Goal: Task Accomplishment & Management: Complete application form

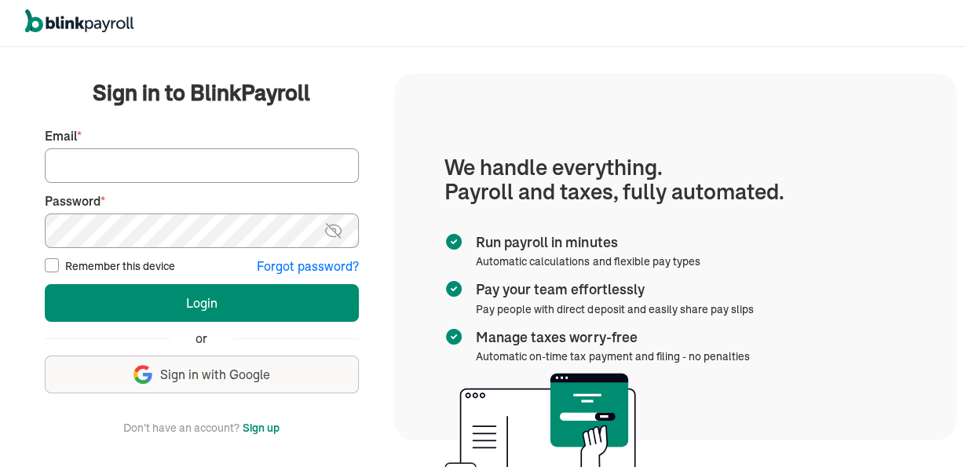
click at [257, 433] on button "Sign up" at bounding box center [261, 428] width 37 height 19
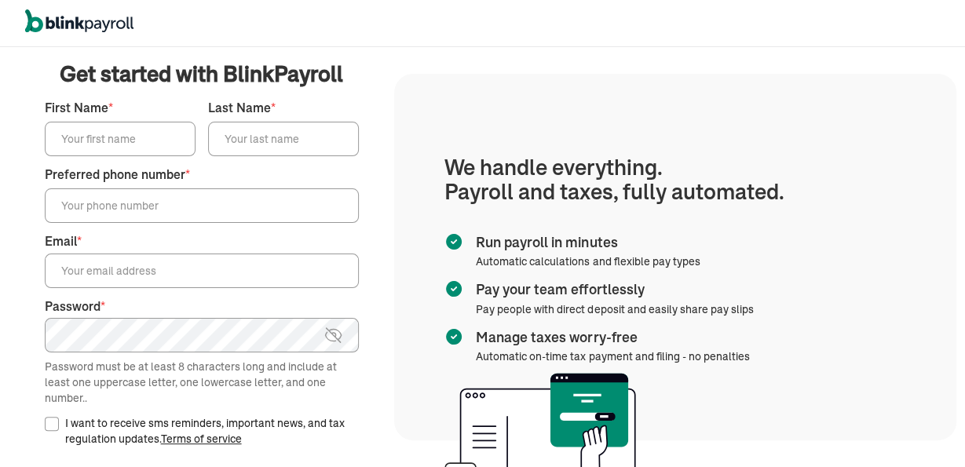
click at [114, 119] on div "First Name *" at bounding box center [120, 127] width 151 height 57
click at [87, 149] on input "First Name *" at bounding box center [120, 139] width 151 height 35
type input "james"
type input "craig"
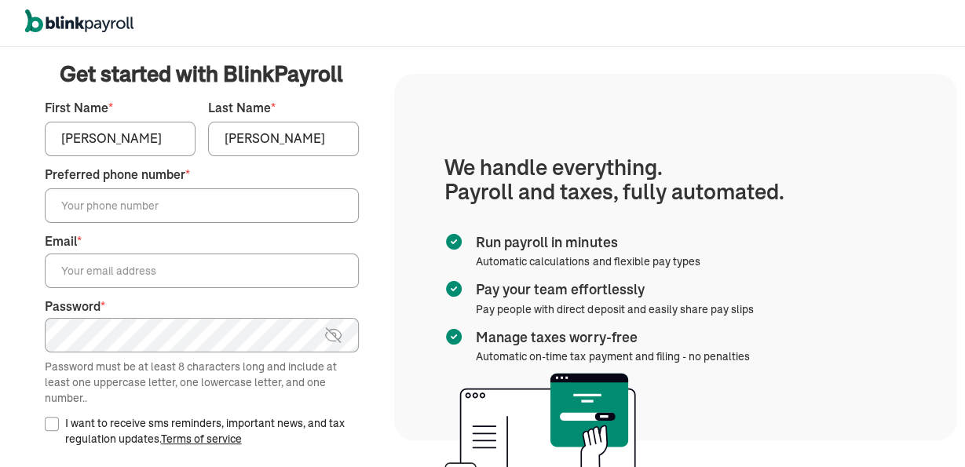
click at [148, 214] on input "Preferred phone number *" at bounding box center [202, 205] width 314 height 35
click at [126, 191] on input "Preferred phone number *" at bounding box center [202, 205] width 314 height 35
paste input "(281) 797-0743"
type input "(281) 797-0743"
click at [111, 270] on input "Email *" at bounding box center [202, 271] width 314 height 35
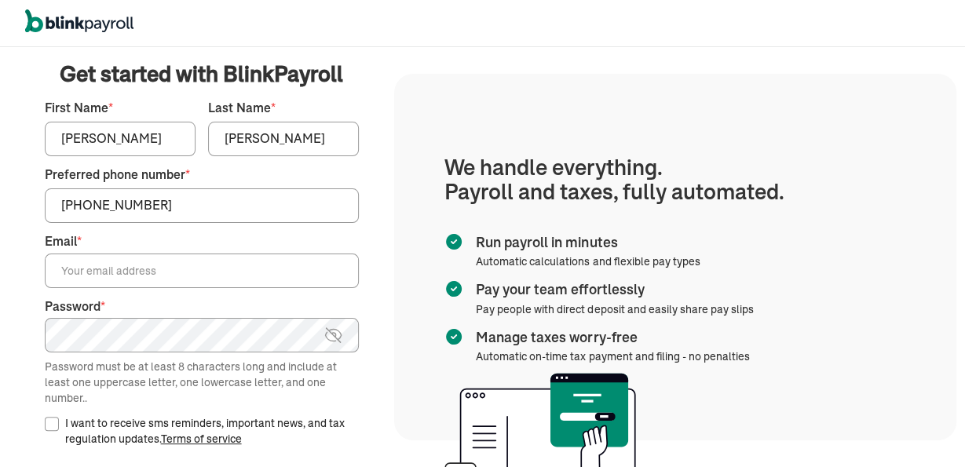
paste input "jamesccraig@engineer.com"
click at [78, 257] on input "jamesccraig@engineer.com" at bounding box center [202, 271] width 314 height 35
type input "jamesccraig@engineer.com"
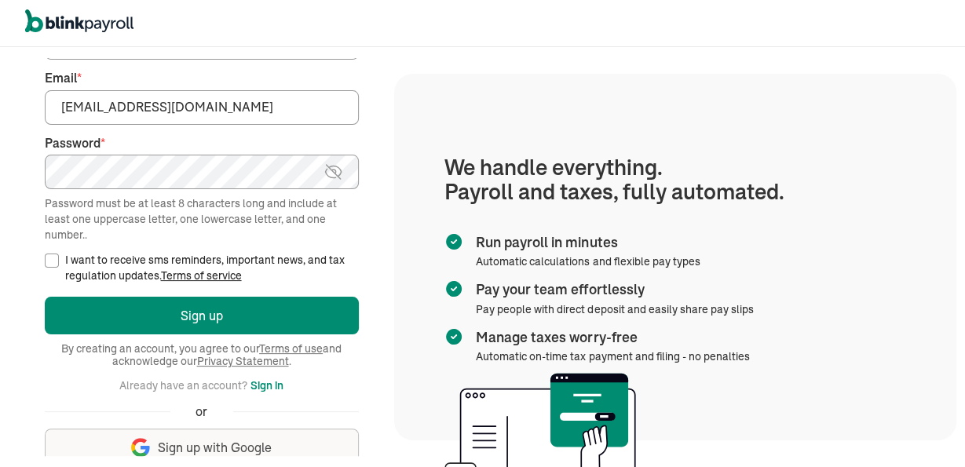
scroll to position [169, 0]
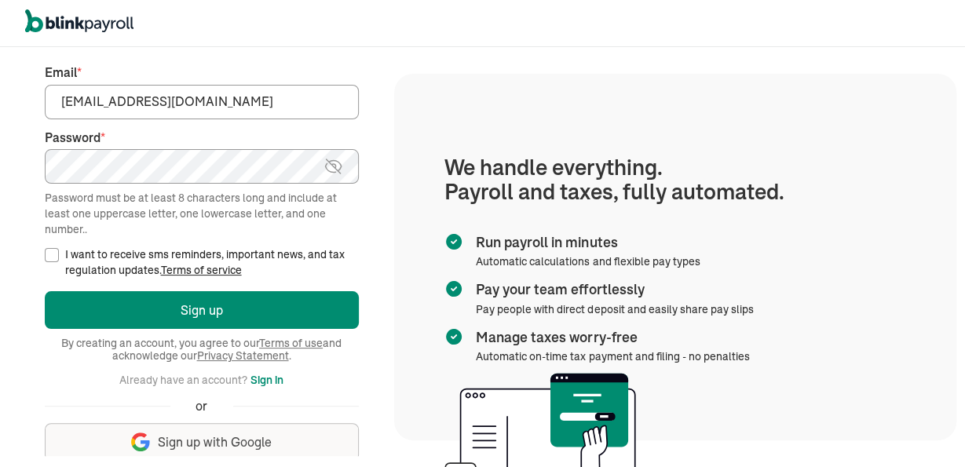
click at [53, 248] on div "I want to receive sms reminders, important news, and tax regulation updates. Te…" at bounding box center [202, 262] width 314 height 31
click at [48, 258] on input "I want to receive sms reminders, important news, and tax regulation updates. Te…" at bounding box center [52, 255] width 14 height 14
checkbox input "true"
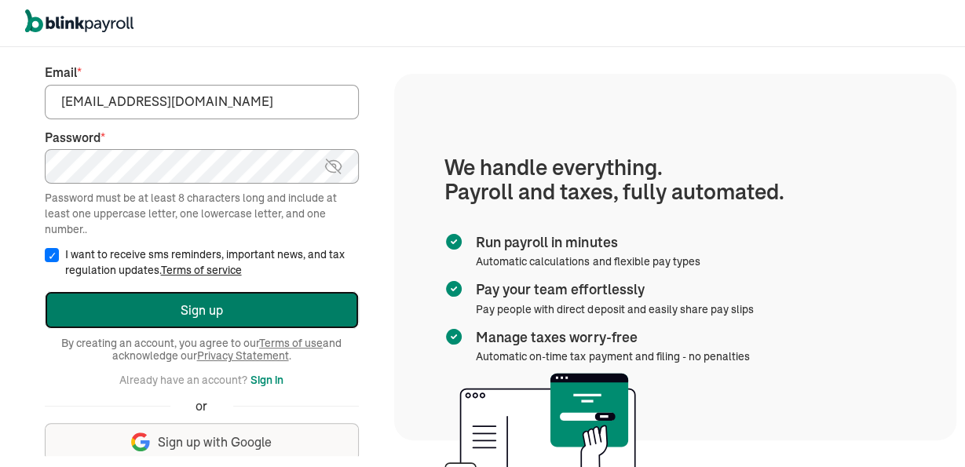
click at [125, 319] on button "Sign up" at bounding box center [202, 310] width 314 height 38
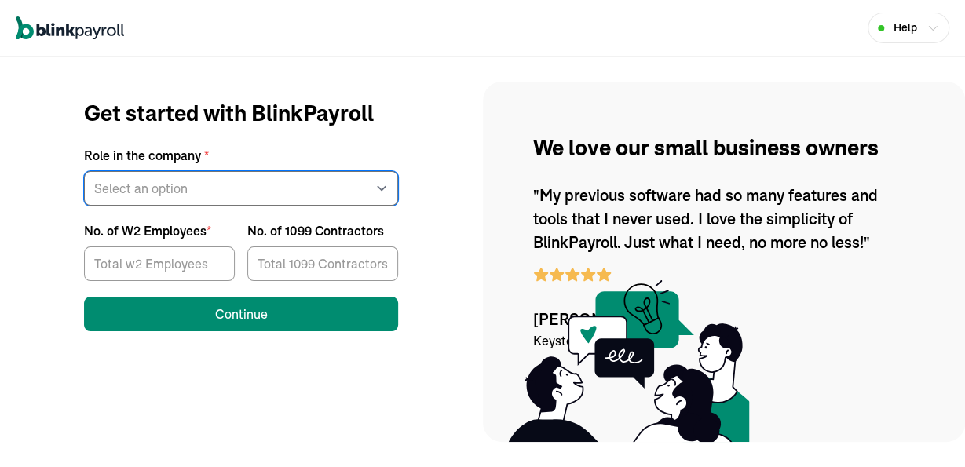
click at [84, 171] on select "Select an option Business owner HR CPA / Accountant Other" at bounding box center [241, 188] width 314 height 35
select select "owner"
click option "Business owner" at bounding box center [0, 0] width 0 height 0
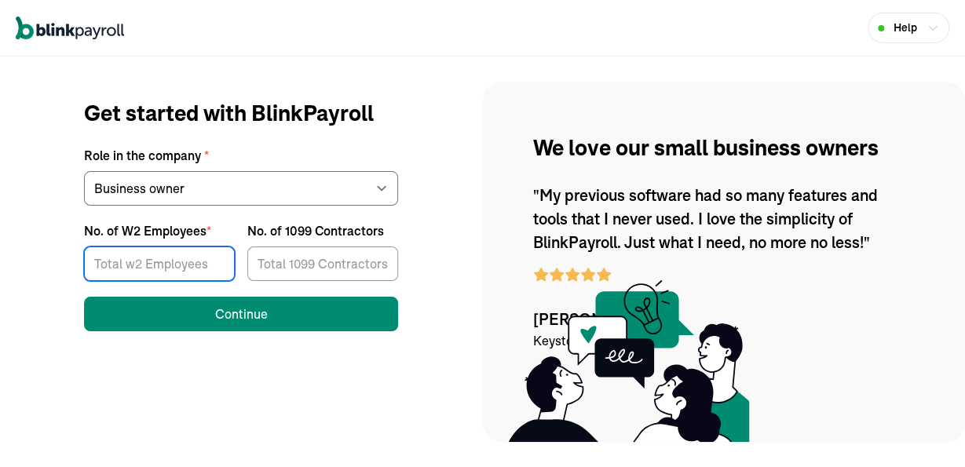
click at [193, 265] on input "No. of W2 Employees *" at bounding box center [159, 264] width 151 height 35
type input "2"
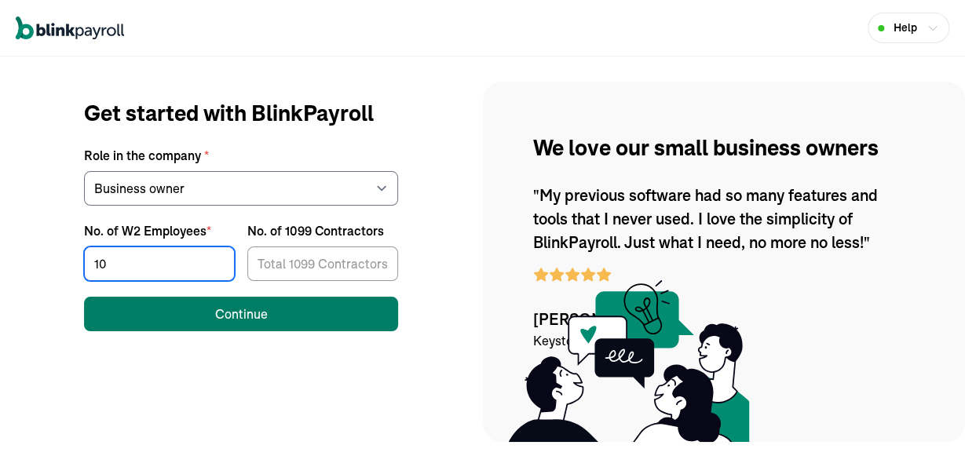
type input "10"
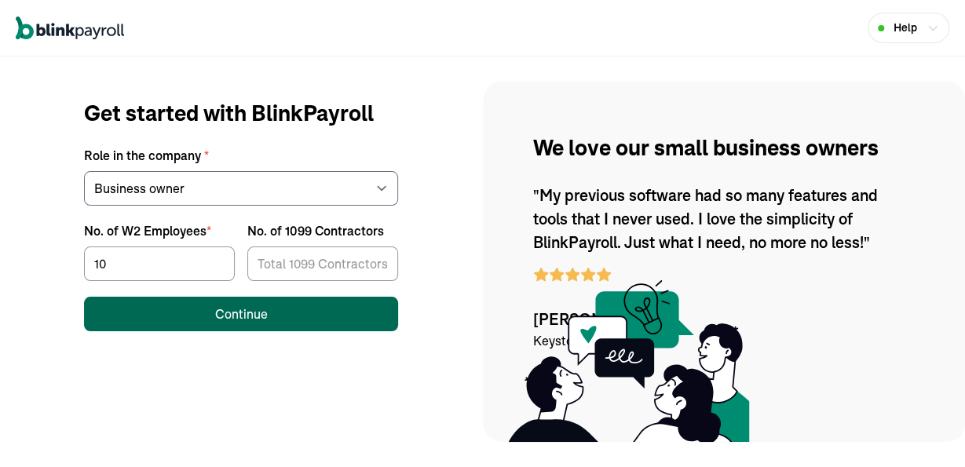
click at [258, 320] on div "Continue" at bounding box center [241, 314] width 53 height 19
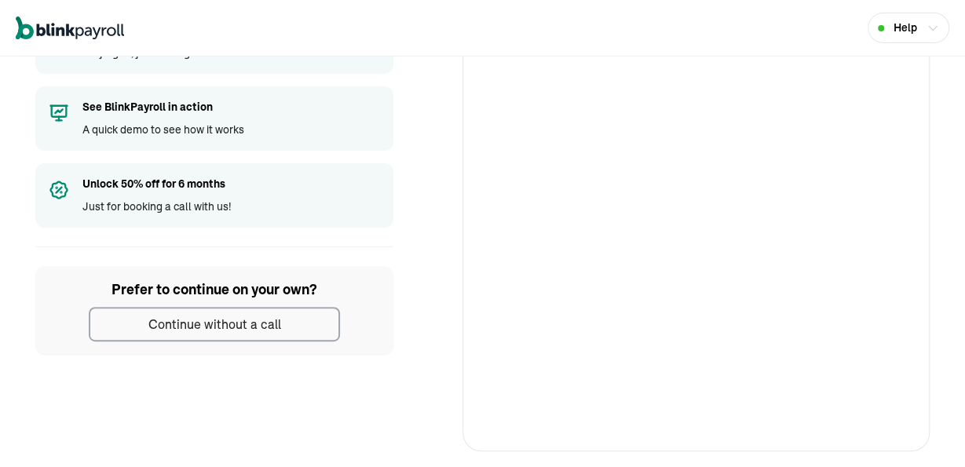
scroll to position [189, 0]
click at [247, 324] on div "Continue without a call" at bounding box center [214, 325] width 133 height 19
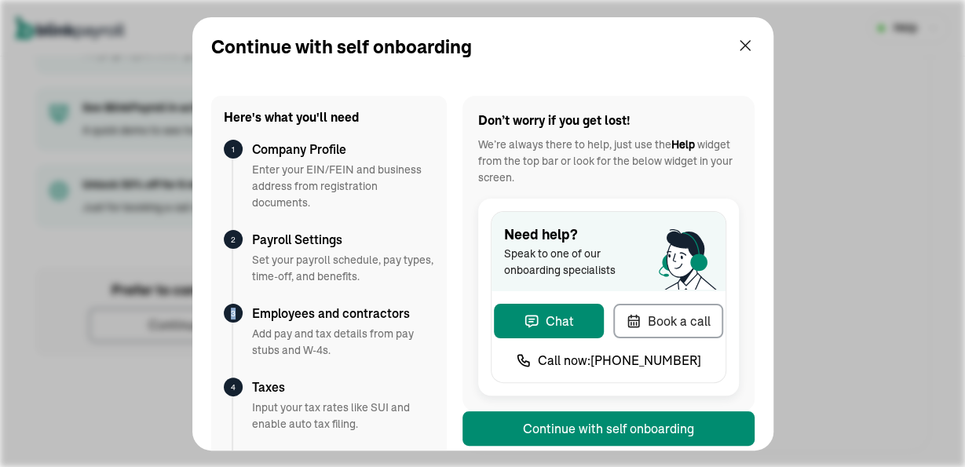
click at [247, 324] on div "3 Employees and contractors Add pay and tax details from pay stubs and W-4s." at bounding box center [329, 341] width 210 height 74
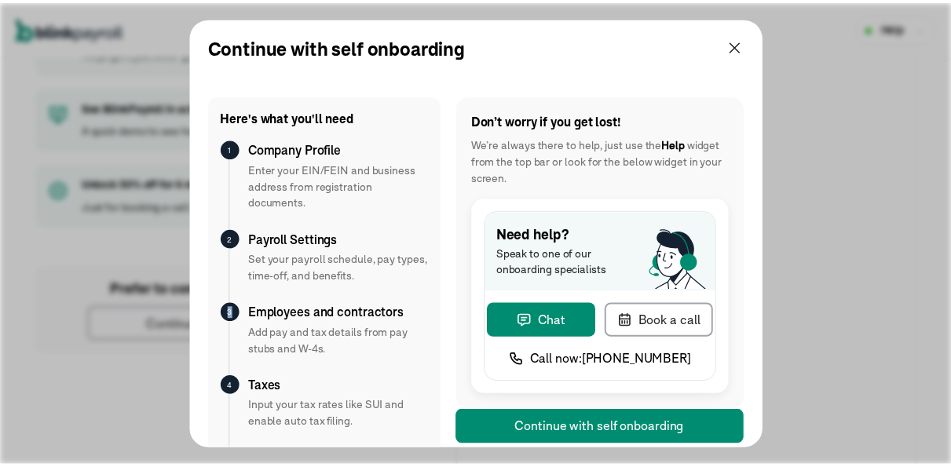
scroll to position [101, 0]
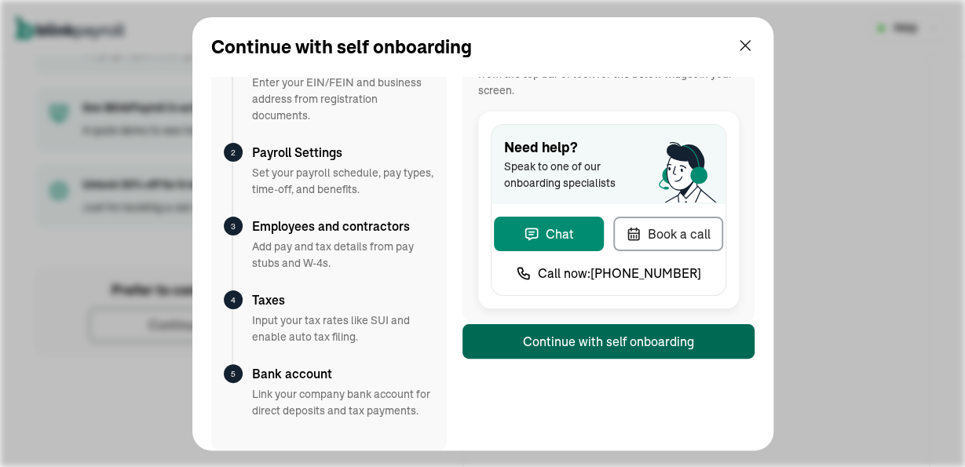
click at [592, 324] on button "Continue with self onboarding" at bounding box center [608, 341] width 292 height 35
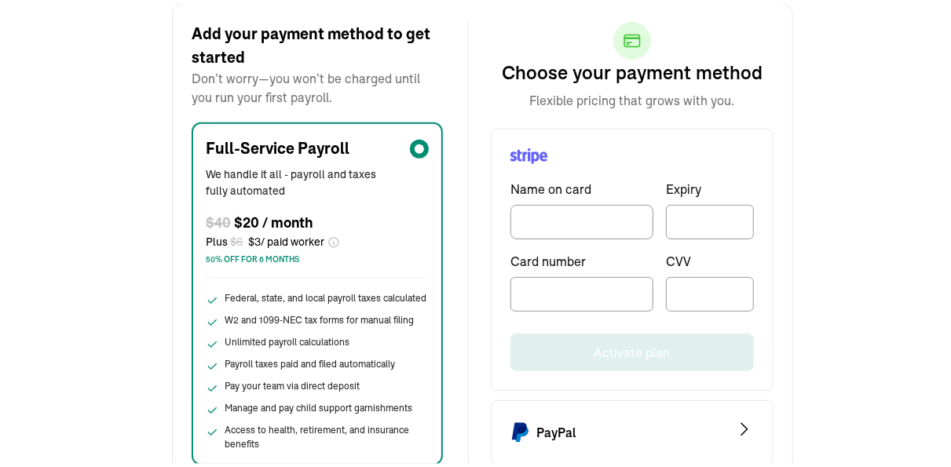
scroll to position [122, 0]
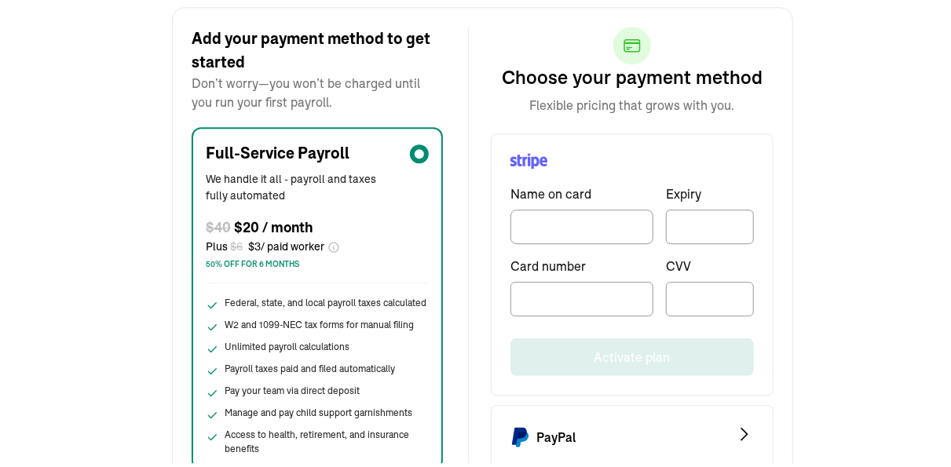
click at [883, 166] on div "Back Add your payment method to get started Don’t worry—you won’t be charged un…" at bounding box center [482, 220] width 965 height 533
drag, startPoint x: 806, startPoint y: 196, endPoint x: 812, endPoint y: 174, distance: 22.7
click at [812, 174] on div "Back Add your payment method to get started Don’t worry—you won’t be charged un…" at bounding box center [482, 220] width 965 height 533
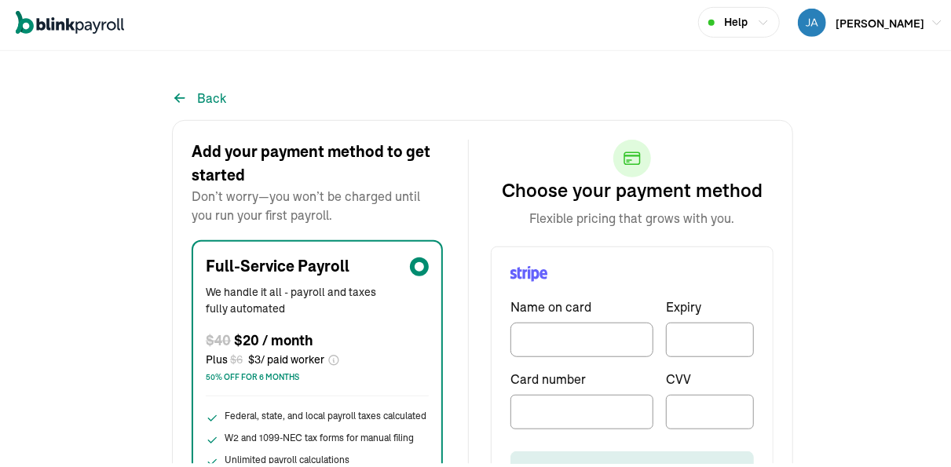
scroll to position [0, 0]
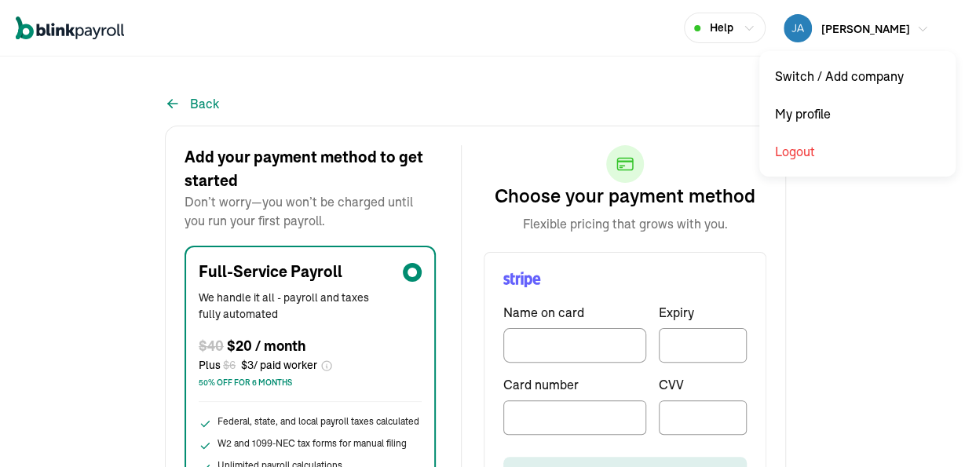
click at [812, 34] on div "button" at bounding box center [798, 28] width 28 height 28
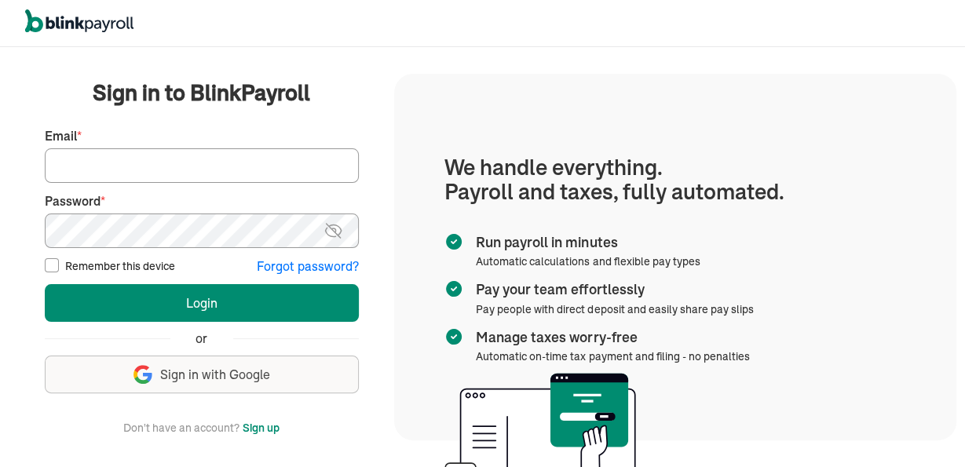
click at [210, 173] on input "Email *" at bounding box center [202, 165] width 314 height 35
click at [196, 165] on input "Email *" at bounding box center [202, 165] width 314 height 35
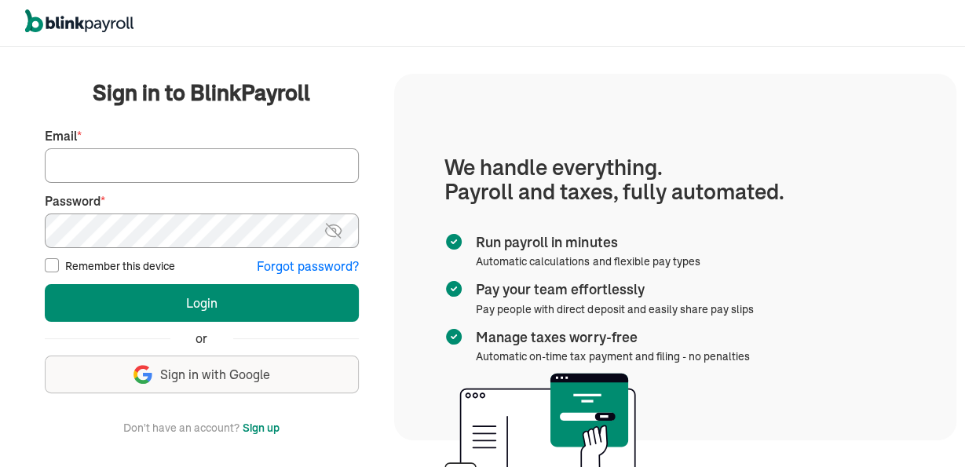
paste input "341189532121000 05/30 715"
paste input "jamesccraig@engineer.com"
type input "jamesccraig@engineer.com"
click at [333, 239] on img at bounding box center [333, 230] width 20 height 19
click at [98, 268] on label "Remember this device" at bounding box center [120, 266] width 110 height 16
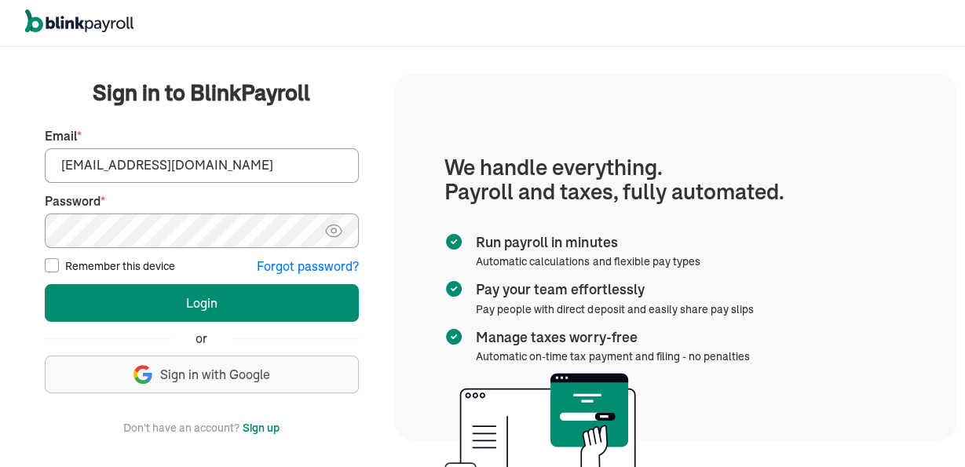
click at [59, 268] on input "Remember this device" at bounding box center [52, 265] width 14 height 14
click at [98, 268] on label "Remember this device" at bounding box center [120, 266] width 110 height 16
click at [59, 268] on input "Remember this device" at bounding box center [52, 265] width 14 height 14
click at [98, 268] on label "Remember this device" at bounding box center [120, 266] width 110 height 16
click at [59, 268] on input "Remember this device" at bounding box center [52, 265] width 14 height 14
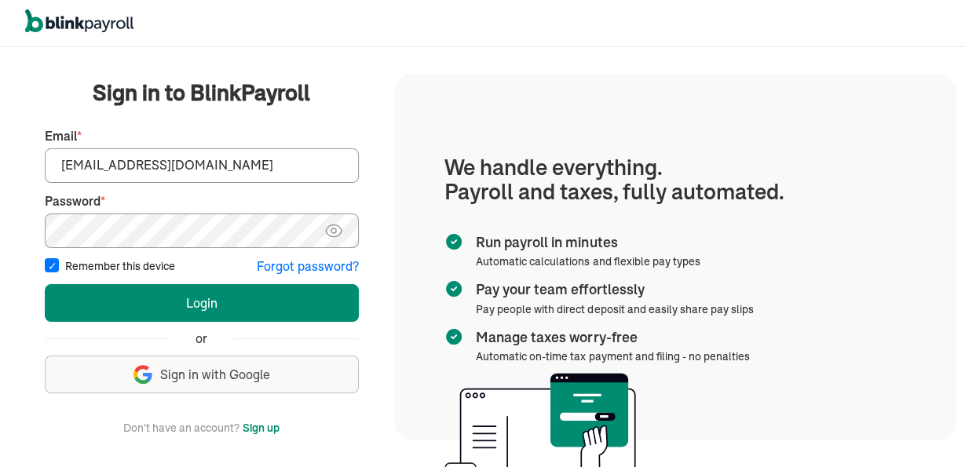
click at [98, 268] on label "Remember this device" at bounding box center [120, 266] width 110 height 16
click at [59, 268] on input "Remember this device" at bounding box center [52, 265] width 14 height 14
checkbox input "false"
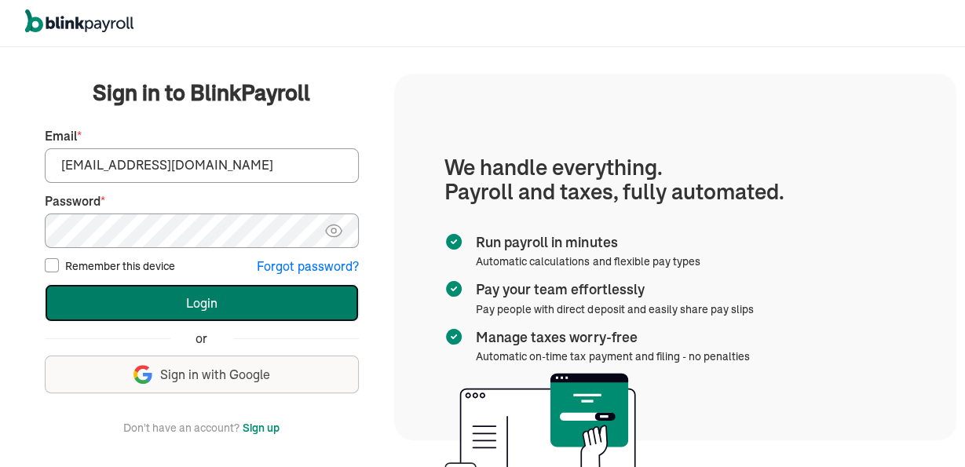
click at [123, 293] on button "Login" at bounding box center [202, 303] width 314 height 38
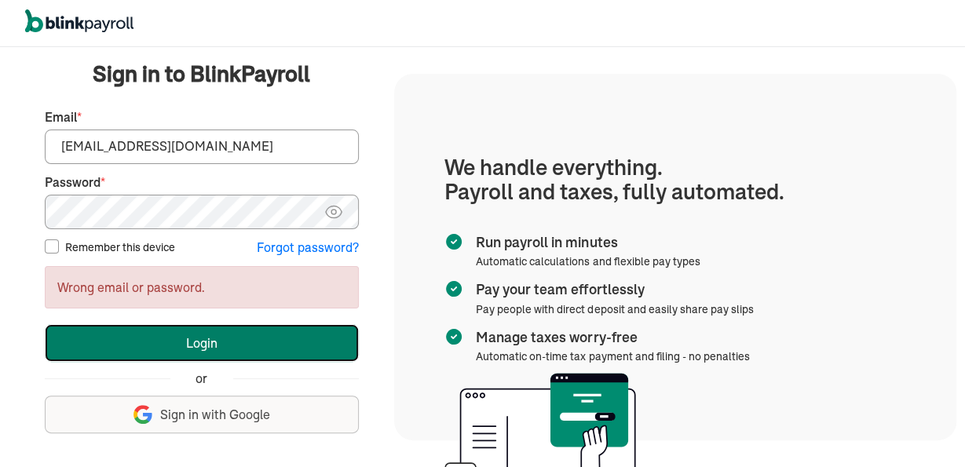
click at [243, 345] on button "Login" at bounding box center [202, 343] width 314 height 38
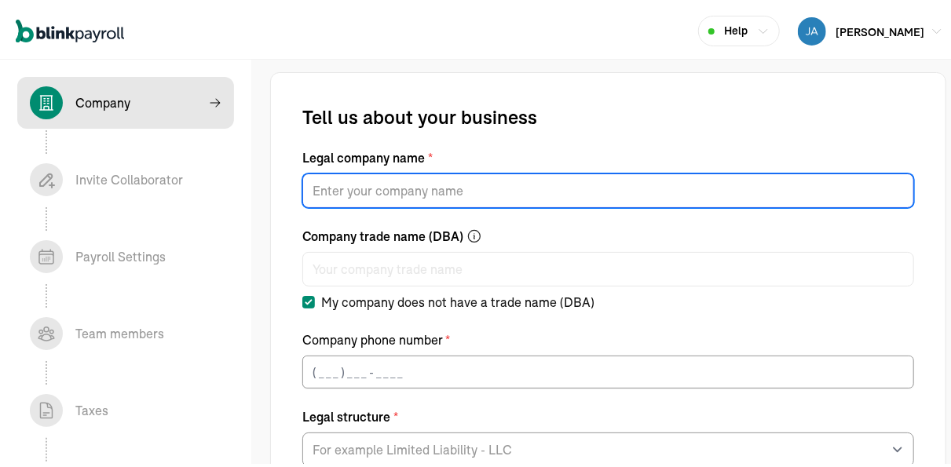
click at [386, 193] on input "Legal company name *" at bounding box center [608, 187] width 612 height 35
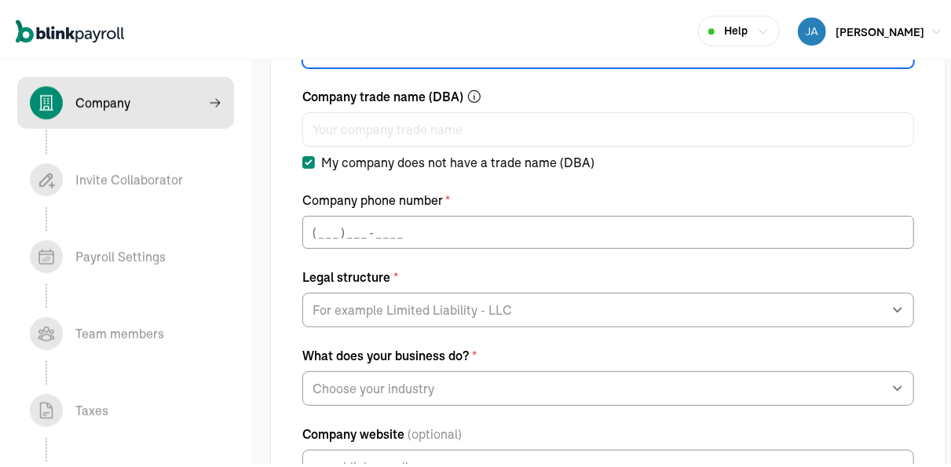
scroll to position [141, 0]
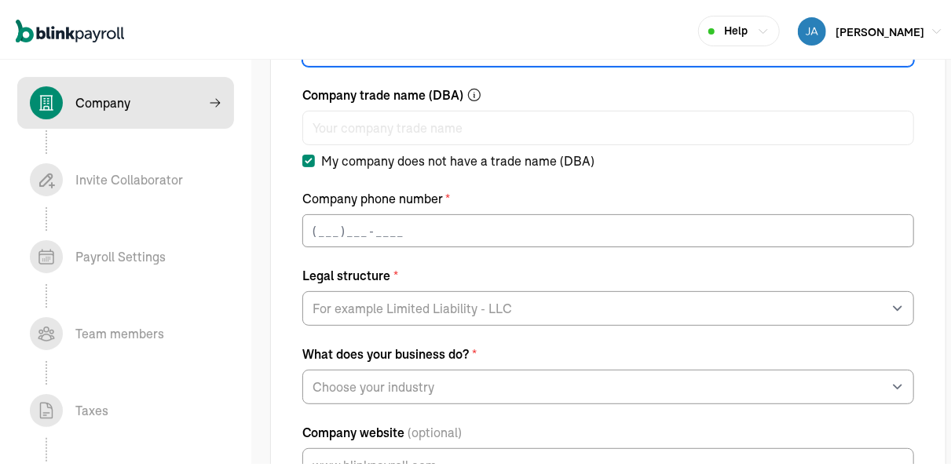
type input "JC CRAIG LLC"
type input "(___) ___-____"
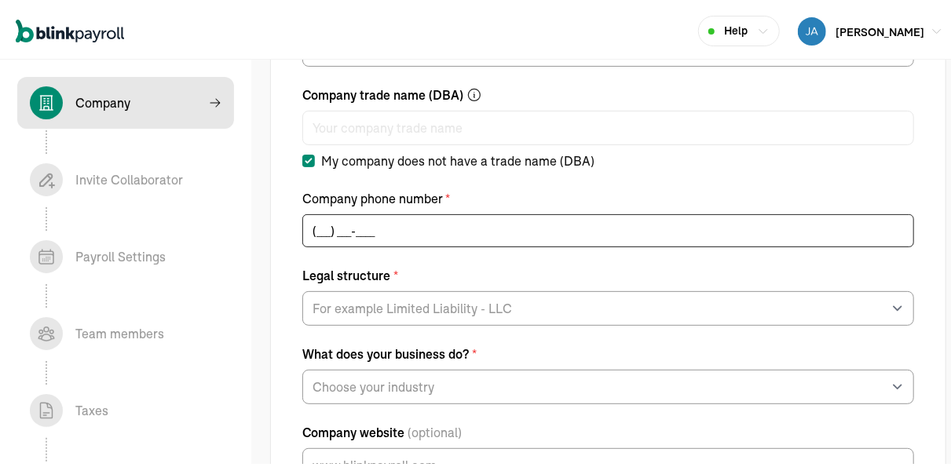
click at [376, 222] on input "(___) ___-____" at bounding box center [608, 227] width 612 height 33
paste input "281) 797-0743"
type input "(281) 797-0743"
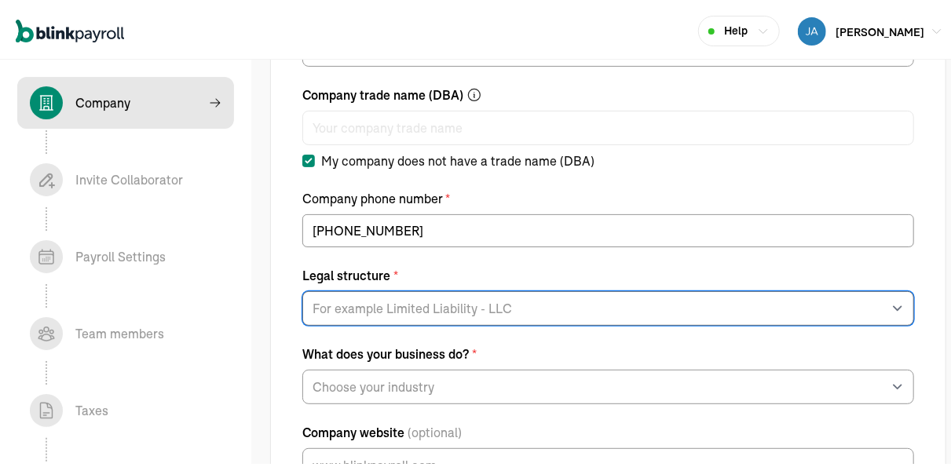
click at [302, 288] on select "For example Limited Liability - LLC Sole proprietorship Limited Partnership Lim…" at bounding box center [608, 305] width 612 height 35
select select "Limited Liability Company (LLC)"
click option "Limited Liability Company (LLC)" at bounding box center [0, 0] width 0 height 0
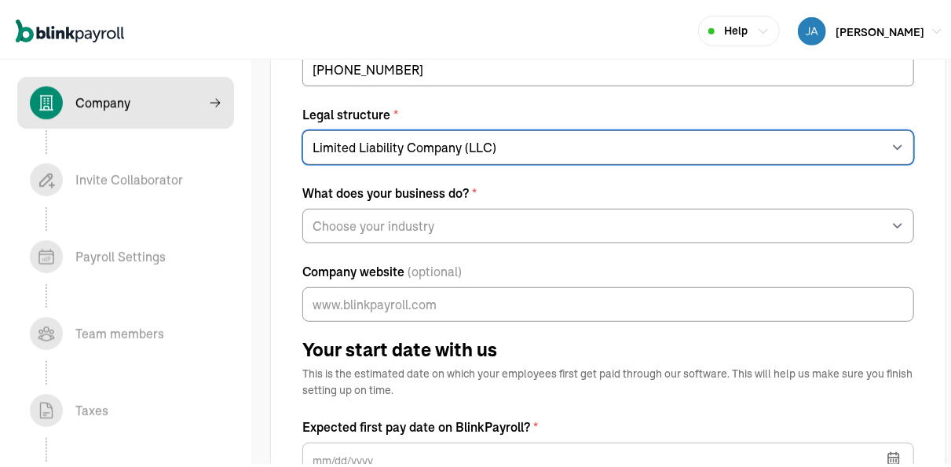
scroll to position [303, 0]
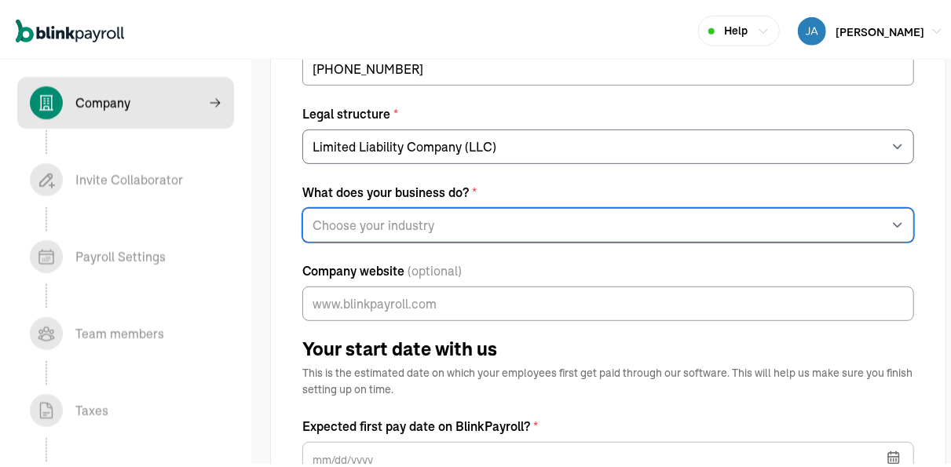
click at [302, 205] on select "Choose your industry Auto or Machine Sales Auto or Machine Repair Arts or Enter…" at bounding box center [608, 222] width 612 height 35
select select "General Construction or General Contracting"
click option "General Construction or General Contracting" at bounding box center [0, 0] width 0 height 0
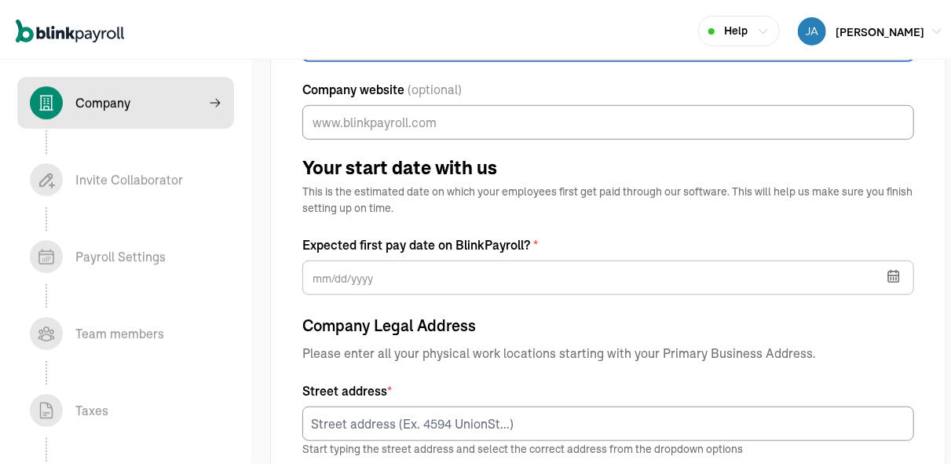
scroll to position [488, 0]
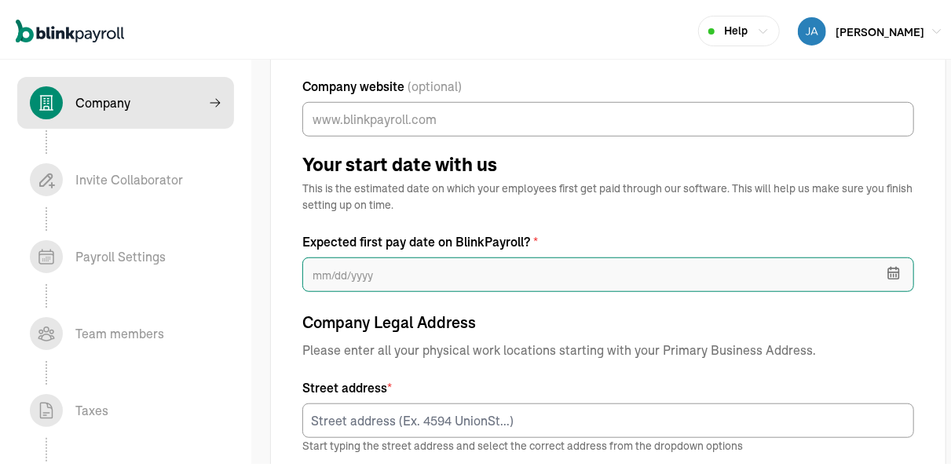
click at [389, 273] on input "text" at bounding box center [608, 271] width 612 height 35
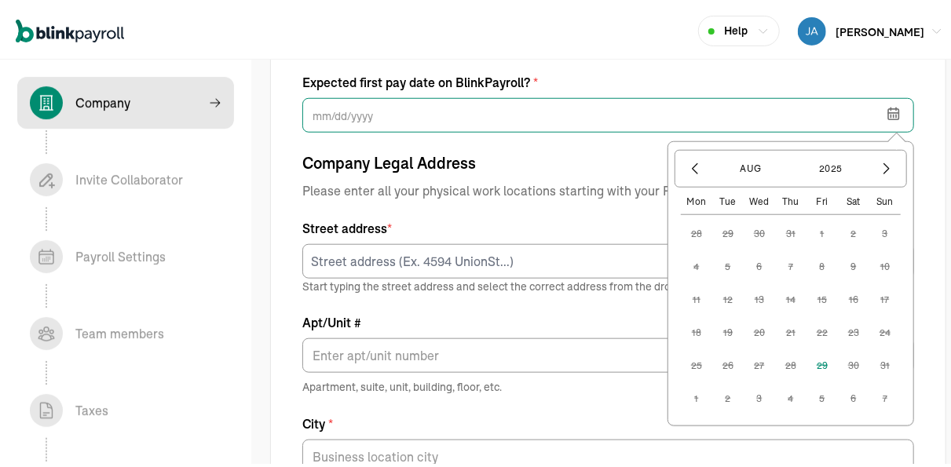
scroll to position [649, 0]
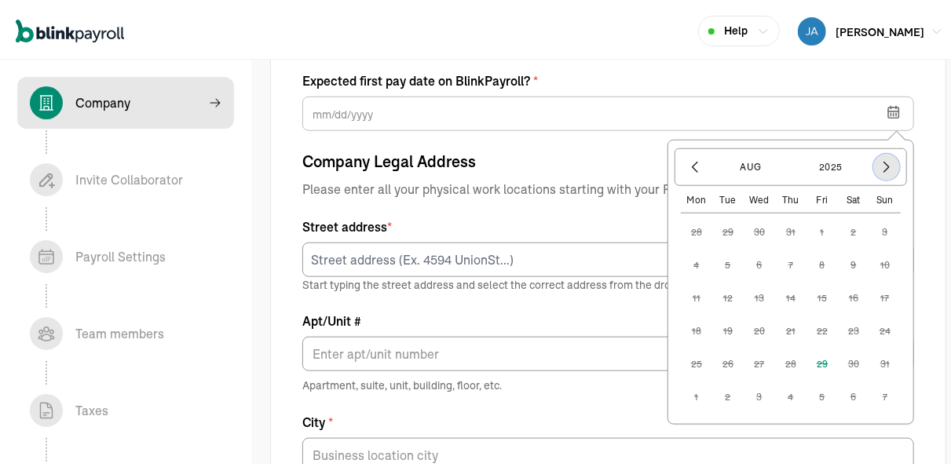
click at [879, 159] on icon "button" at bounding box center [887, 164] width 16 height 16
click at [685, 152] on button "button" at bounding box center [695, 164] width 27 height 27
click at [883, 160] on button "button" at bounding box center [886, 164] width 27 height 27
click at [806, 290] on button "12" at bounding box center [821, 295] width 31 height 31
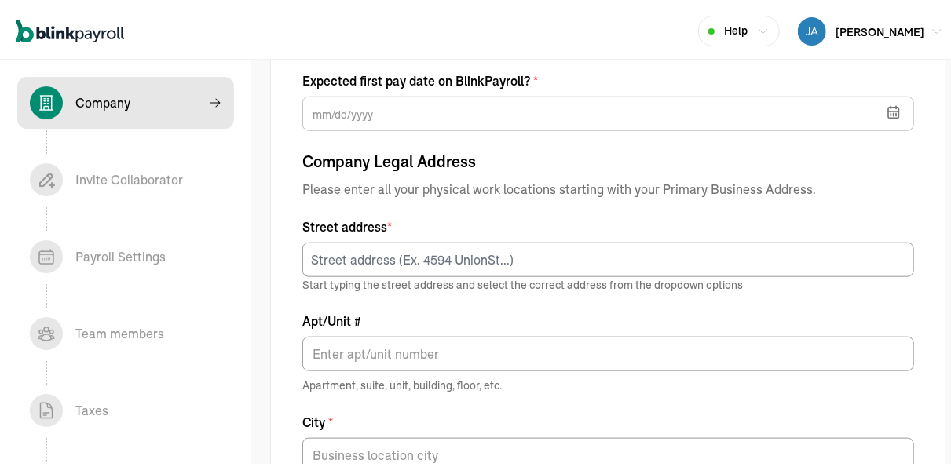
type input "09/12/2025"
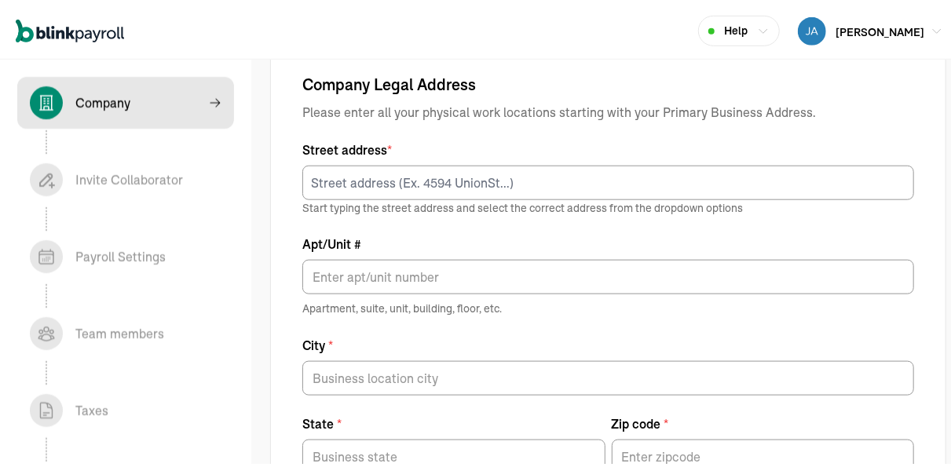
scroll to position [726, 0]
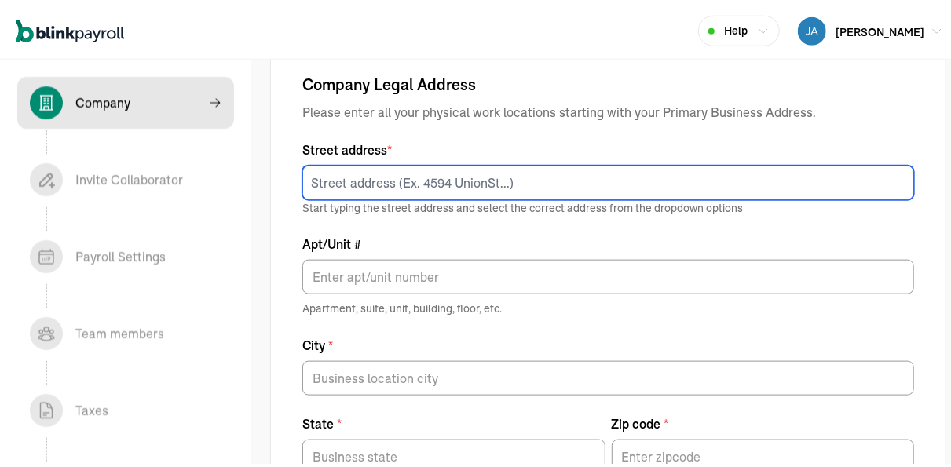
click at [483, 166] on input at bounding box center [608, 180] width 612 height 35
paste input "174 WaterColor Way Suite 103 #357 Santa Rosa Beach, FL 32459"
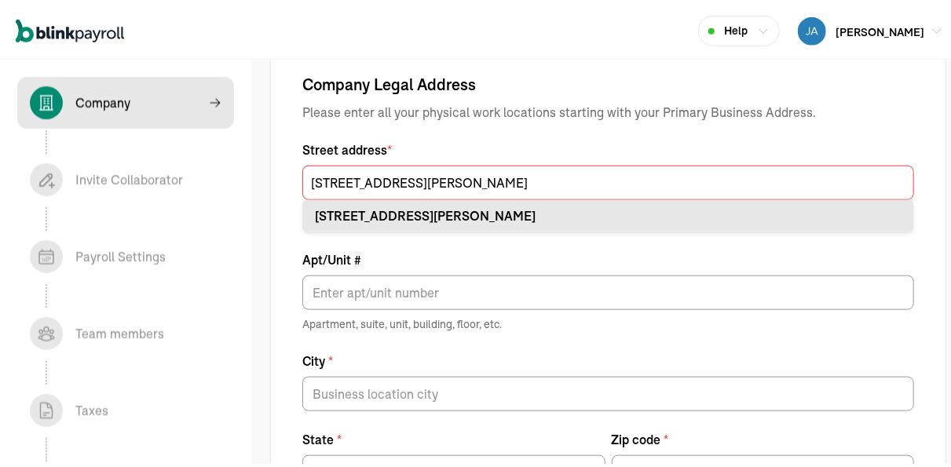
click at [590, 204] on div "174 Watercolor Way Ste 103 Santa Rosa Beach, FL 32459" at bounding box center [608, 212] width 587 height 19
type input "174 Watercolor Way"
type input "Ste 103"
type input "Santa Rosa Beach"
type input "FL"
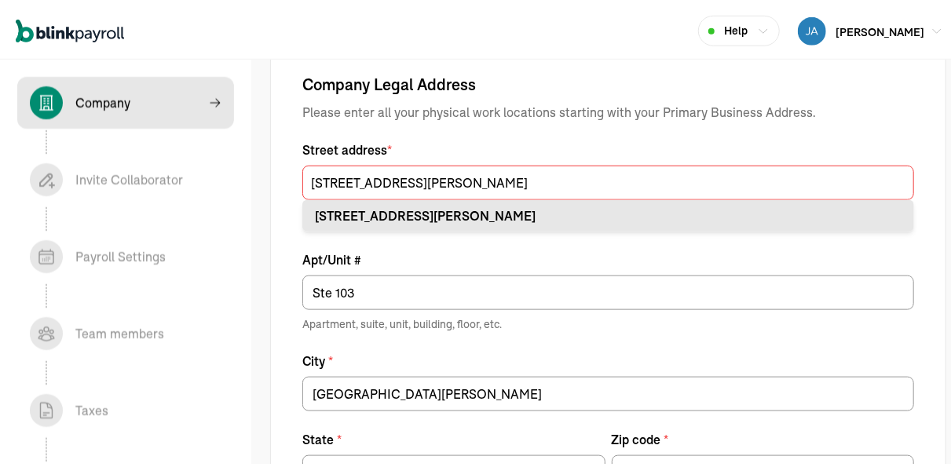
type input "32459"
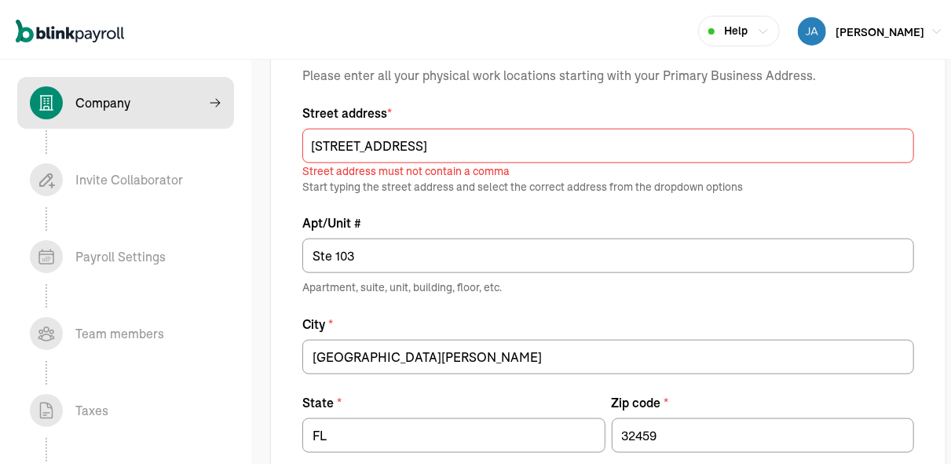
scroll to position [786, 0]
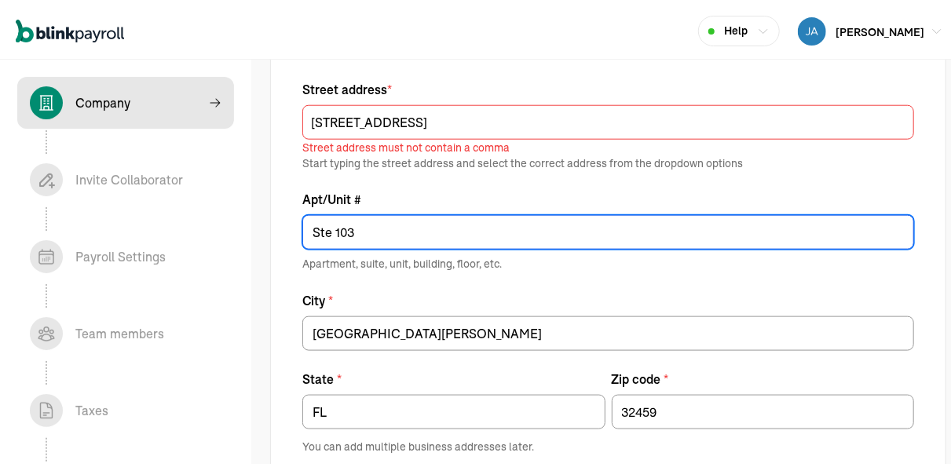
click at [393, 230] on input "Ste 103" at bounding box center [608, 229] width 612 height 35
paste input "#357"
drag, startPoint x: 353, startPoint y: 227, endPoint x: 253, endPoint y: 230, distance: 100.6
click at [302, 230] on input "Ste 103 #357" at bounding box center [608, 229] width 612 height 35
type input "Ste 103 #357"
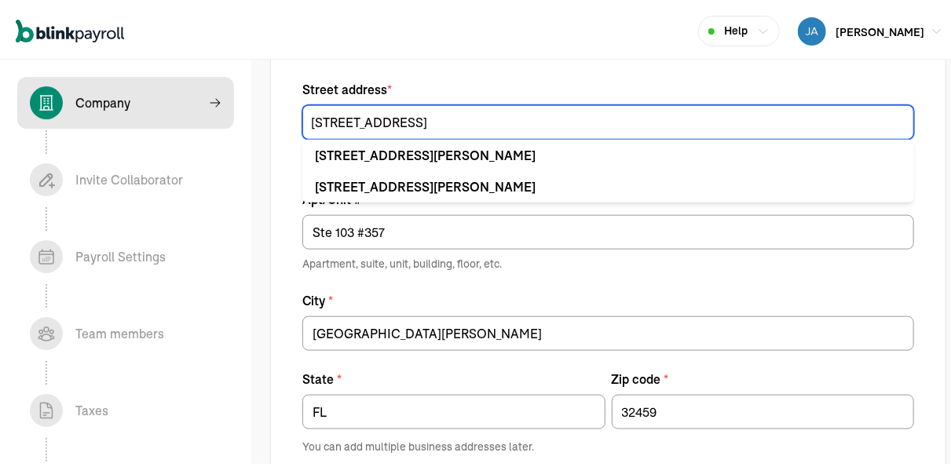
click at [469, 122] on input "174 Watercolor Way" at bounding box center [608, 119] width 612 height 35
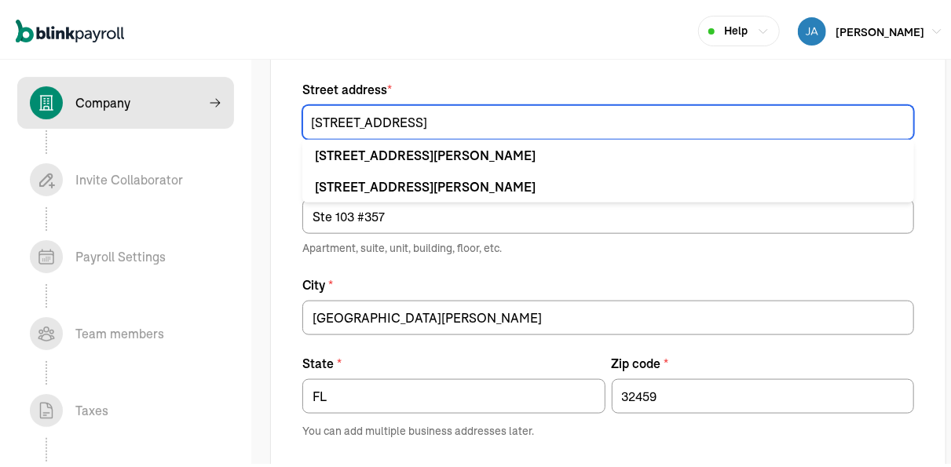
paste input "Ste 103"
type input "174 Watercolor Way Ste 103"
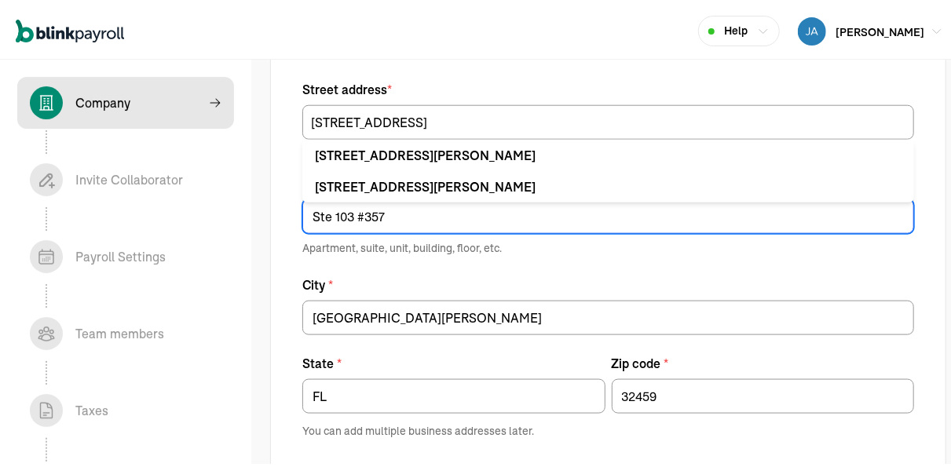
drag, startPoint x: 356, startPoint y: 211, endPoint x: 252, endPoint y: 200, distance: 104.2
click at [302, 200] on input "Ste 103 #357" at bounding box center [608, 213] width 612 height 35
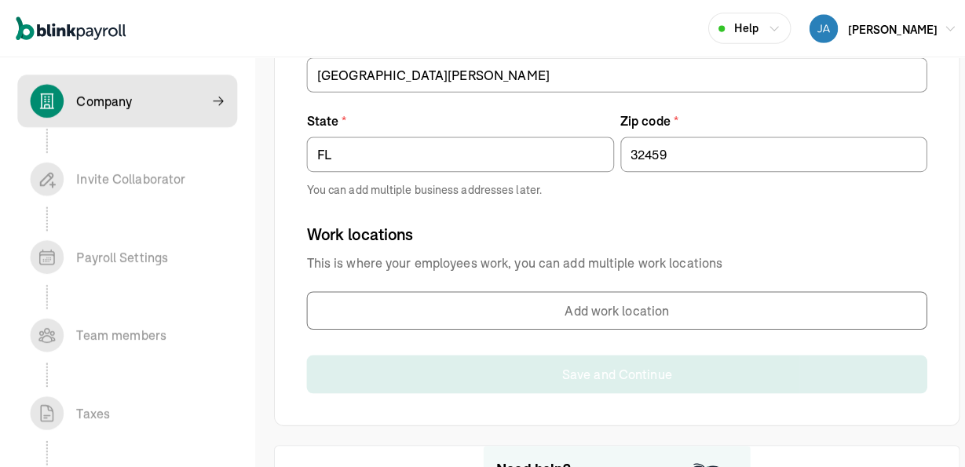
scroll to position [1044, 0]
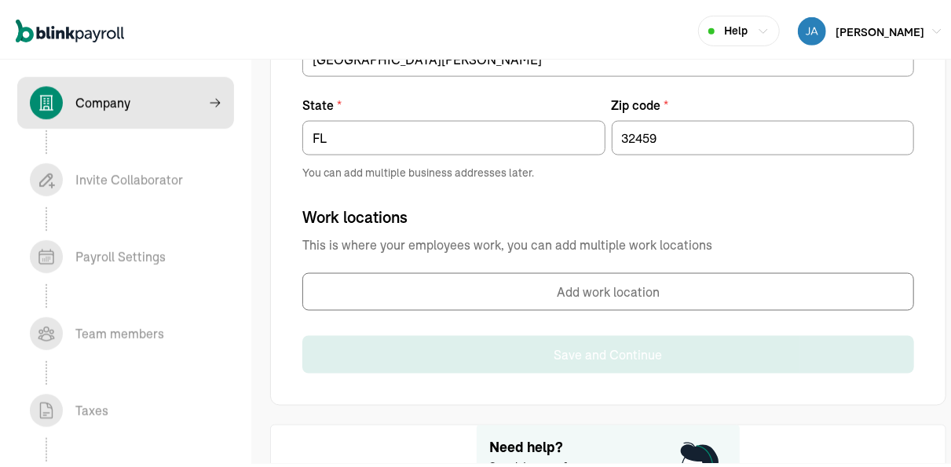
type input "#357"
click at [489, 287] on button "Add work location" at bounding box center [608, 289] width 612 height 38
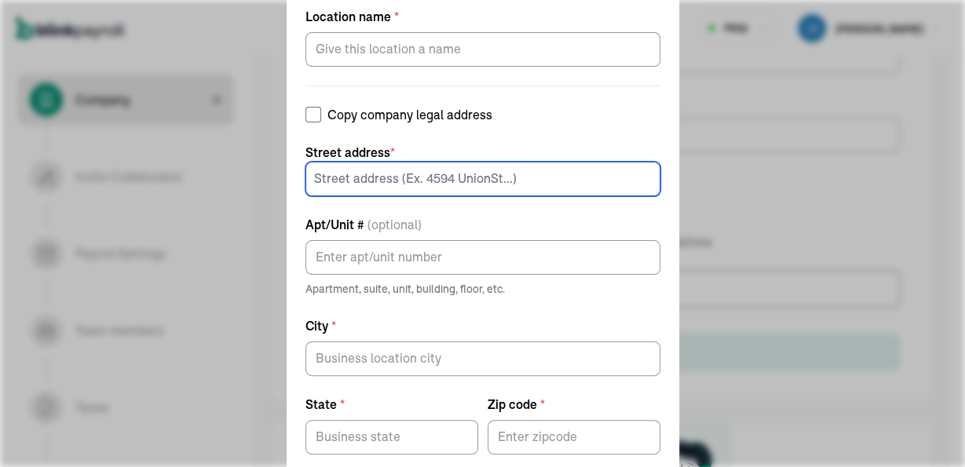
click at [422, 182] on input at bounding box center [482, 179] width 355 height 35
paste input "174 WaterColor Way Suite 103 #357 Santa Rosa Beach, FL 32459"
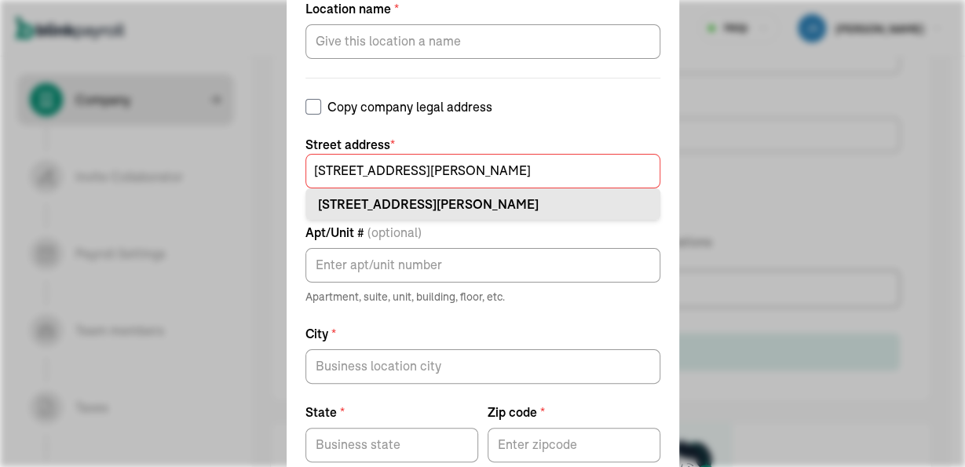
click at [532, 199] on div "174 Watercolor Way Ste 103 Santa Rosa Beach, FL 32459" at bounding box center [483, 204] width 330 height 19
type input "174 Watercolor Way"
type input "Ste 103"
type input "Santa Rosa Beach"
type input "FL"
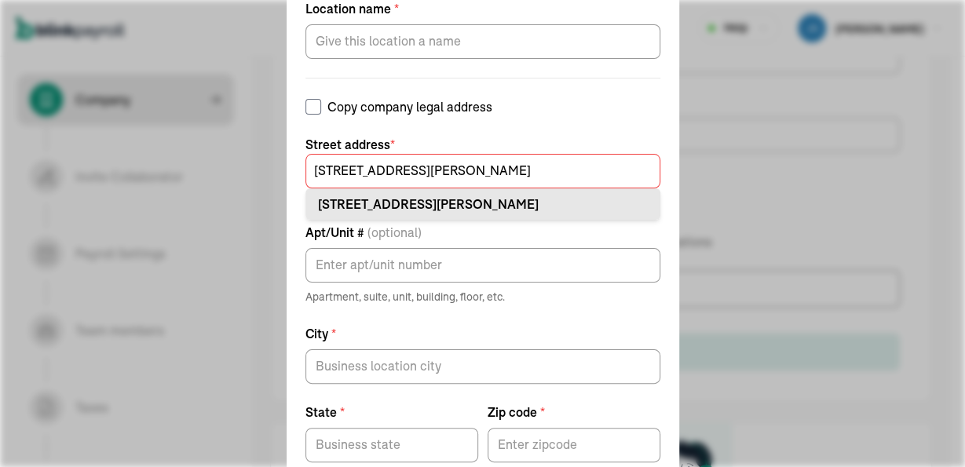
type input "32459"
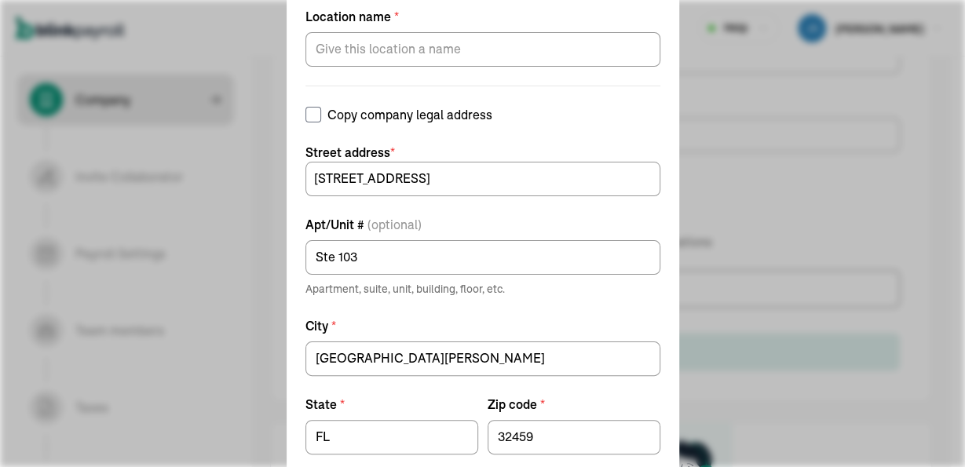
scroll to position [0, 0]
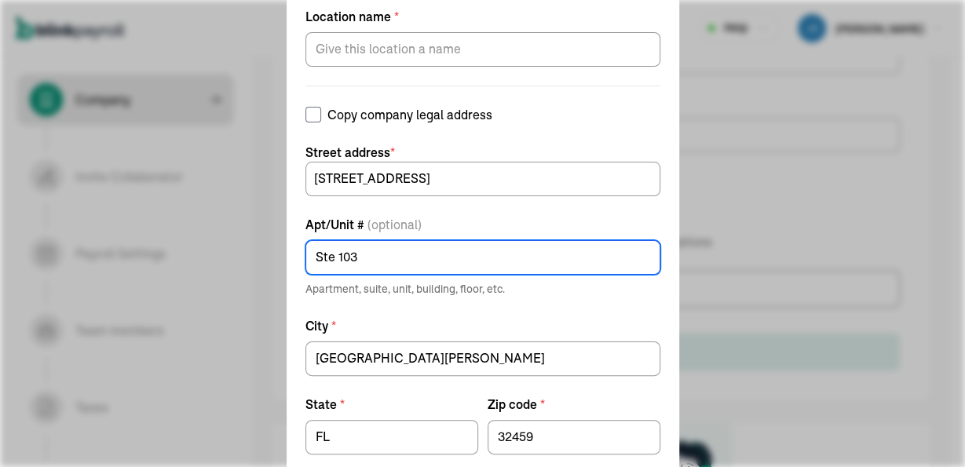
click at [362, 260] on input "Ste 103" at bounding box center [482, 257] width 355 height 35
paste input "uite 103 #357"
drag, startPoint x: 359, startPoint y: 258, endPoint x: 261, endPoint y: 254, distance: 98.3
click at [305, 254] on input "Suite 103 #357" at bounding box center [482, 257] width 355 height 35
type input "#357"
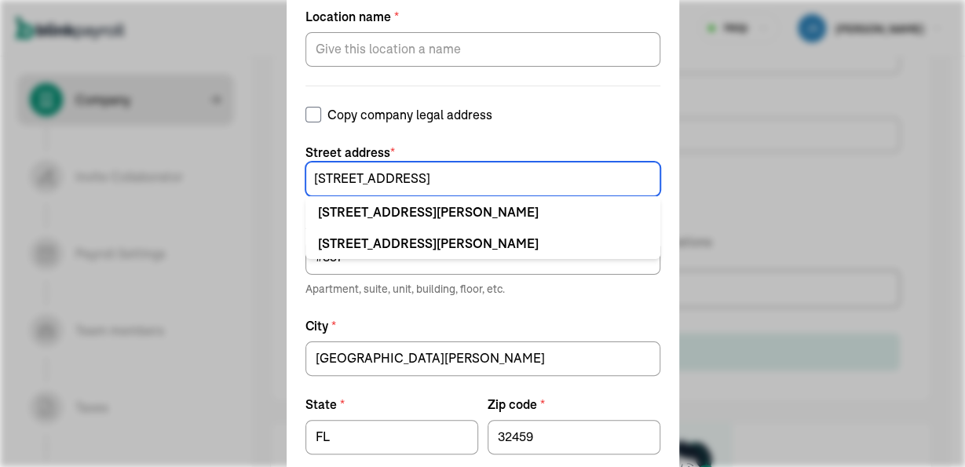
click at [455, 183] on input "174 Watercolor Way" at bounding box center [482, 179] width 355 height 35
paste input "Suite 103"
type input "174 Watercolor Way Suite 103"
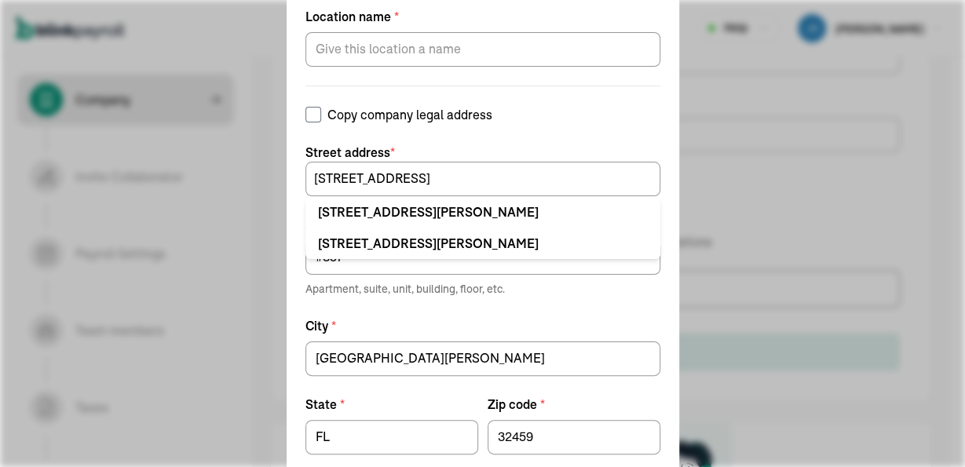
click at [348, 313] on form "Location name * Copy company legal address Street address * 174 Watercolor Way …" at bounding box center [482, 257] width 355 height 501
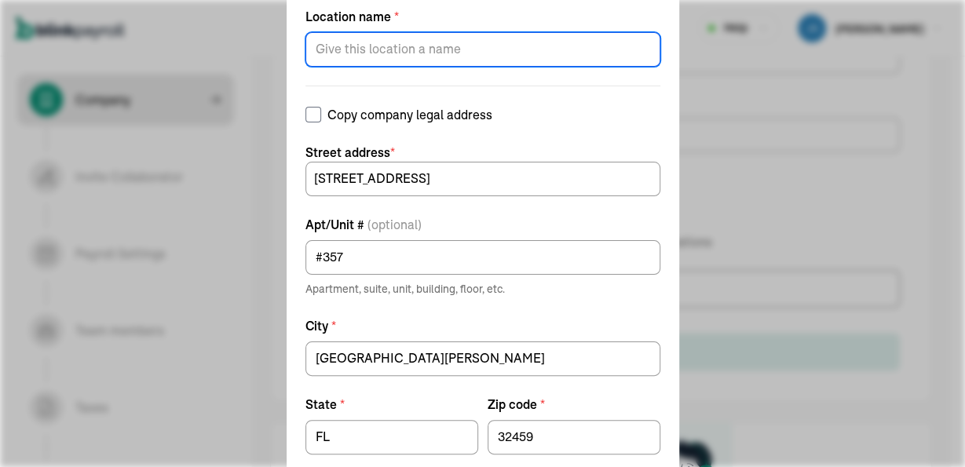
click at [429, 56] on input "Location name *" at bounding box center [482, 49] width 355 height 35
type input "work location"
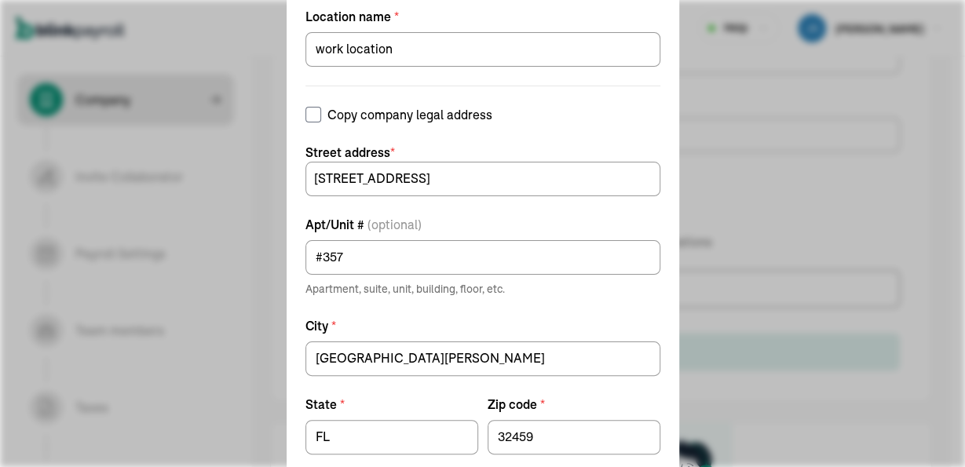
click at [810, 323] on div "Add work location Location name * work location Copy company legal address Stre…" at bounding box center [482, 233] width 965 height 467
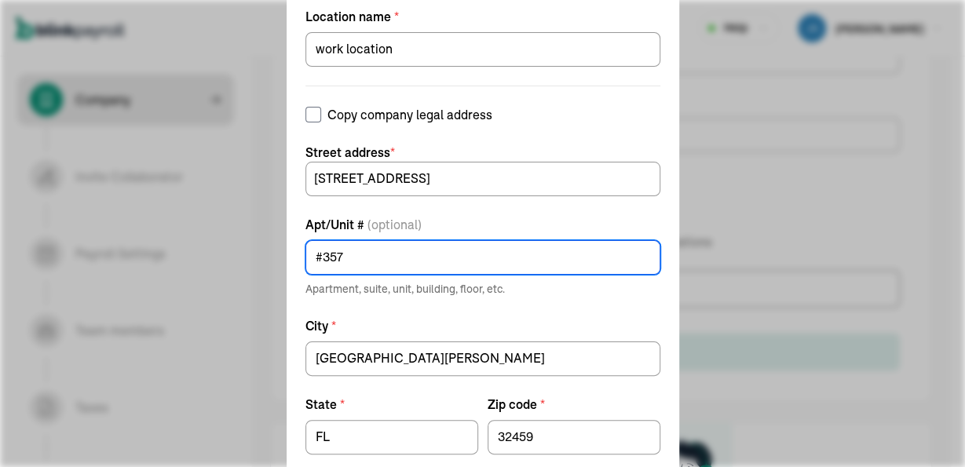
click at [632, 263] on input "#357" at bounding box center [482, 257] width 355 height 35
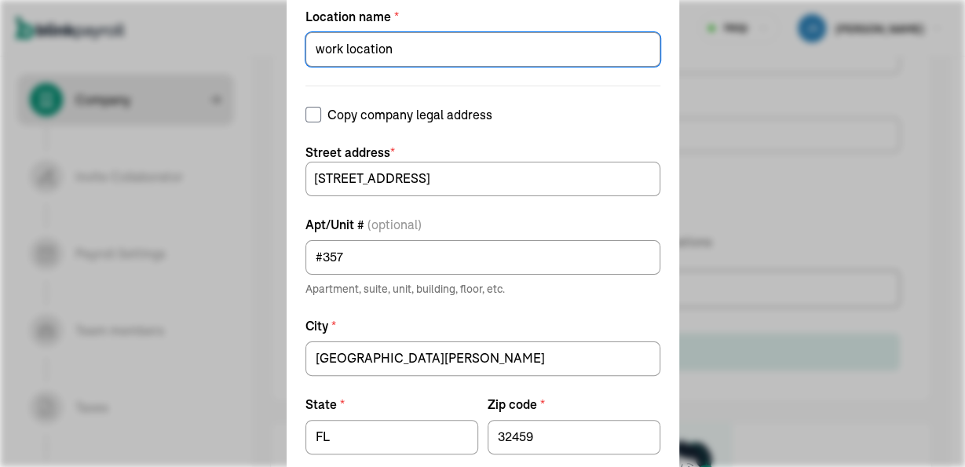
click at [607, 325] on label "City *" at bounding box center [482, 325] width 355 height 19
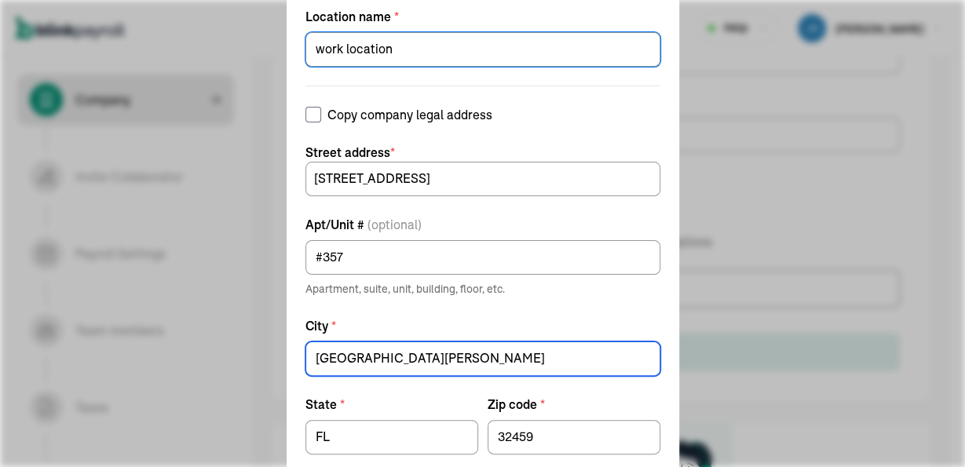
click at [607, 342] on input "Santa Rosa Beach" at bounding box center [482, 359] width 355 height 35
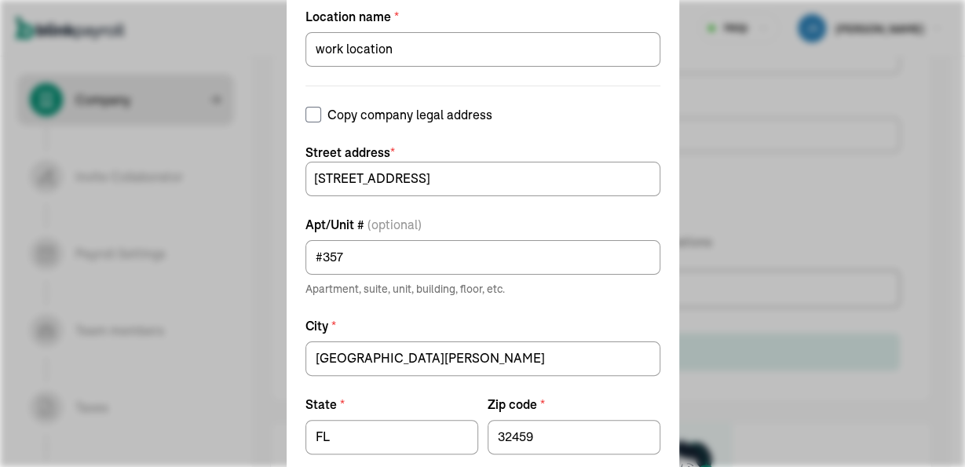
click at [791, 300] on div "Add work location Location name * work location Copy company legal address Stre…" at bounding box center [482, 233] width 965 height 467
click at [719, 298] on div "Add work location Location name * work location Copy company legal address Stre…" at bounding box center [482, 233] width 965 height 467
click at [848, 174] on div "Add work location Location name * work location Copy company legal address Stre…" at bounding box center [482, 233] width 965 height 467
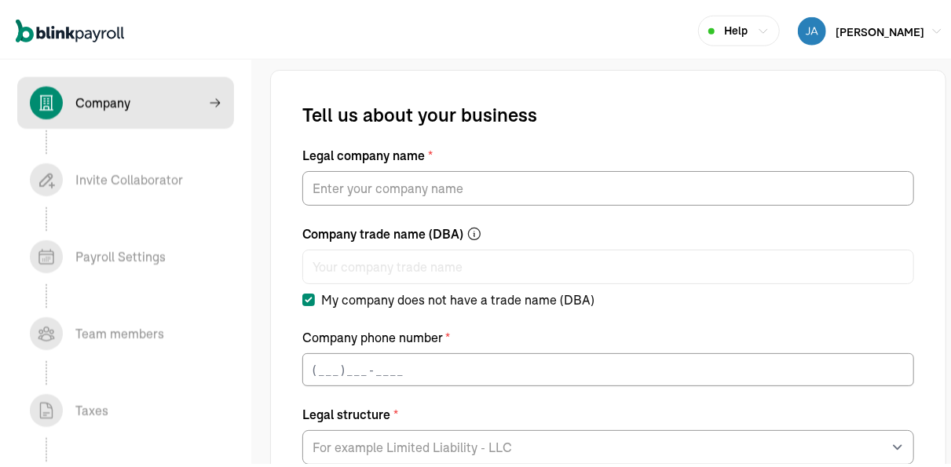
scroll to position [2, 0]
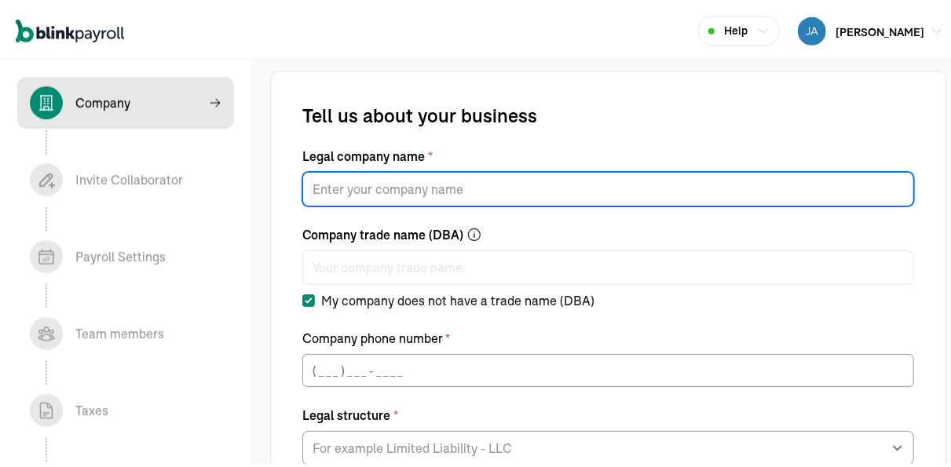
click at [394, 195] on input "Legal company name *" at bounding box center [608, 186] width 612 height 35
type input "[PERSON_NAME] LLC"
type input "(___) ___-____"
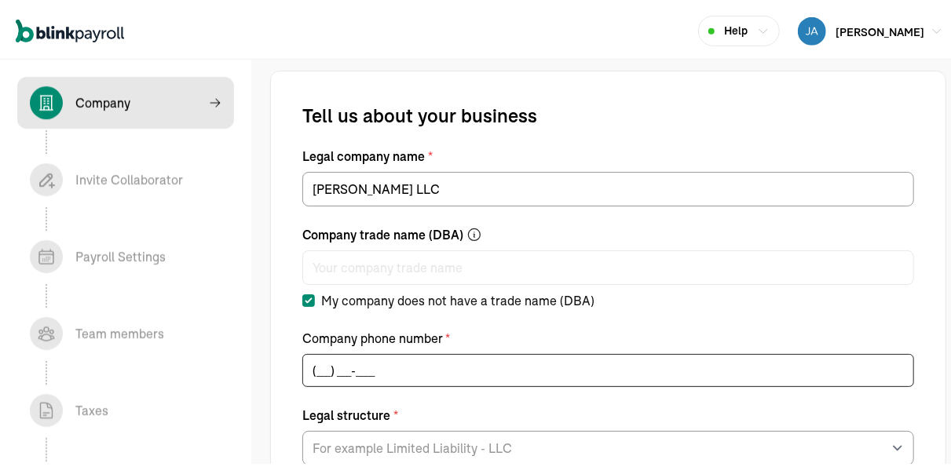
click at [388, 380] on input "(___) ___-____" at bounding box center [608, 367] width 612 height 33
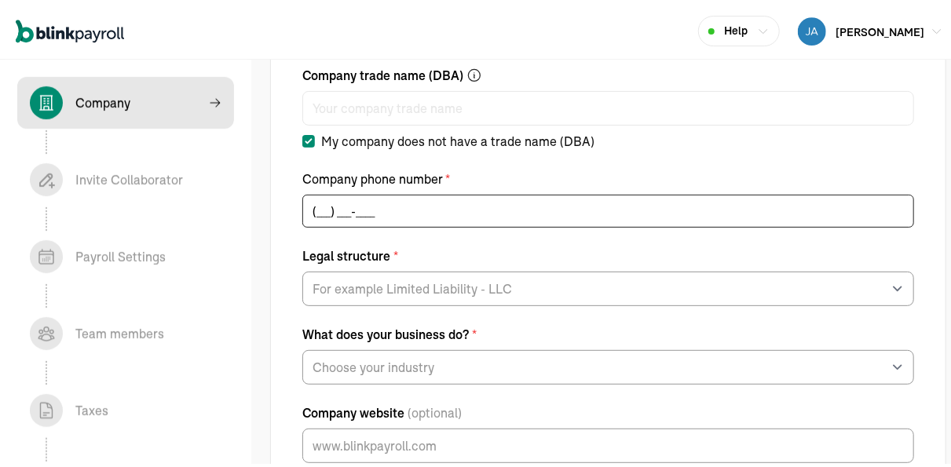
scroll to position [162, 0]
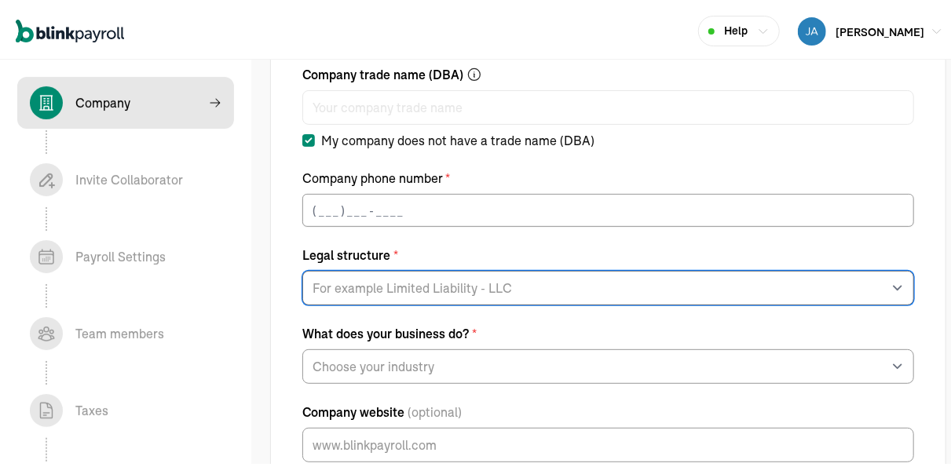
click at [302, 268] on select "For example Limited Liability - LLC Sole proprietorship Limited Partnership Lim…" at bounding box center [608, 285] width 612 height 35
select select "Limited Liability Company (LLC)"
click option "Limited Liability Company (LLC)" at bounding box center [0, 0] width 0 height 0
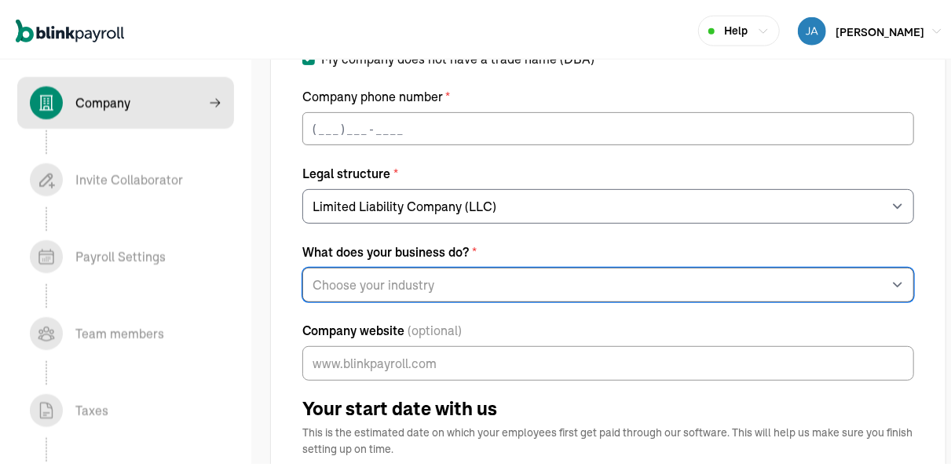
click at [302, 265] on select "Choose your industry Auto or Machine Sales Auto or Machine Repair Arts or Enter…" at bounding box center [608, 282] width 612 height 35
select select "General Construction or General Contracting"
click option "General Construction or General Contracting" at bounding box center [0, 0] width 0 height 0
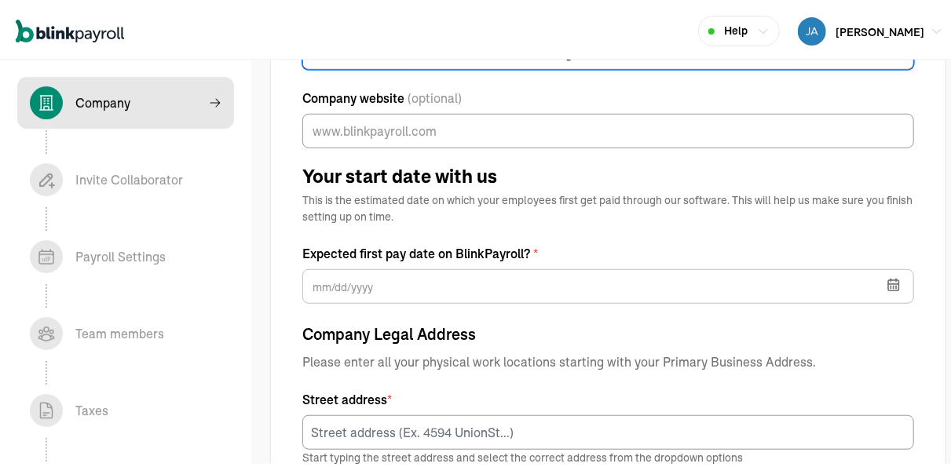
scroll to position [477, 0]
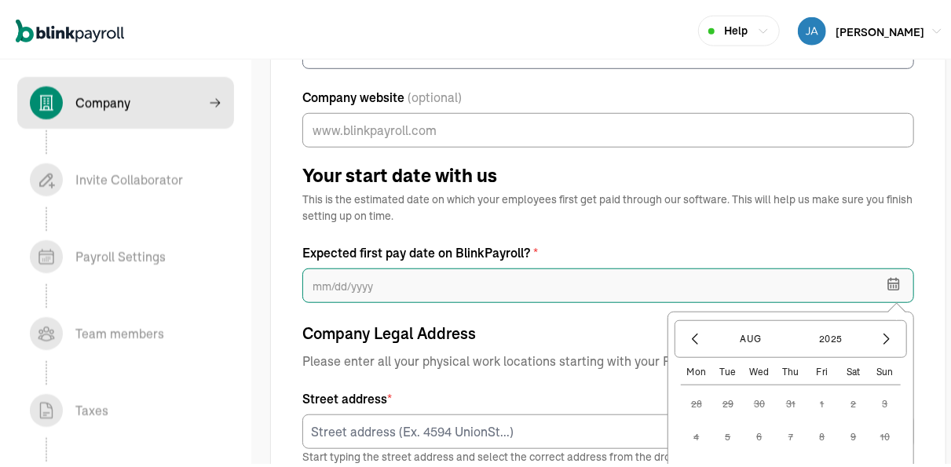
click at [380, 272] on input "text" at bounding box center [608, 282] width 612 height 35
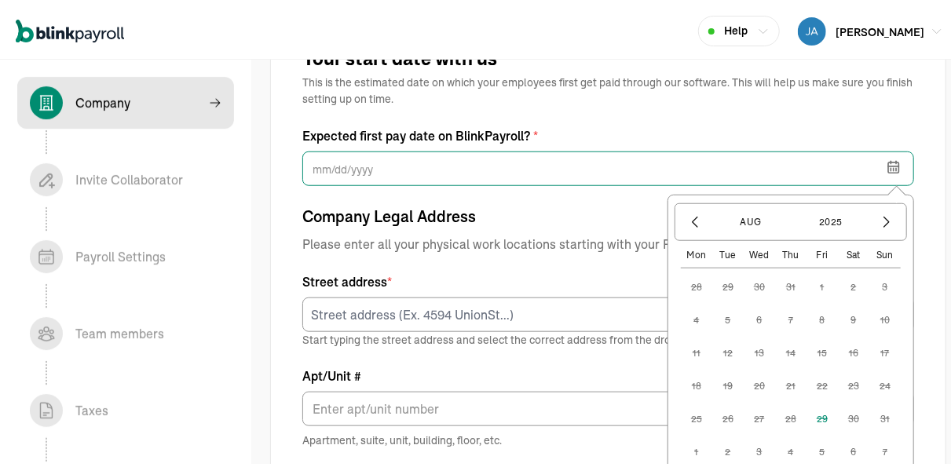
scroll to position [597, 0]
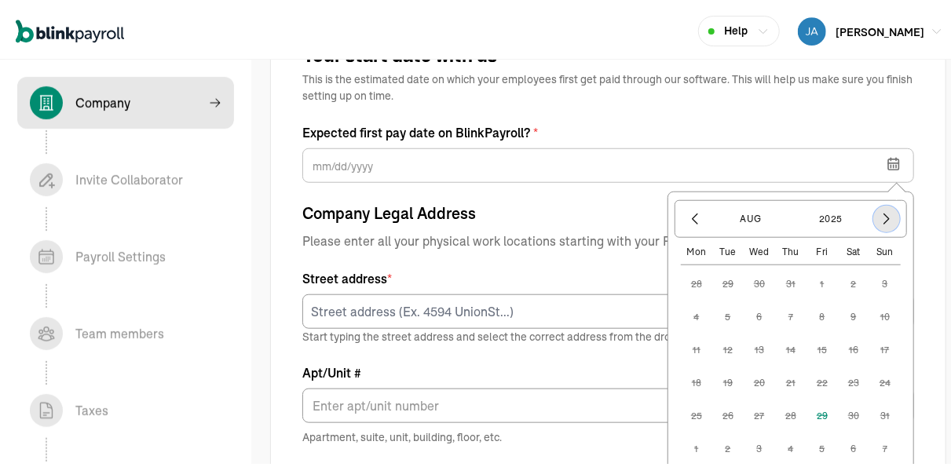
click at [879, 219] on icon "button" at bounding box center [887, 216] width 16 height 16
click at [809, 351] on button "12" at bounding box center [821, 346] width 31 height 31
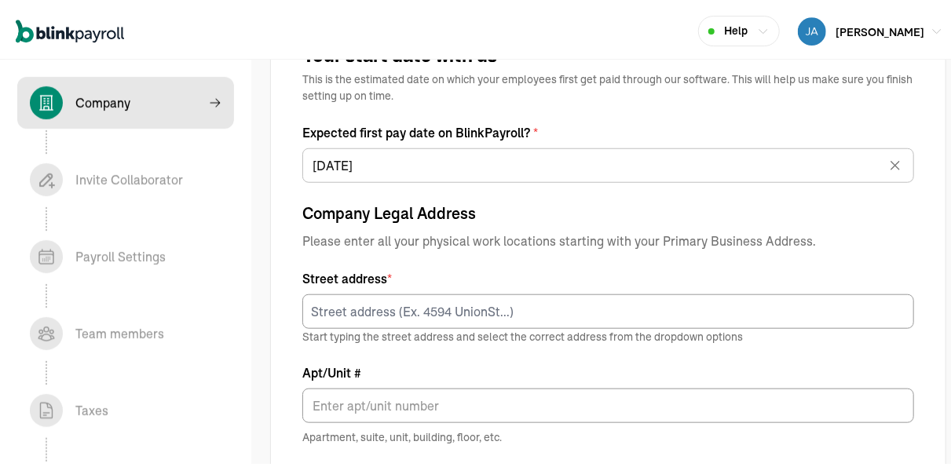
type input "09/12/2025"
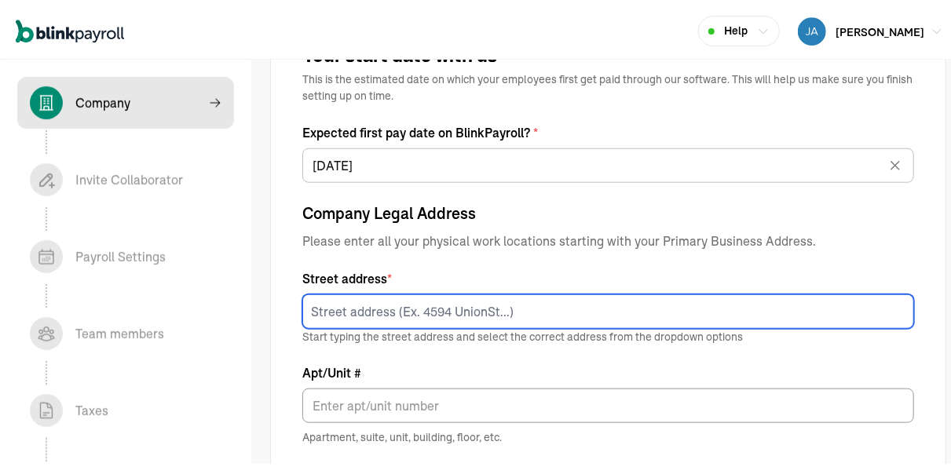
click at [490, 313] on input at bounding box center [608, 308] width 612 height 35
paste input "59 seabreeze blvd panama city"
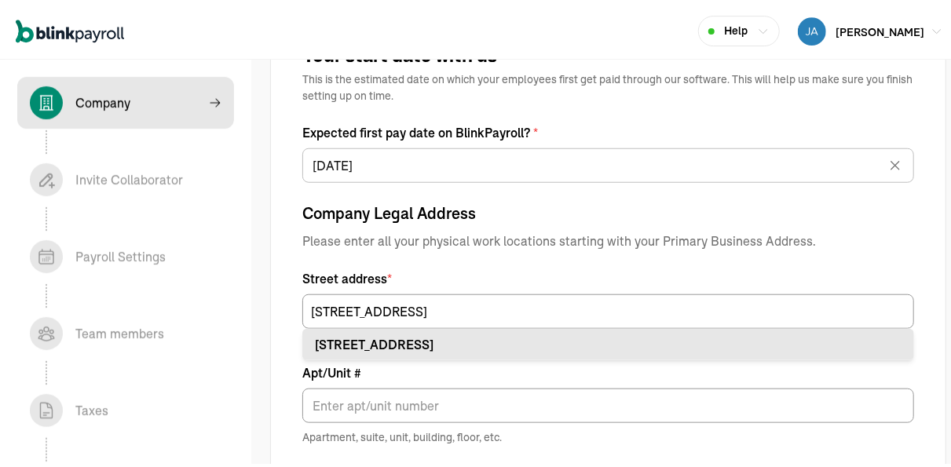
click at [447, 335] on div "59 Seabreeze Blvd Panama City, FL 32461" at bounding box center [608, 341] width 587 height 19
type input "59 Seabreeze Blvd"
type input "Panama City"
type input "FL"
type input "32461"
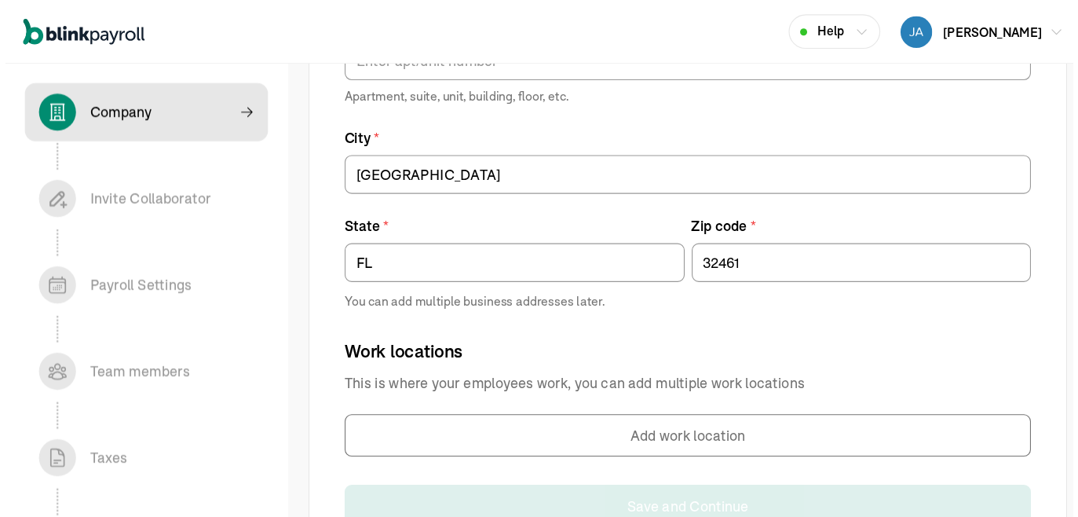
scroll to position [950, 0]
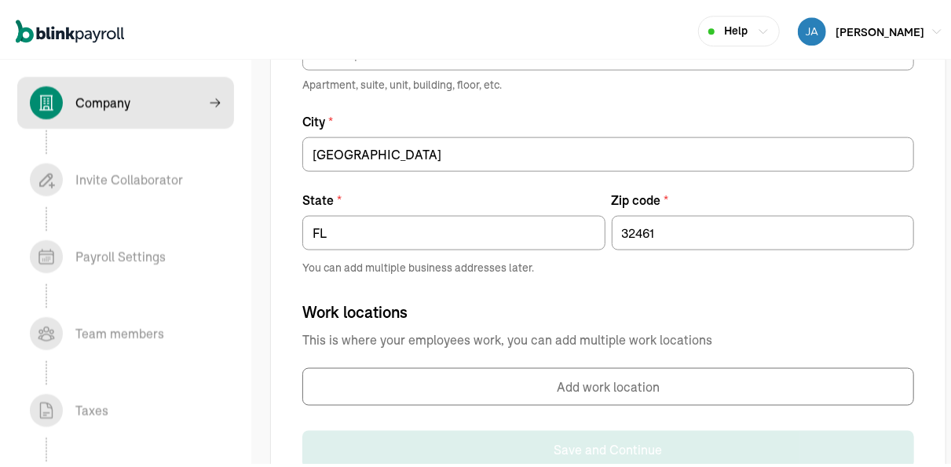
click at [589, 369] on button "Add work location" at bounding box center [608, 383] width 612 height 38
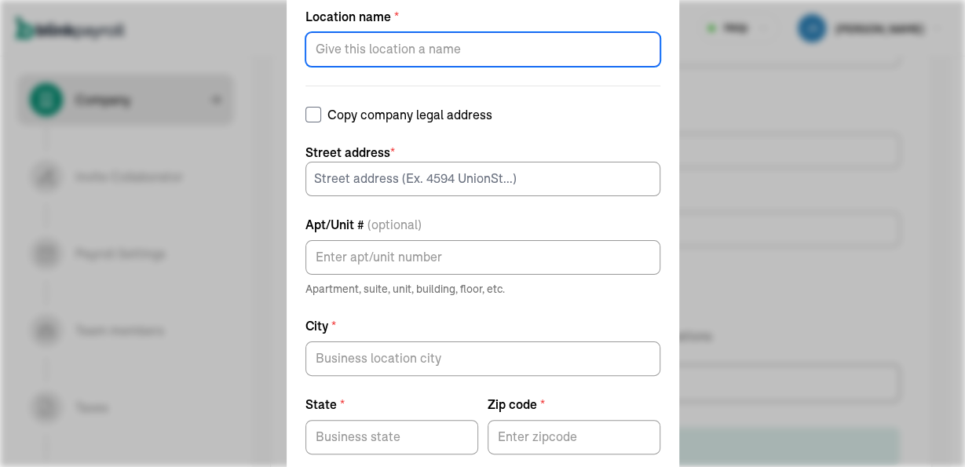
click at [376, 43] on input "Location name *" at bounding box center [482, 49] width 355 height 35
type input "Work station"
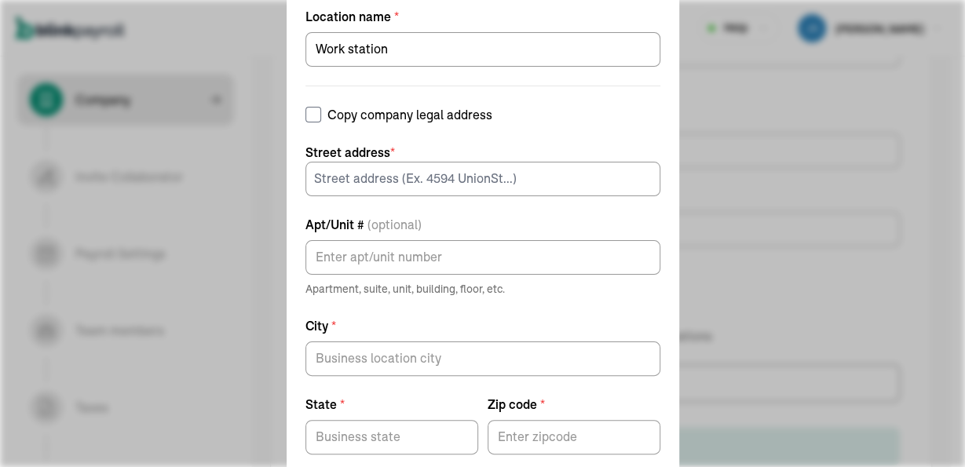
click at [714, 298] on div "Add work location Location name * Work station Copy company legal address Stree…" at bounding box center [482, 233] width 965 height 467
click at [692, 313] on div "Add work location Location name * Work station Copy company legal address Stree…" at bounding box center [482, 233] width 965 height 467
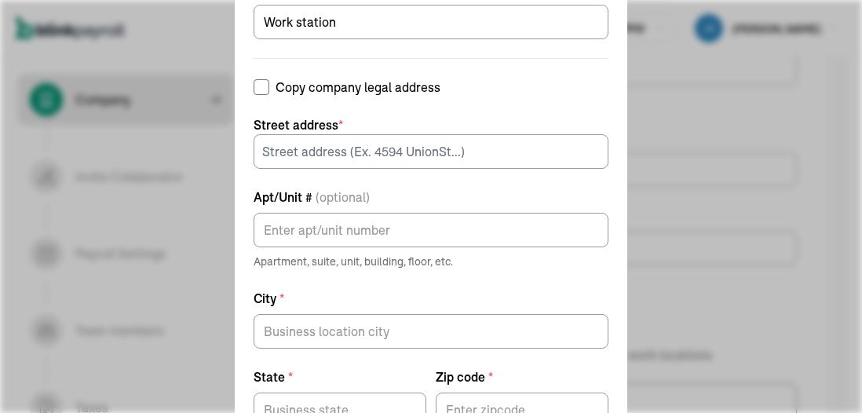
click at [691, 200] on div "Add work location Location name * Work station Copy company legal address Stree…" at bounding box center [431, 206] width 862 height 413
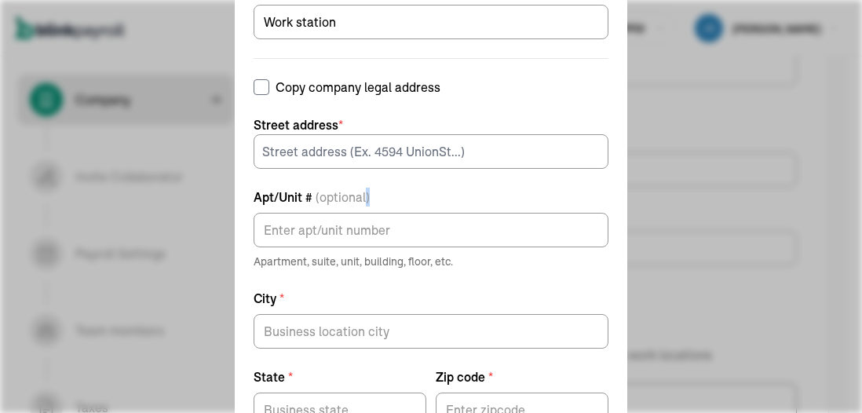
click at [691, 200] on div "Add work location Location name * Work station Copy company legal address Stree…" at bounding box center [431, 206] width 862 height 413
click at [256, 81] on input "Copy company legal address" at bounding box center [262, 87] width 16 height 16
checkbox input "true"
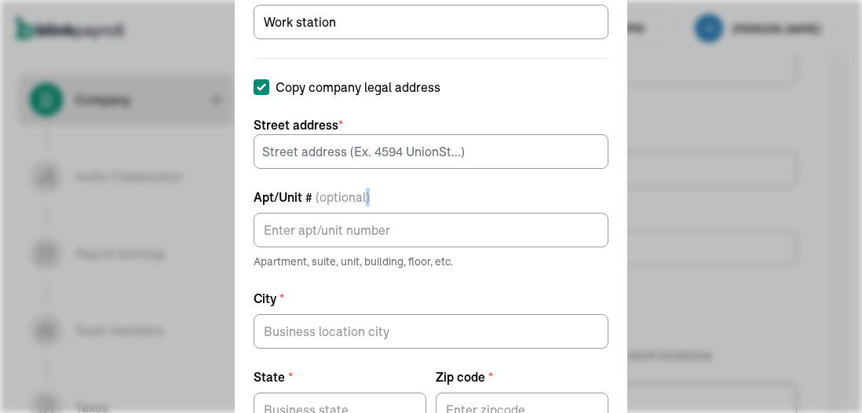
type input "Panama City"
type input "FL"
type input "32461"
type input "59 Seabreeze Blvd"
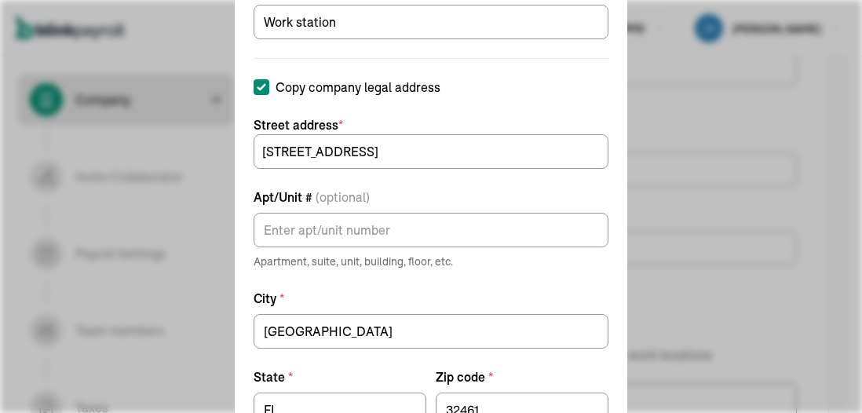
click at [738, 243] on div "Add work location Location name * Work station Copy company legal address Stree…" at bounding box center [431, 206] width 862 height 413
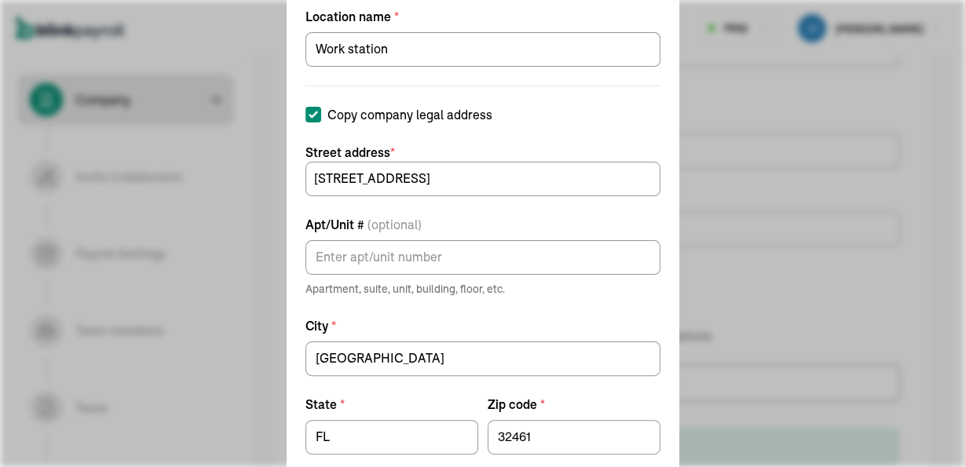
click at [780, 262] on div "Add work location Location name * Work station Copy company legal address Stree…" at bounding box center [482, 233] width 965 height 467
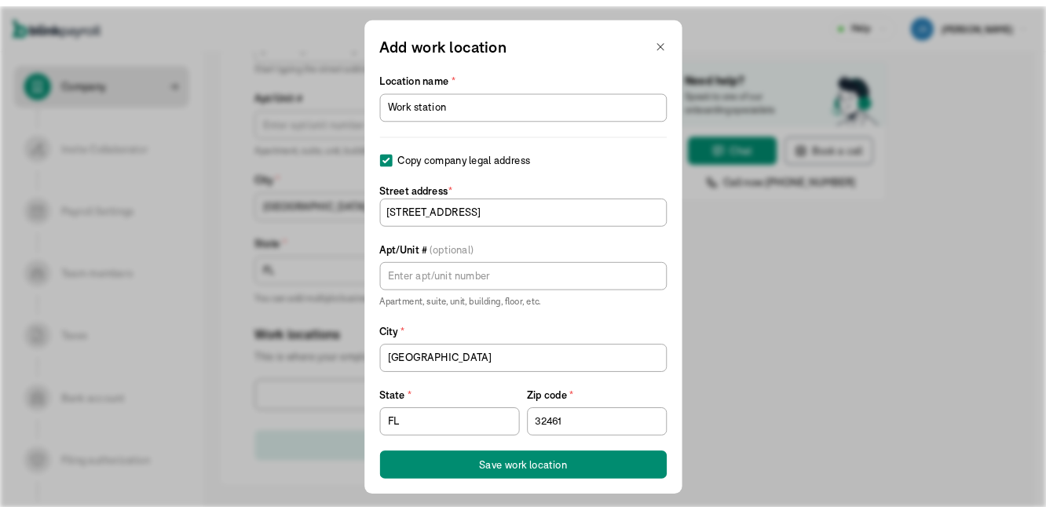
scroll to position [790, 0]
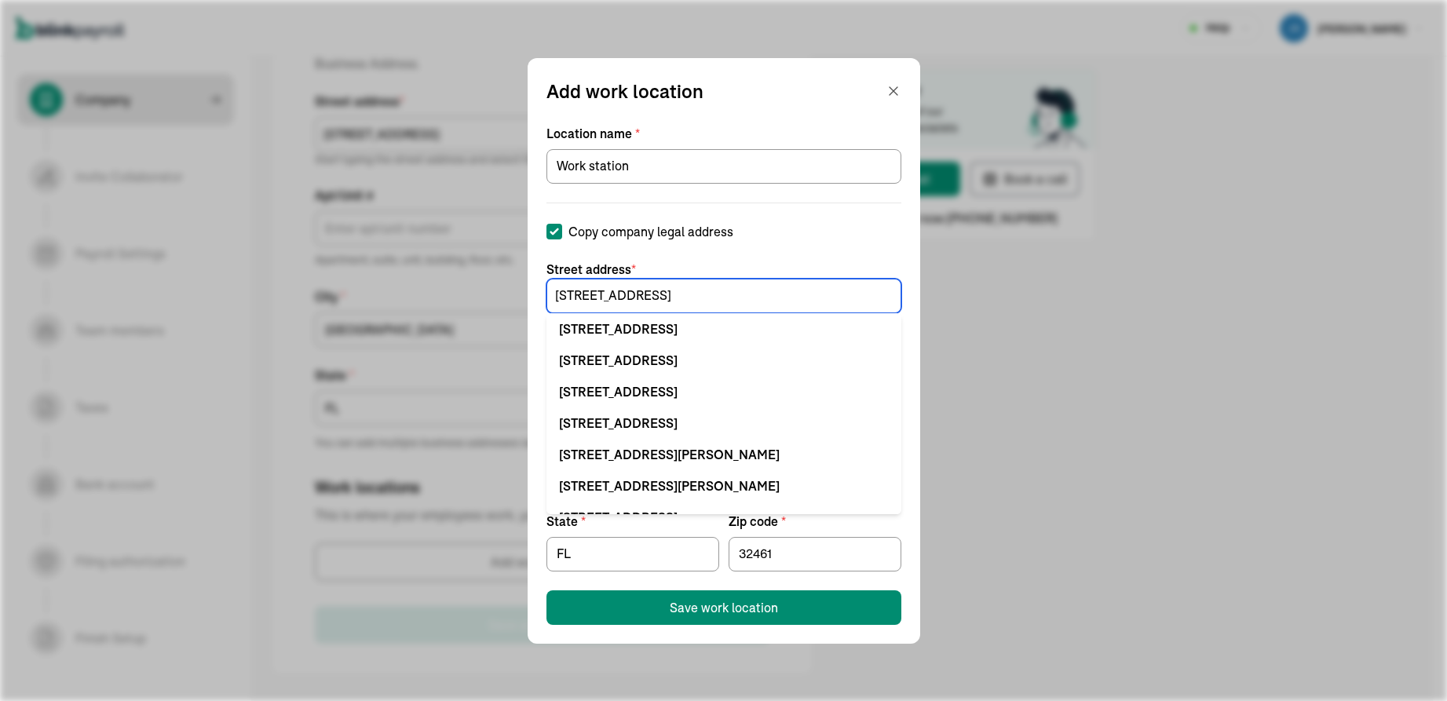
click at [625, 299] on input "59 Seabreeze Blvd" at bounding box center [723, 296] width 355 height 35
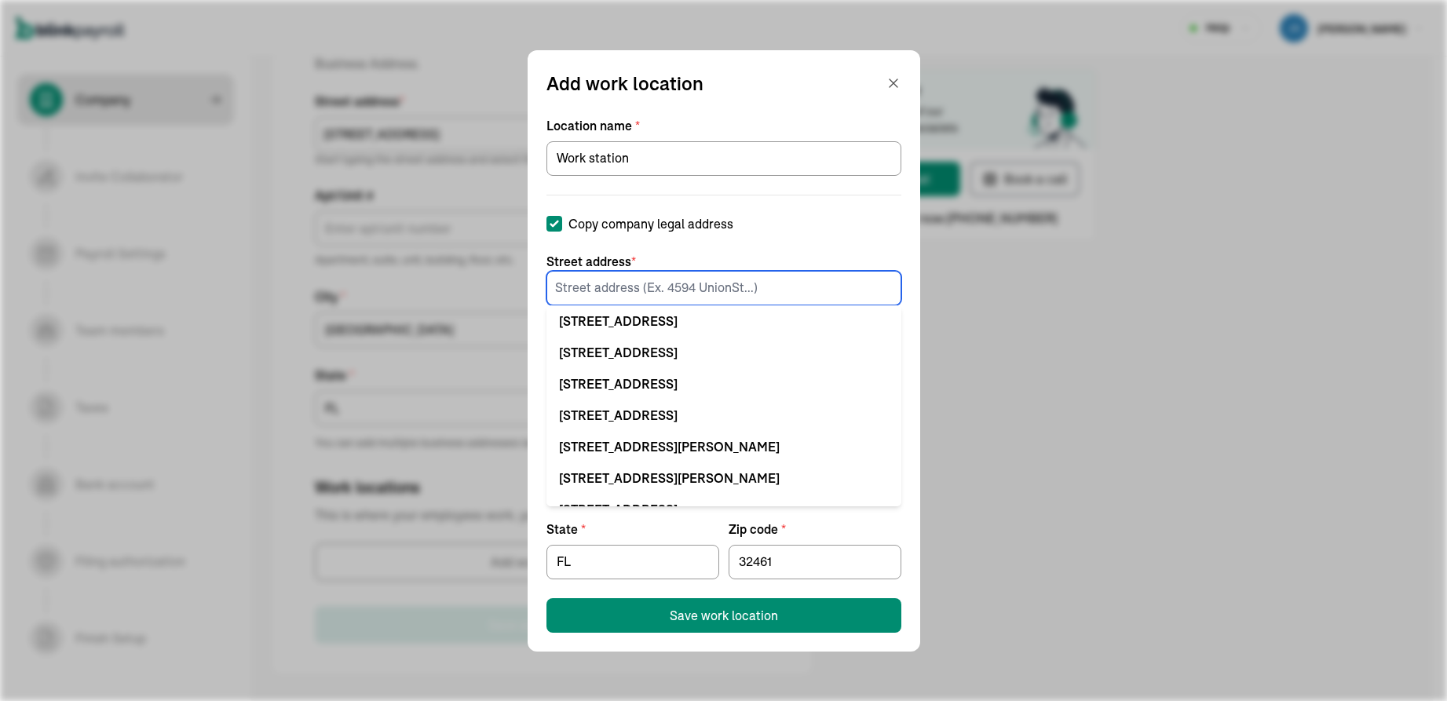
paste input "174 WaterColor Way Suite 103 #357"
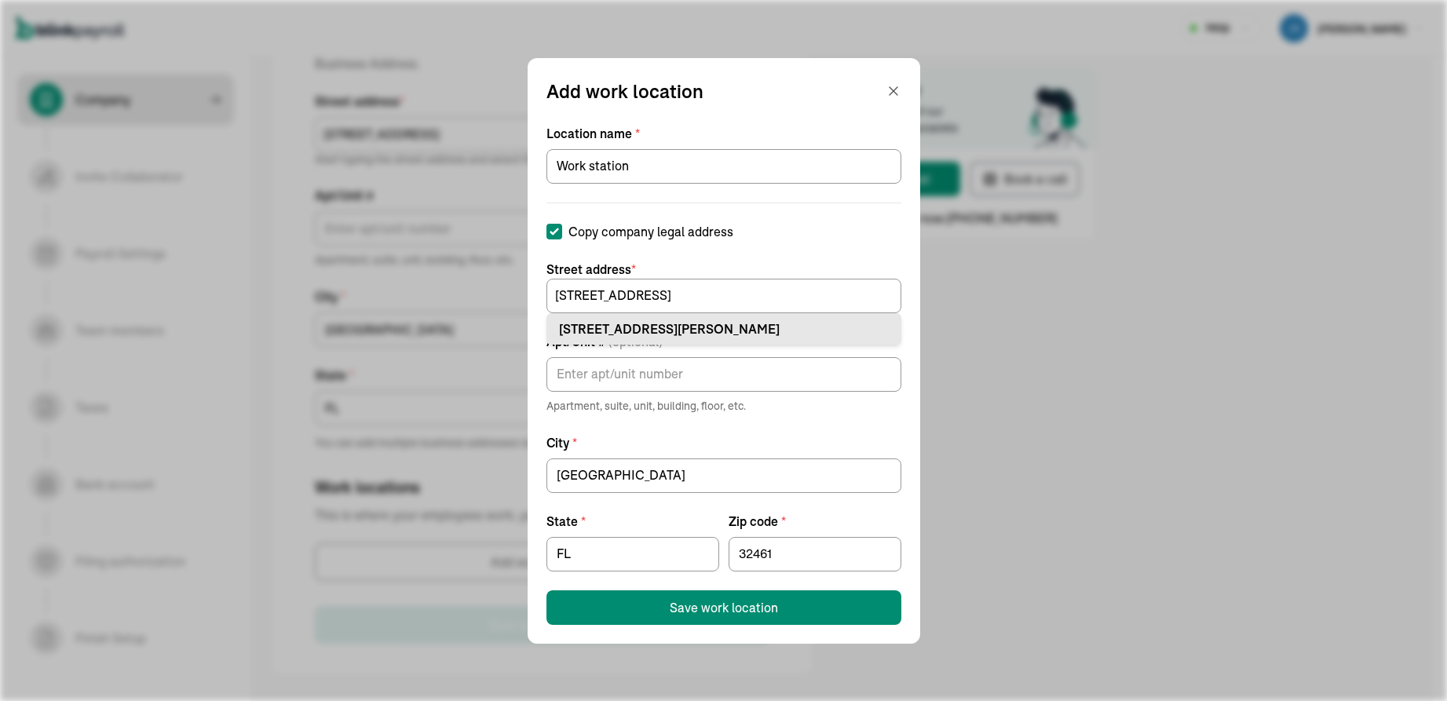
click at [697, 323] on div "174 Watercolor Way Ste 103 Santa Rosa Beach, FL 32459" at bounding box center [724, 329] width 330 height 19
type input "174 Watercolor Way"
type input "Ste 103"
type input "Santa Rosa Beach"
type input "32459"
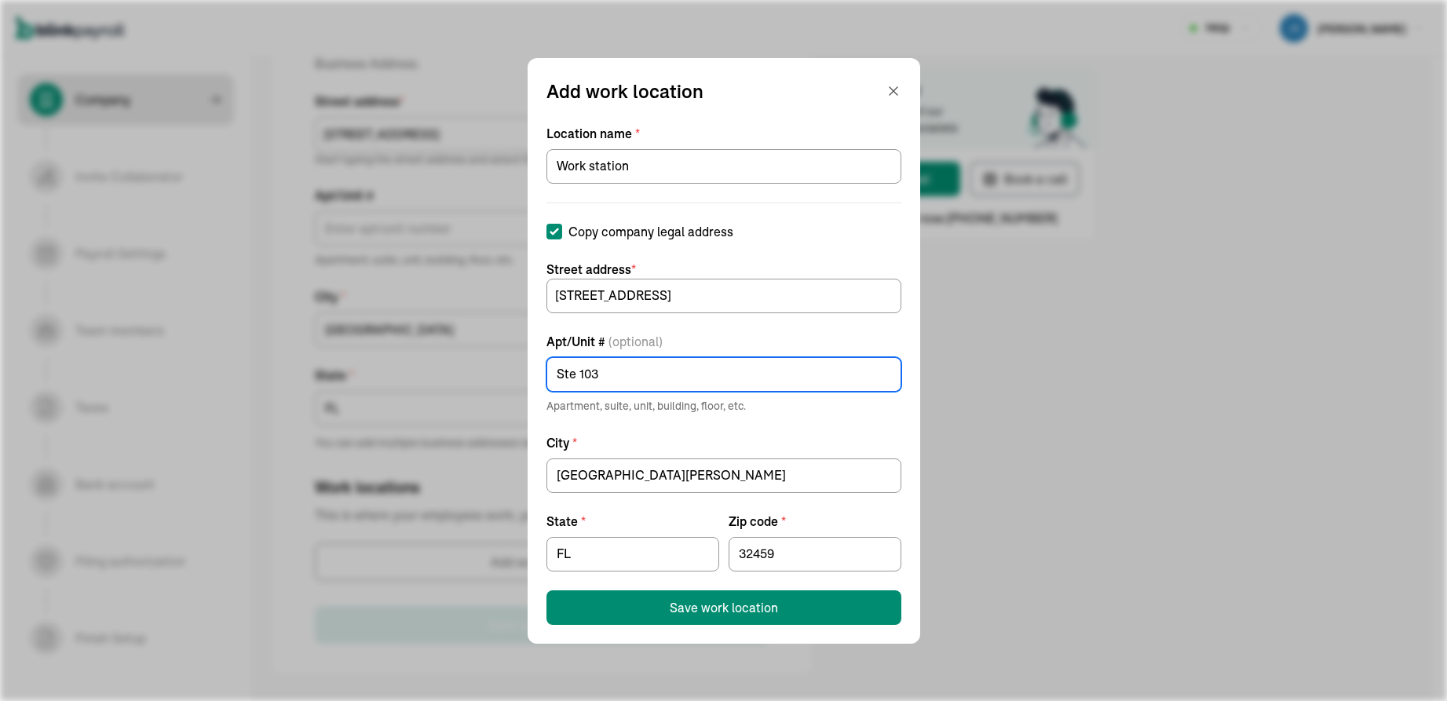
click at [612, 382] on input "Ste 103" at bounding box center [723, 374] width 355 height 35
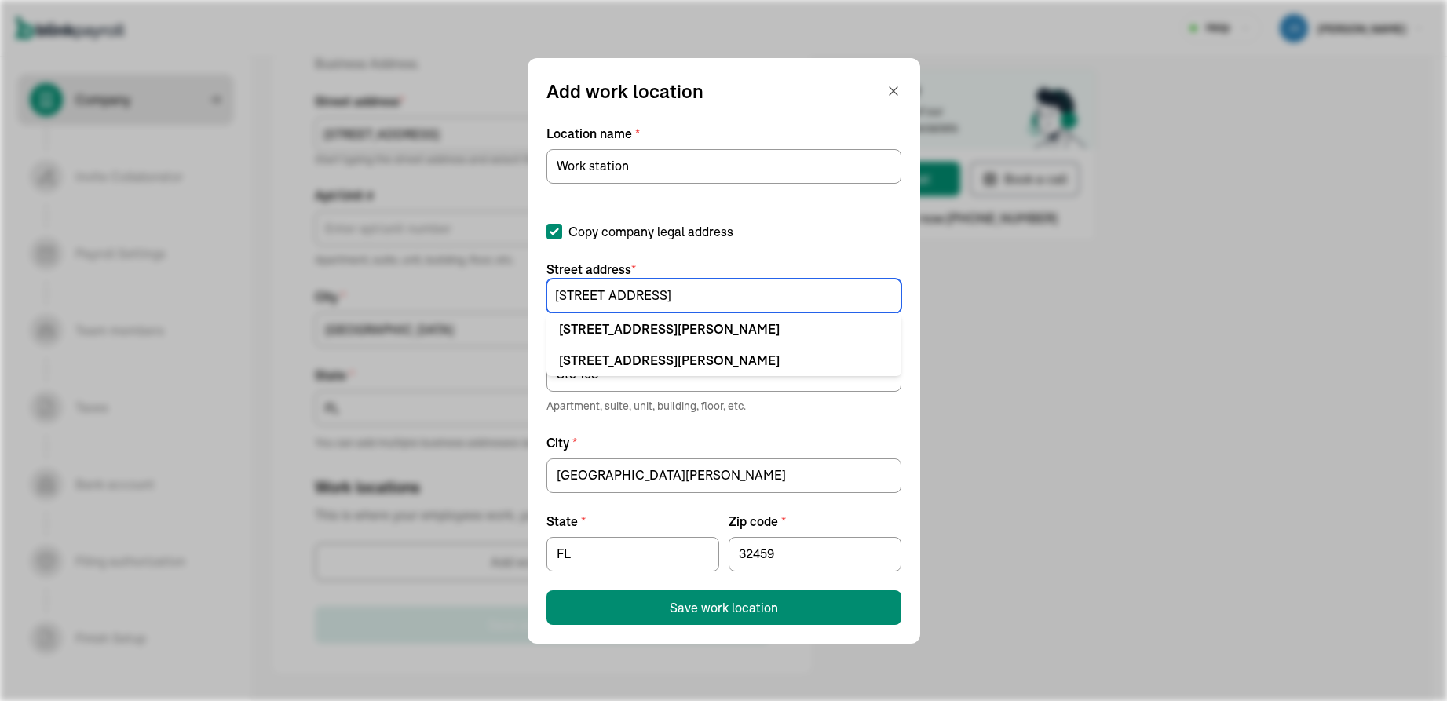
click at [709, 297] on input "174 Watercolor Way" at bounding box center [723, 296] width 355 height 35
paste input "Ste 103"
paste input "#357"
type input "174 Watercolor Way Ste 103"
click at [620, 393] on div "Apt/Unit # (optional) Ste 103 Apartment, suite, unit, building, floor, etc." at bounding box center [723, 373] width 355 height 82
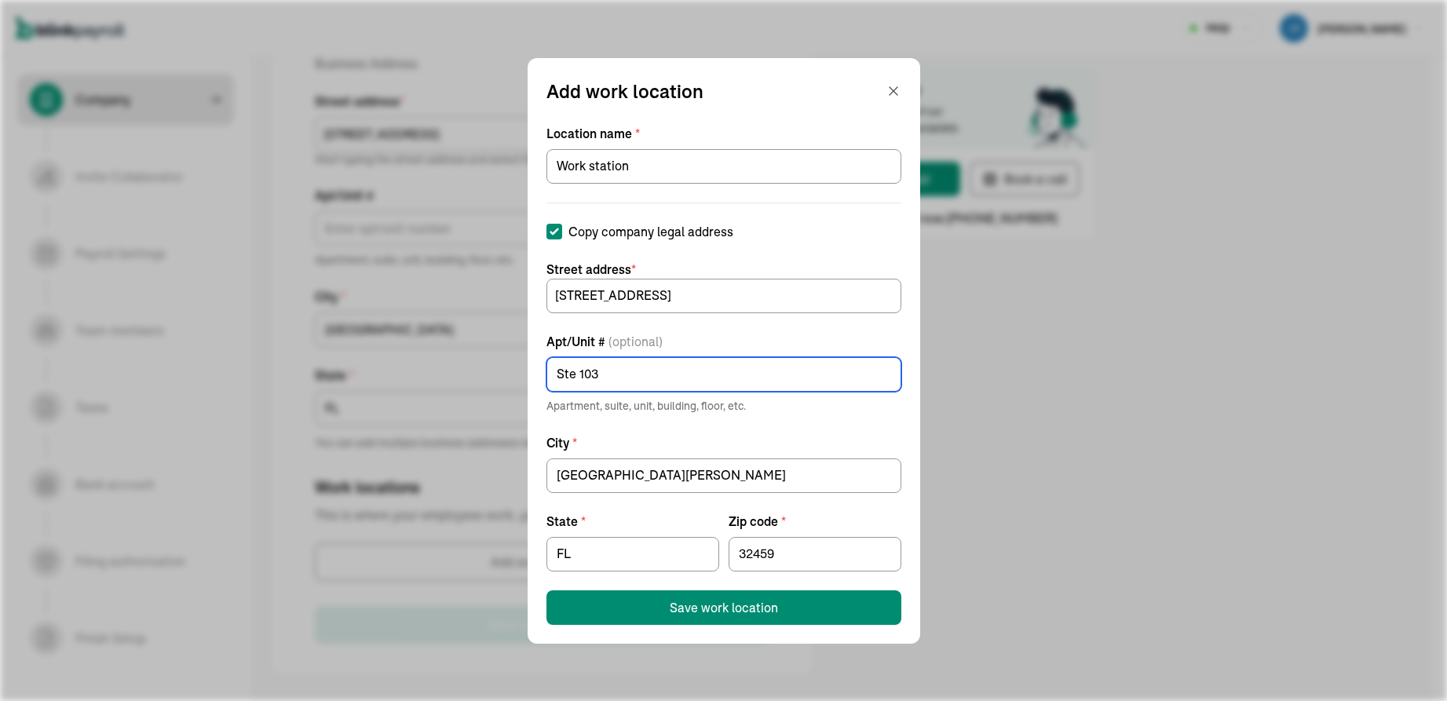
click at [603, 386] on input "Ste 103" at bounding box center [723, 374] width 355 height 35
paste input "#357"
type input "#357"
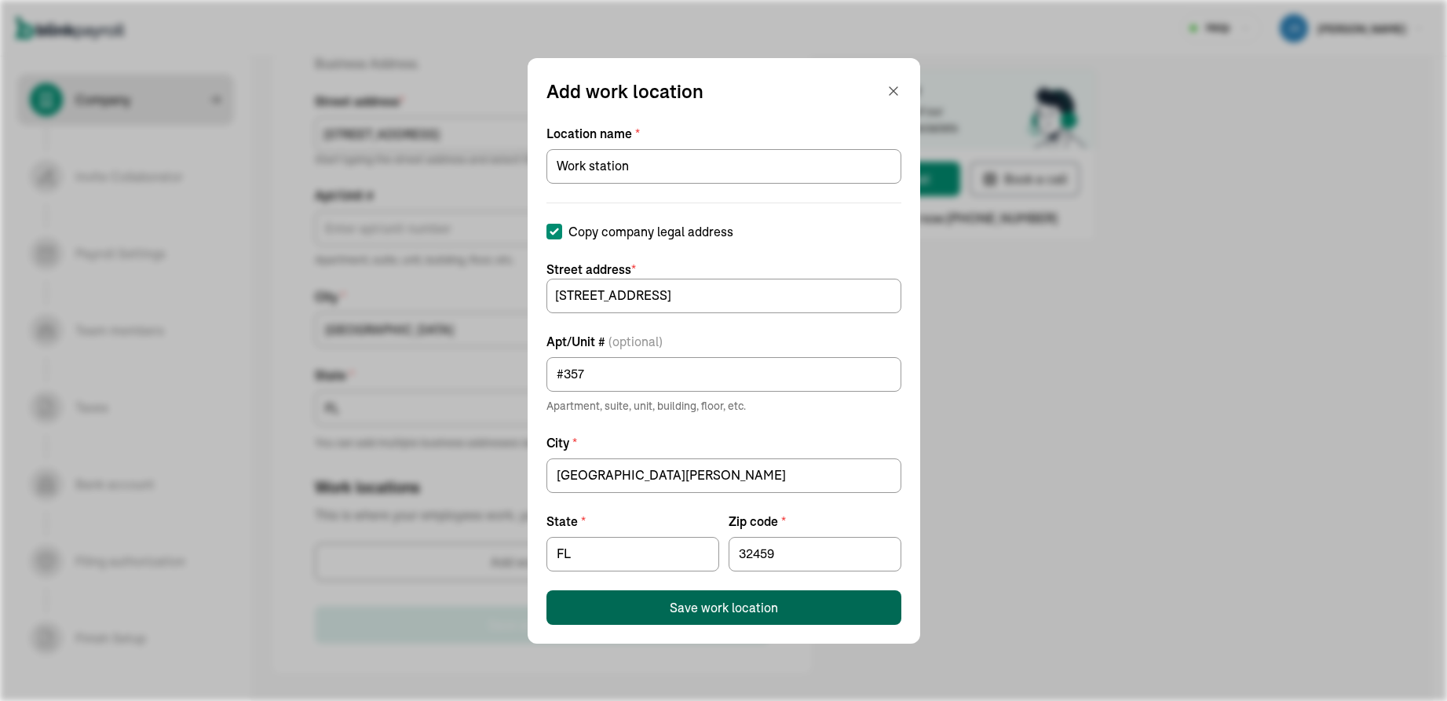
click at [733, 466] on div "Save work location" at bounding box center [724, 607] width 108 height 19
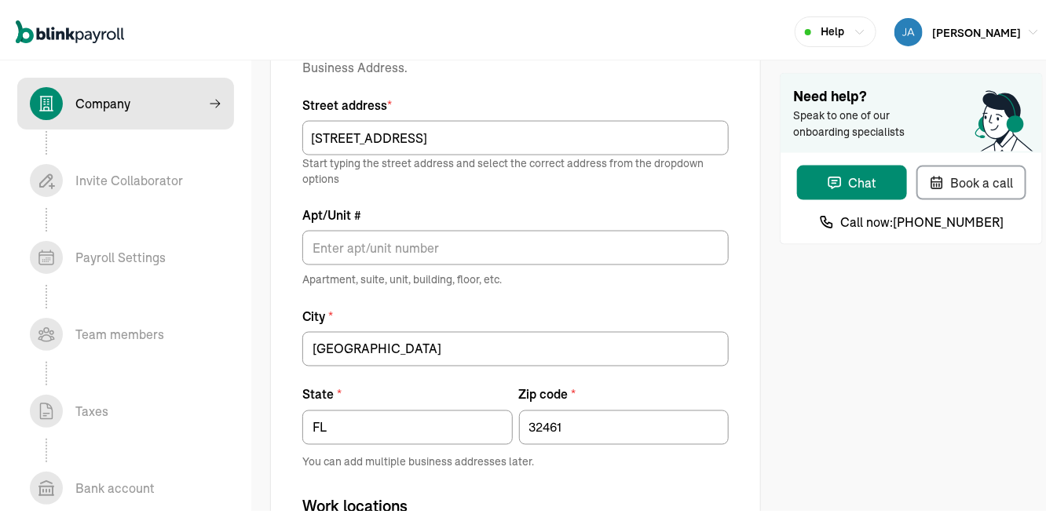
click at [686, 316] on label "City *" at bounding box center [515, 312] width 426 height 19
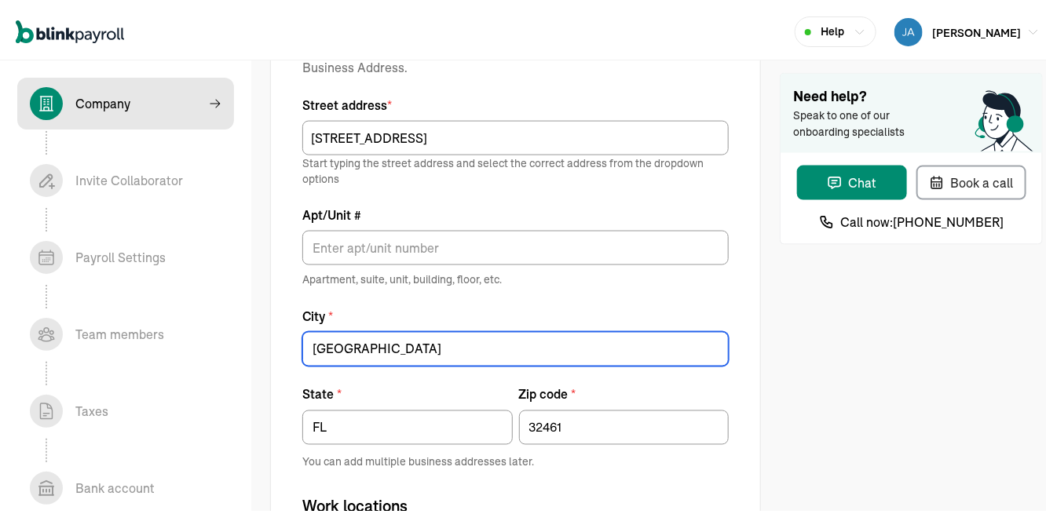
click at [686, 328] on input "Panama City" at bounding box center [515, 345] width 426 height 35
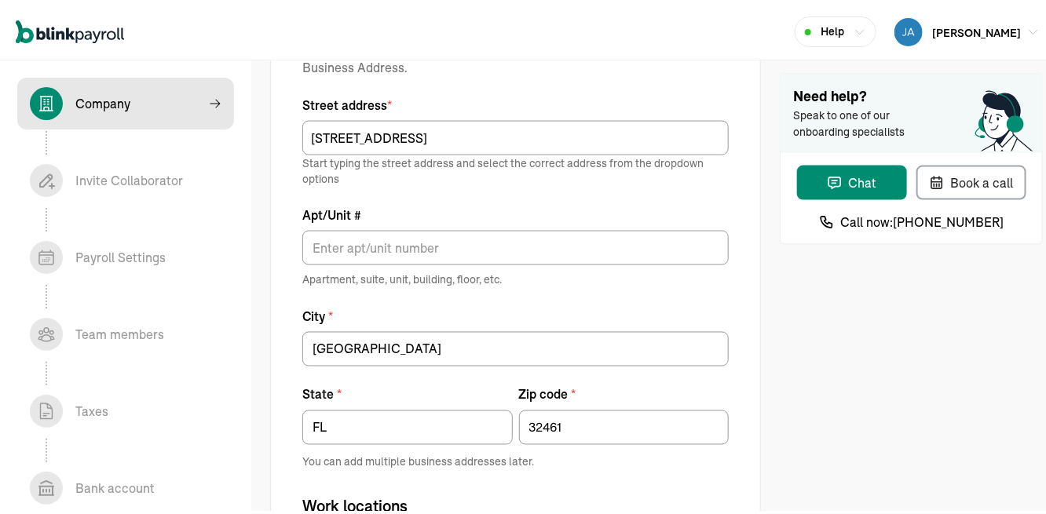
click at [517, 290] on div "Street address * 59 Seabreeze Blvd Start typing the street address and select t…" at bounding box center [515, 266] width 426 height 349
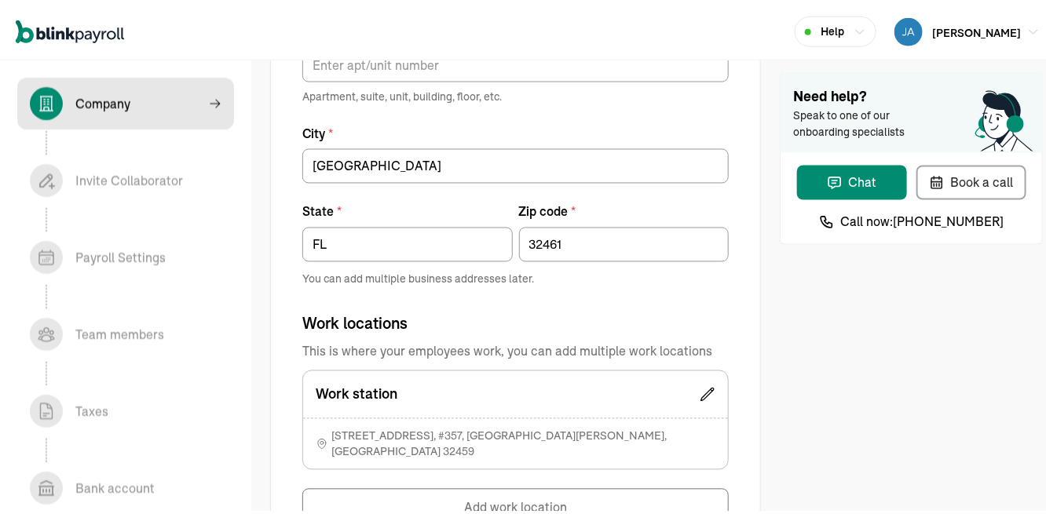
scroll to position [1084, 0]
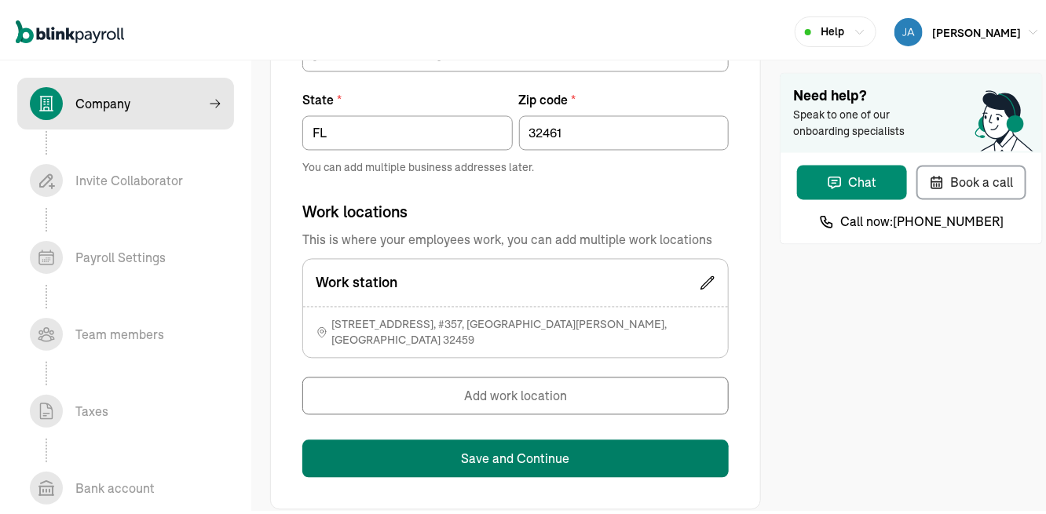
click at [479, 437] on button "Save and Continue" at bounding box center [515, 456] width 426 height 38
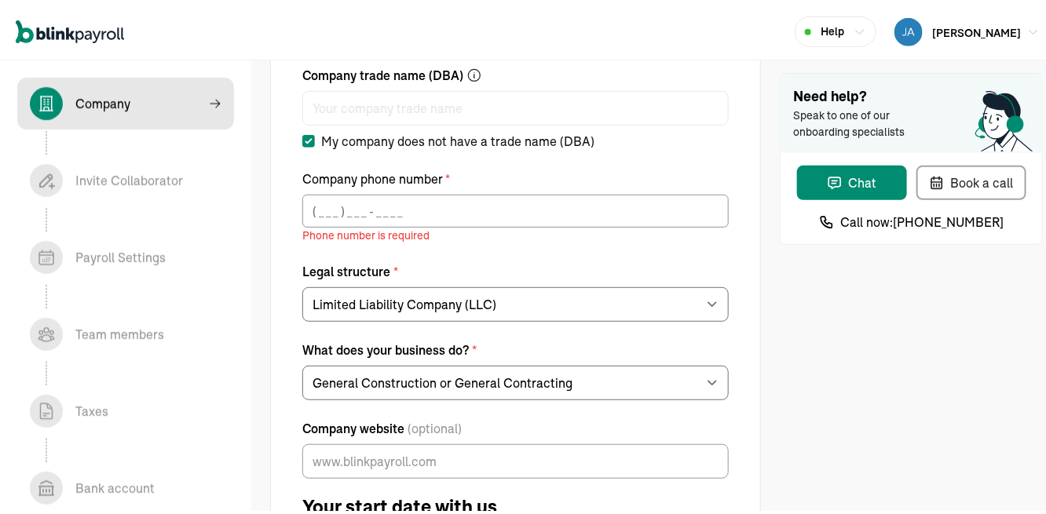
scroll to position [162, 0]
type input "(___) ___-____"
click at [463, 210] on input "(___) ___-____" at bounding box center [515, 207] width 426 height 33
paste input "281) 797-0743"
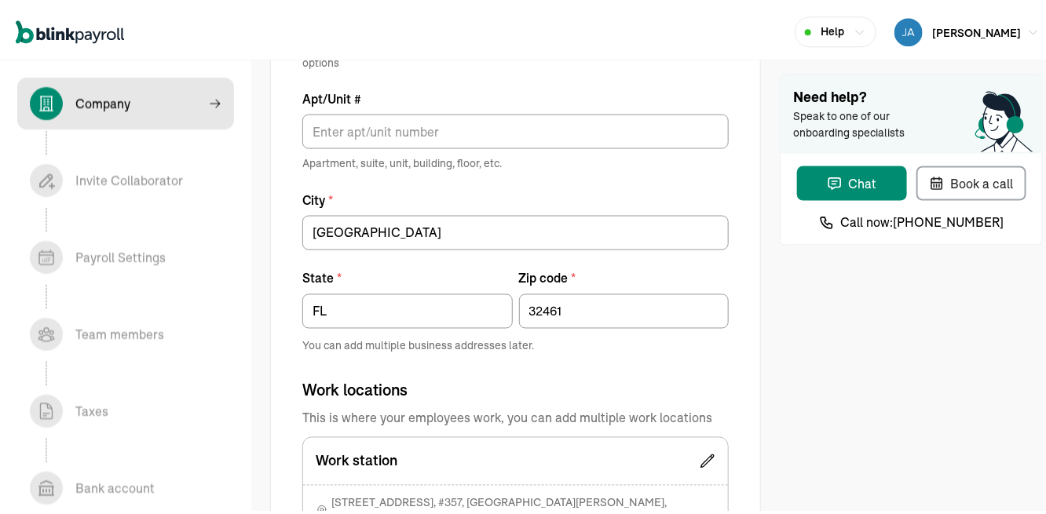
scroll to position [1084, 0]
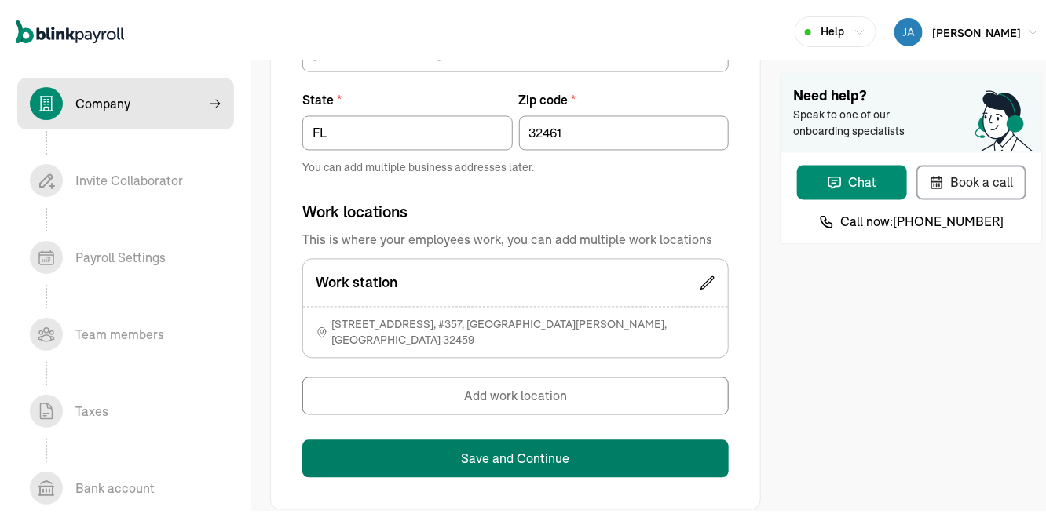
type input "(281) 797-0743"
click at [461, 451] on button "Save and Continue" at bounding box center [515, 456] width 426 height 38
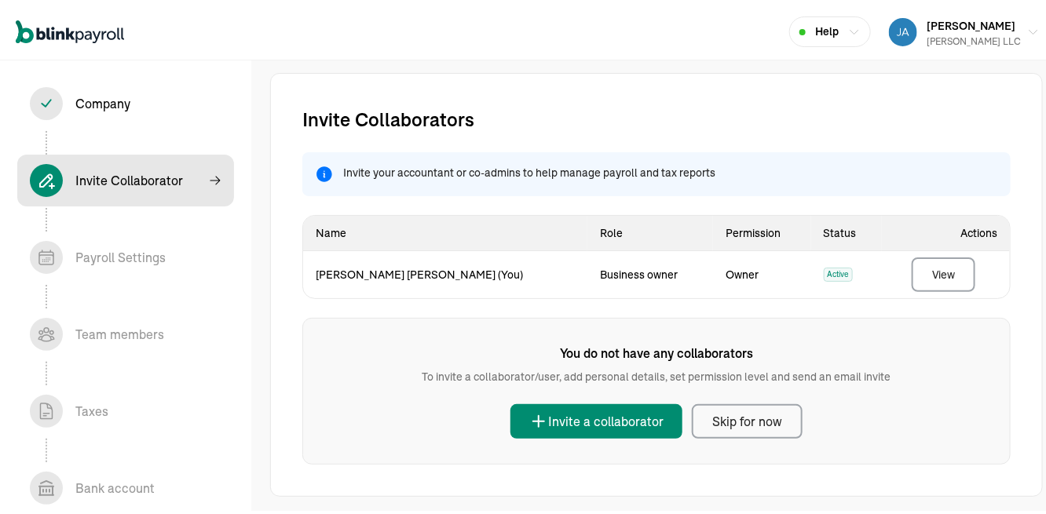
scroll to position [2, 0]
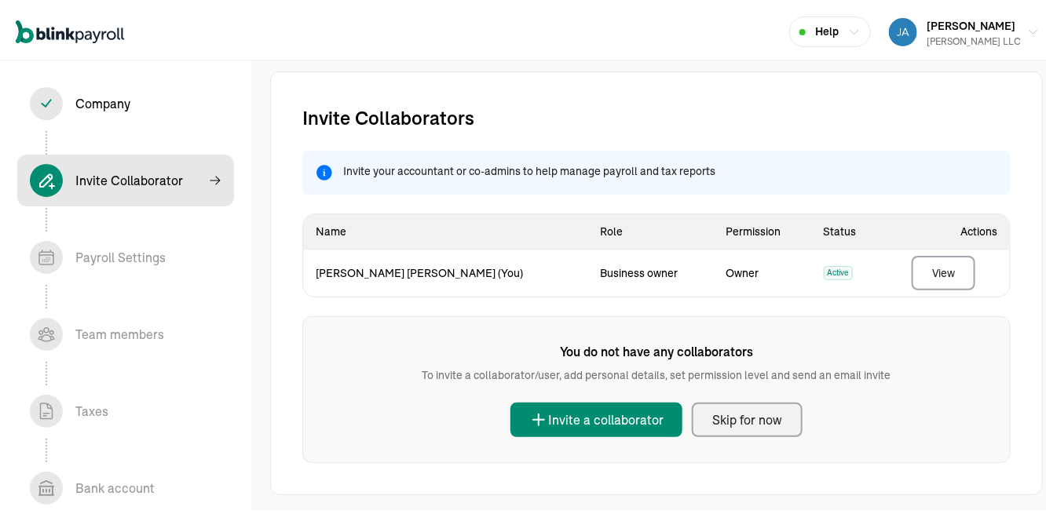
click at [755, 412] on div "Skip for now" at bounding box center [747, 416] width 70 height 19
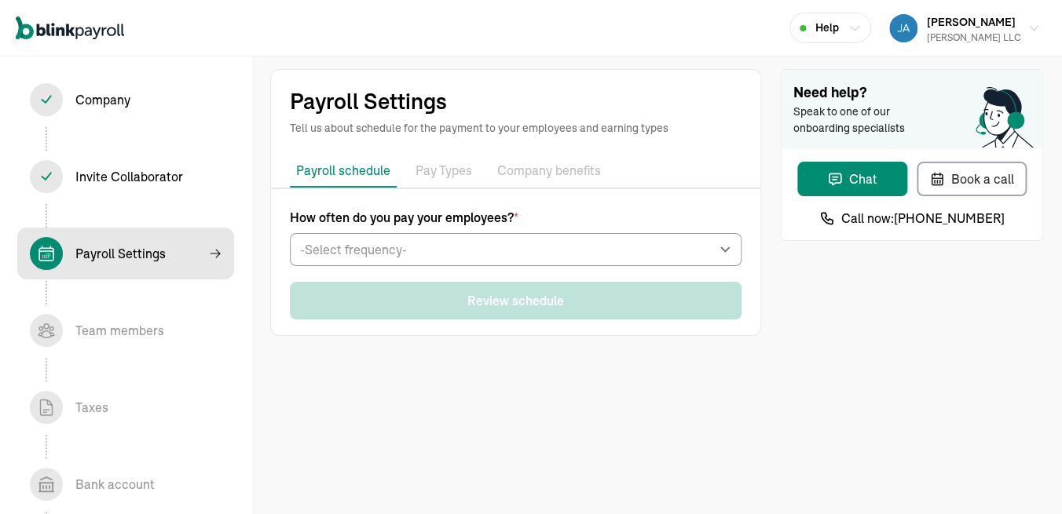
click at [500, 231] on div "How often do you pay your employees? * -Select frequency- Weekly Bi-weekly Semi…" at bounding box center [515, 237] width 451 height 58
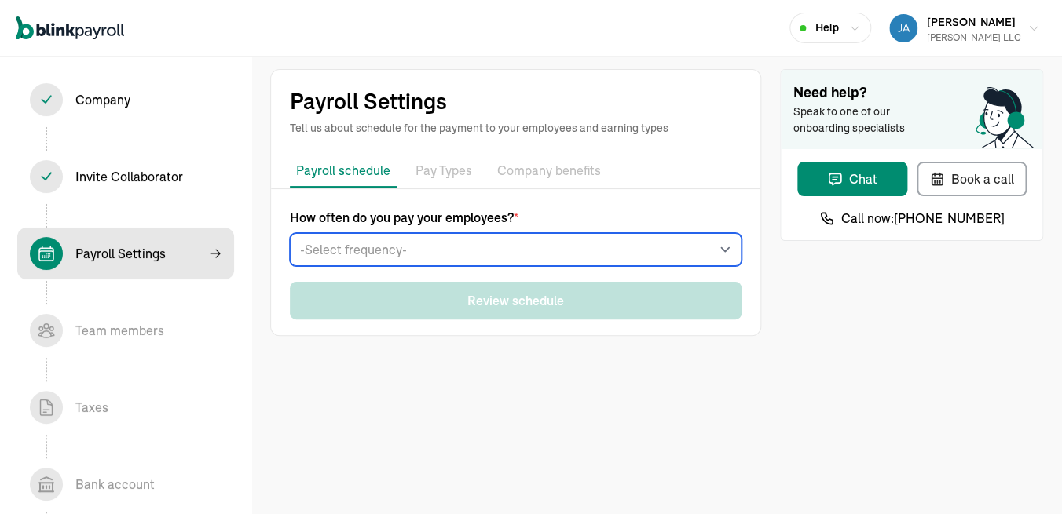
click at [290, 233] on select "-Select frequency- Weekly Bi-weekly Semi-monthly Monthly" at bounding box center [515, 249] width 451 height 33
select select "biweekly"
click option "Bi-weekly" at bounding box center [0, 0] width 0 height 0
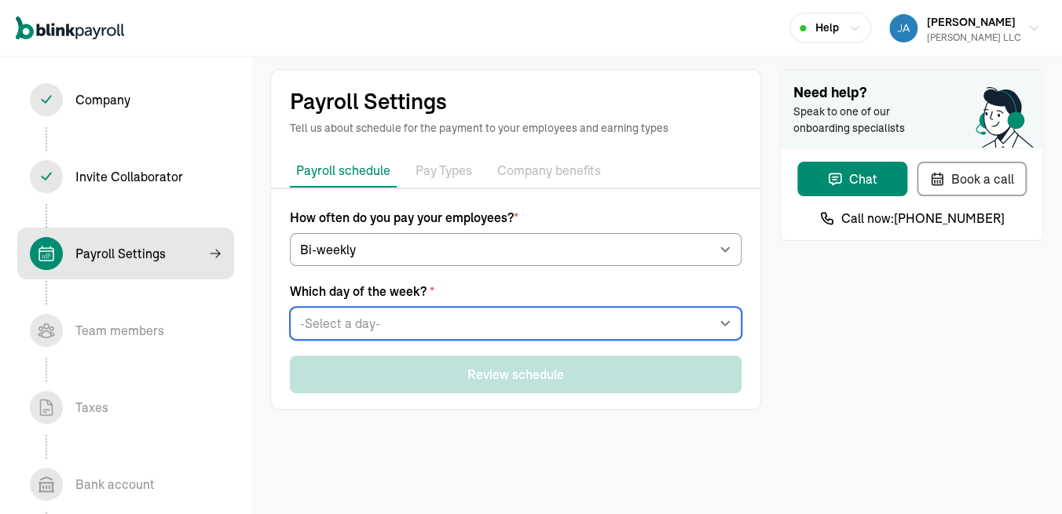
click at [290, 307] on select "-Select a day- Every Monday Every Tuesday Every Wednesday Every Thursday Every …" at bounding box center [515, 323] width 451 height 33
select select "Friday"
click option "Every Friday" at bounding box center [0, 0] width 0 height 0
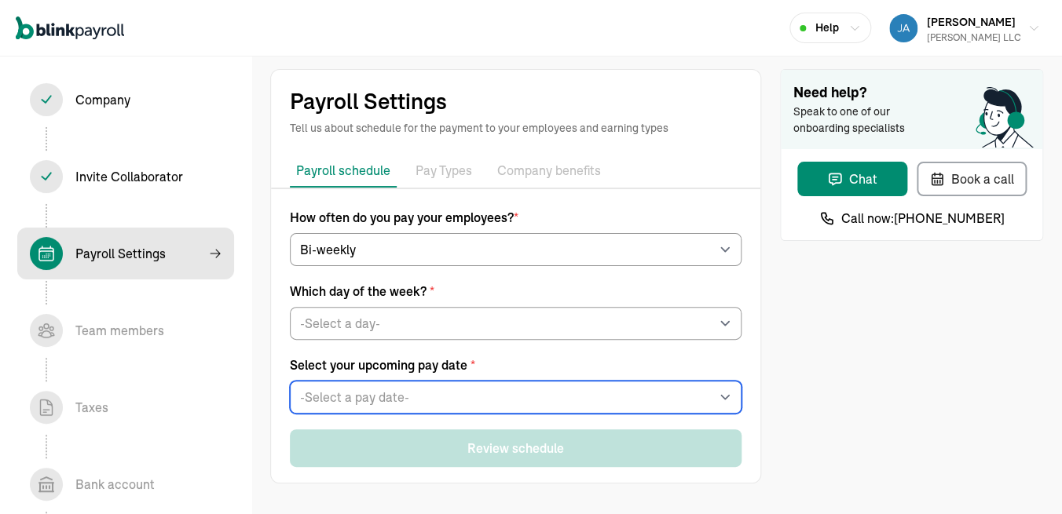
click at [290, 381] on select "-Select a pay date- Fri, Sep 12, 2025 Fri, Sep 19, 2025 Fri, Sep 26, 2025 Fri, …" at bounding box center [515, 397] width 451 height 33
select select "09/12/2025"
click option "Fri, Sep 12, 2025" at bounding box center [0, 0] width 0 height 0
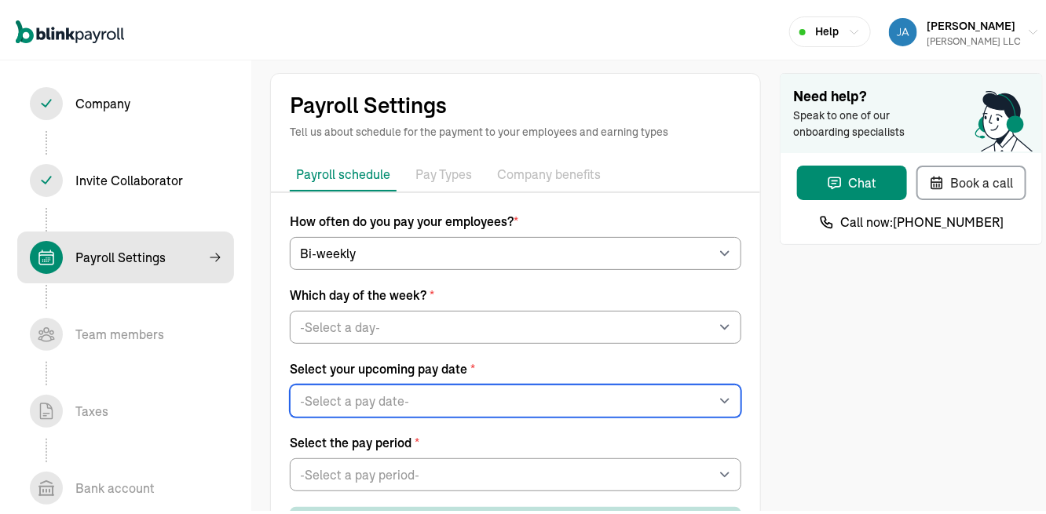
scroll to position [65, 0]
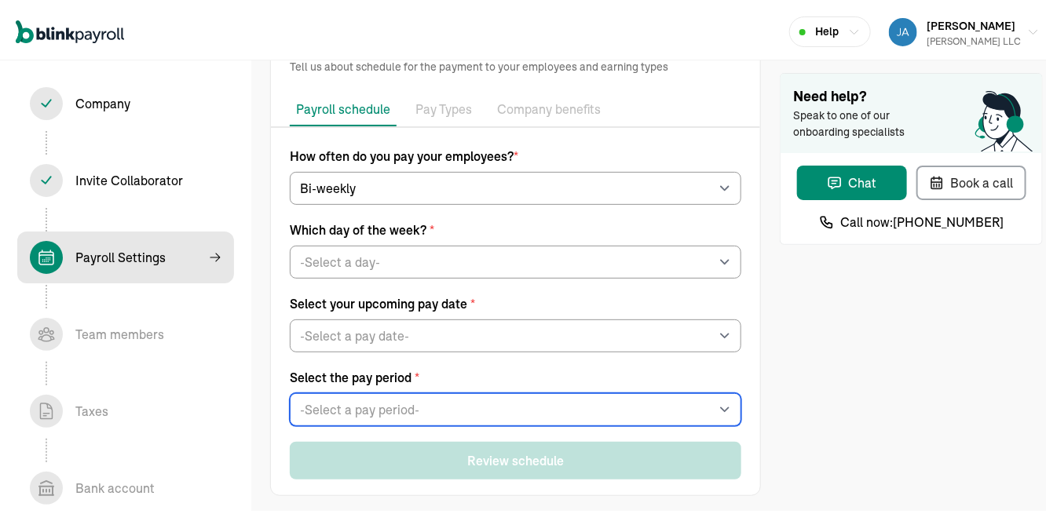
select select "Sat, Aug 30 - Fri, Sep 12"
click option "Sat, Aug 30 - Fri, Sep 12" at bounding box center [0, 0] width 0 height 0
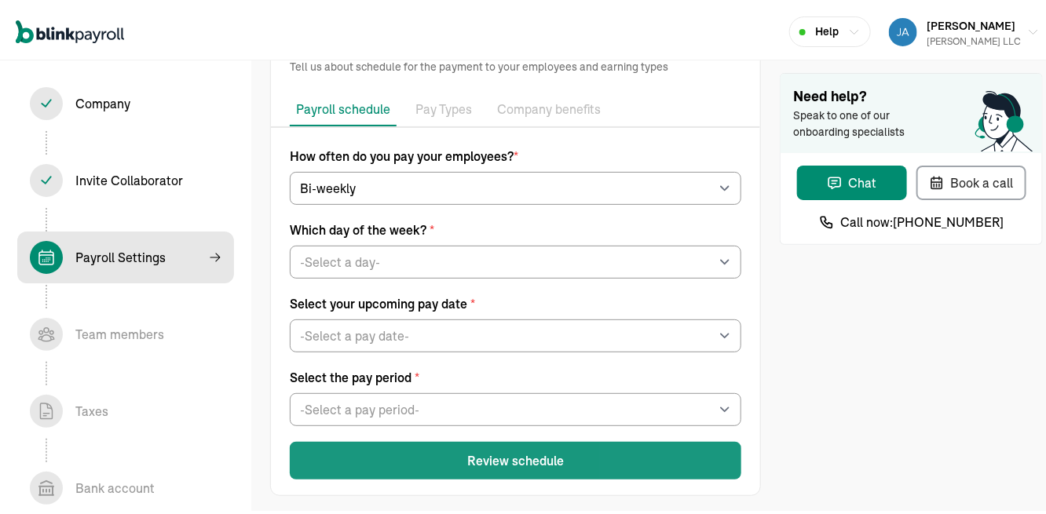
click at [492, 438] on button "Review schedule" at bounding box center [515, 457] width 451 height 38
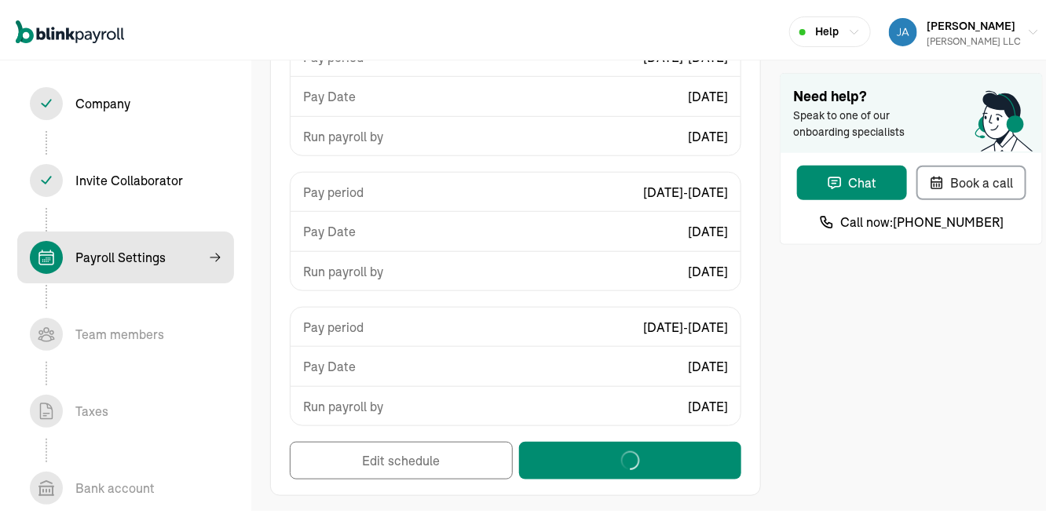
scroll to position [0, 0]
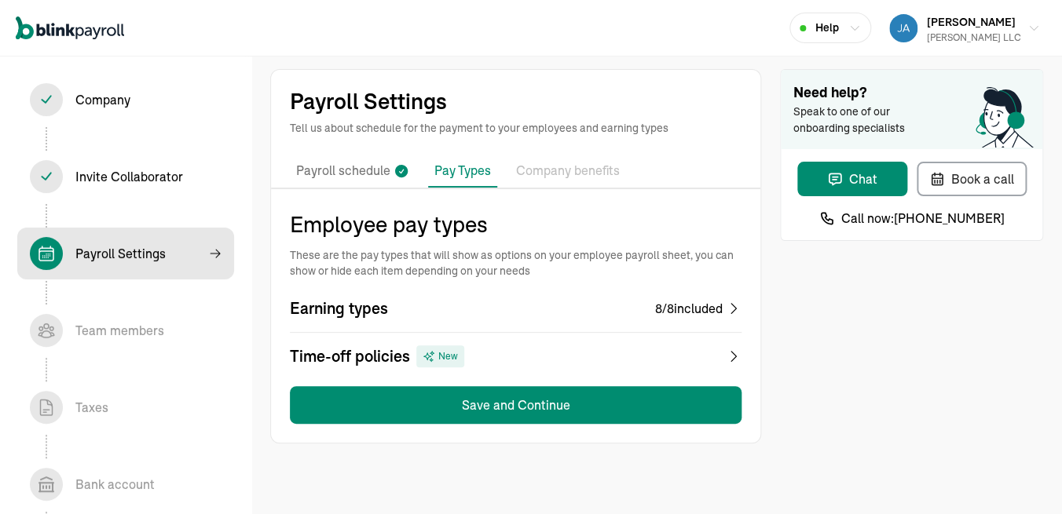
click at [599, 307] on div "Earning types 8 / 8 included" at bounding box center [515, 309] width 451 height 22
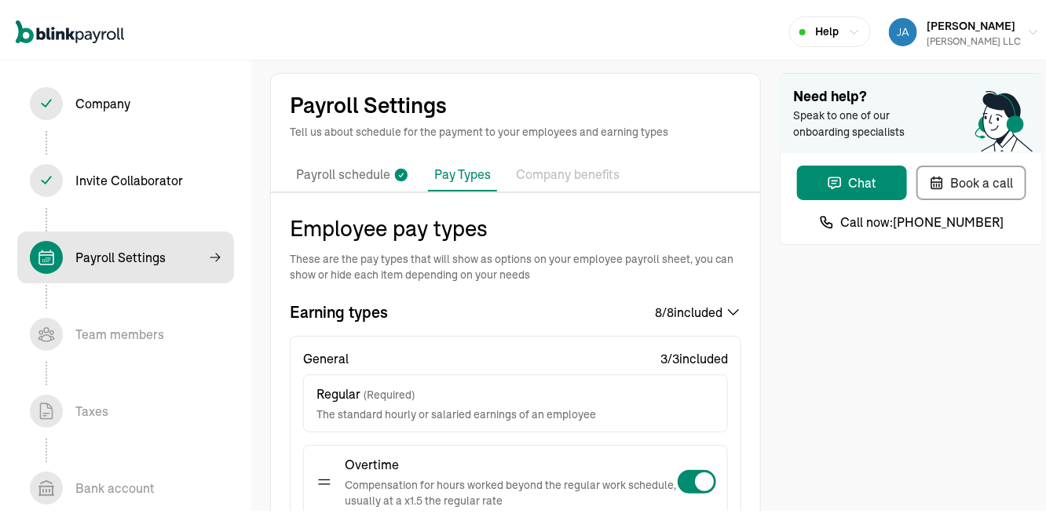
click at [339, 177] on p "Payroll schedule" at bounding box center [343, 171] width 94 height 20
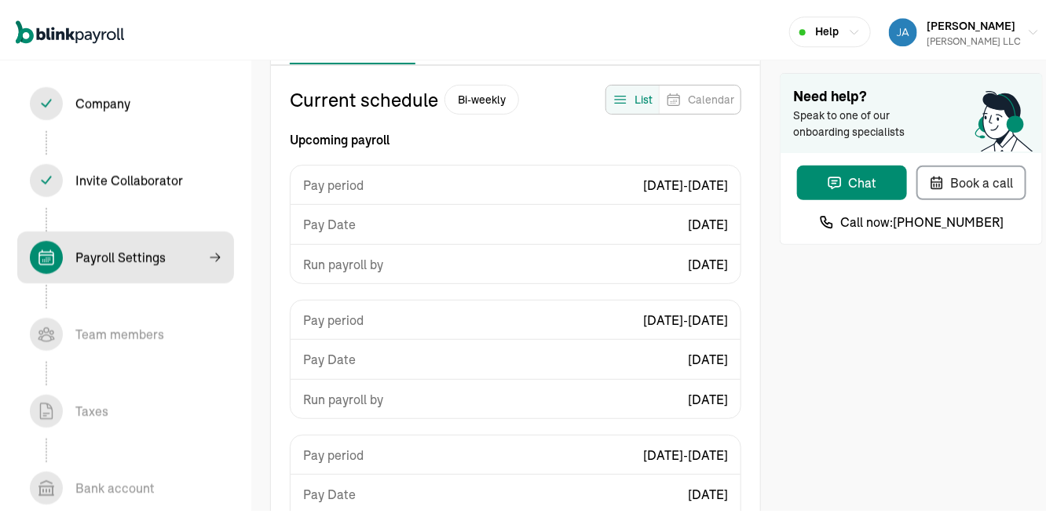
scroll to position [129, 0]
click at [690, 152] on div "Upcoming payroll Pay period 08/30/2025 - 09/12/2025 Pay Date Fri, Sep 12 Run pa…" at bounding box center [515, 404] width 451 height 559
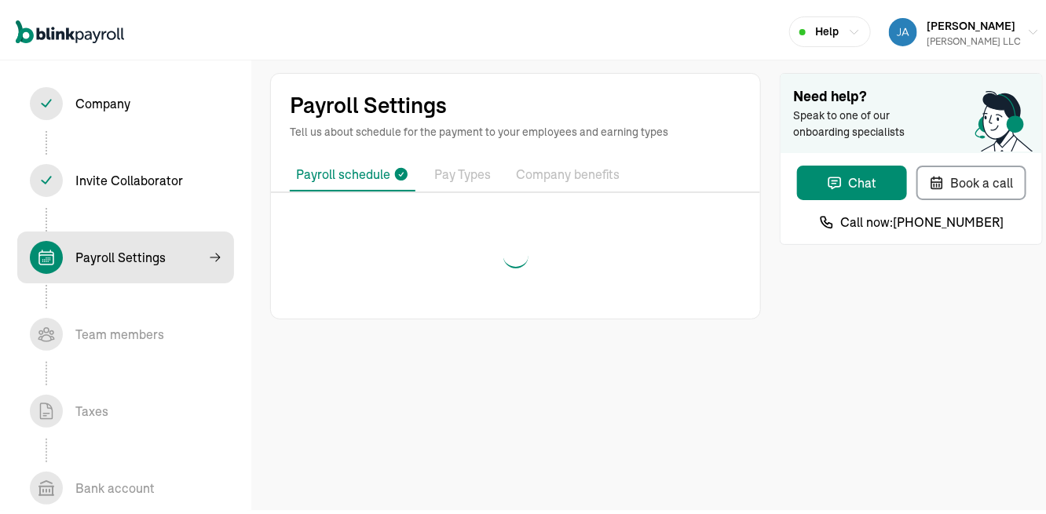
scroll to position [0, 0]
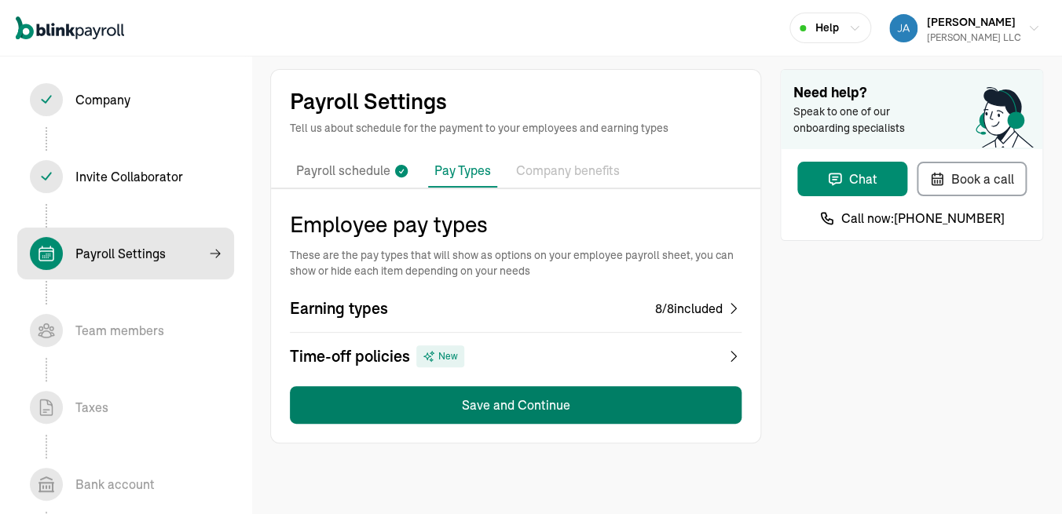
click at [536, 389] on button "Save and Continue" at bounding box center [515, 405] width 451 height 38
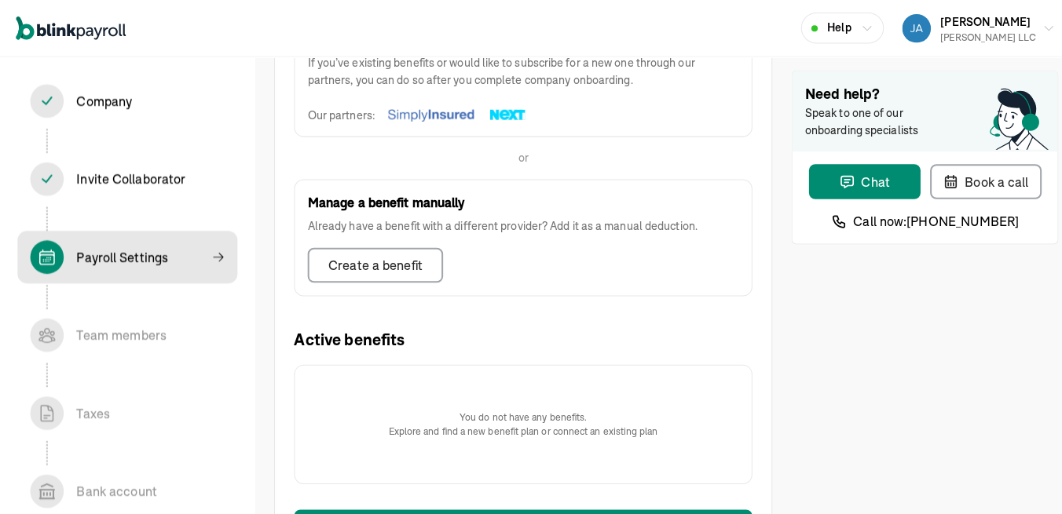
scroll to position [503, 0]
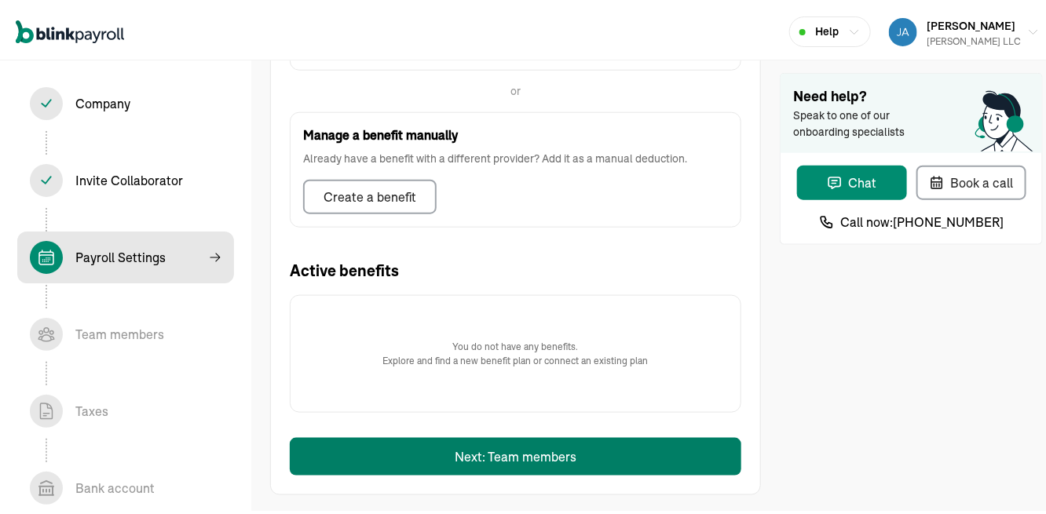
click at [528, 444] on button "Next: Team members" at bounding box center [515, 453] width 451 height 38
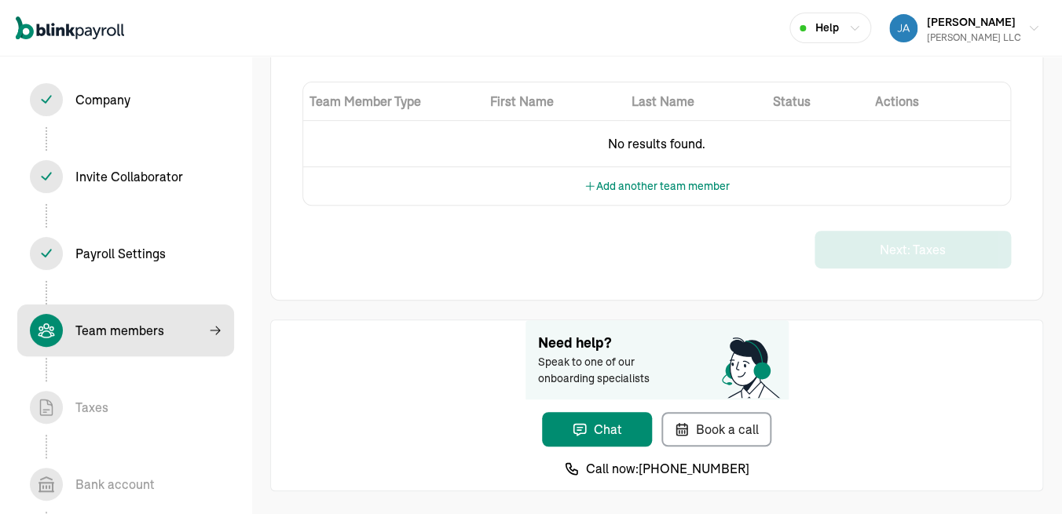
select select "employee"
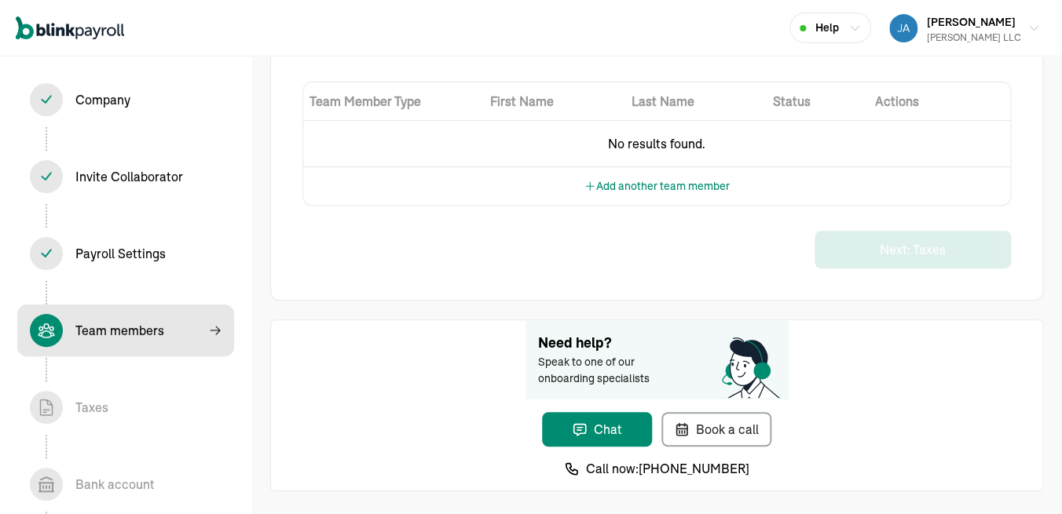
select select "employee"
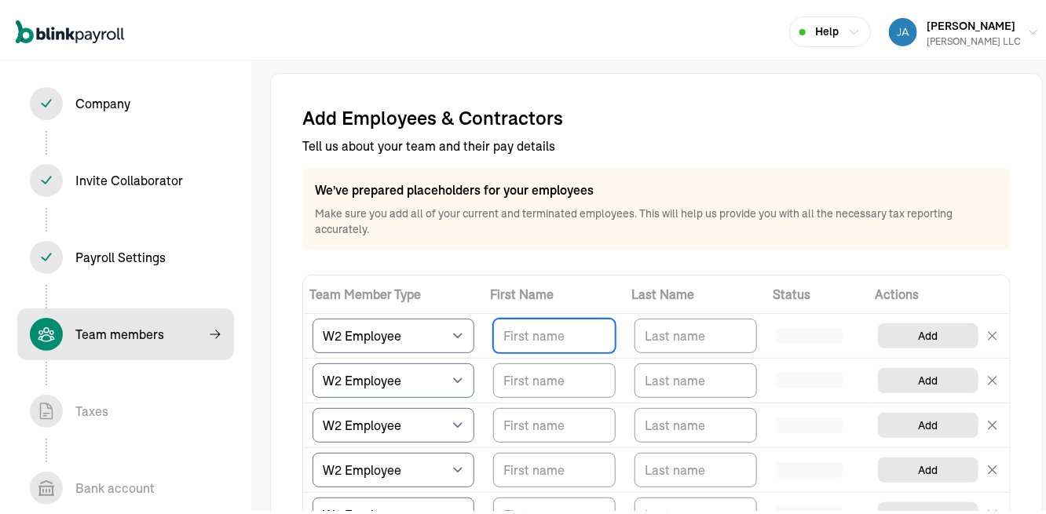
paste input "CHERYL ISABELLE"
click at [512, 331] on input "TextInput" at bounding box center [554, 332] width 122 height 35
click at [559, 327] on input "CHERYL ISABELLE" at bounding box center [554, 332] width 122 height 35
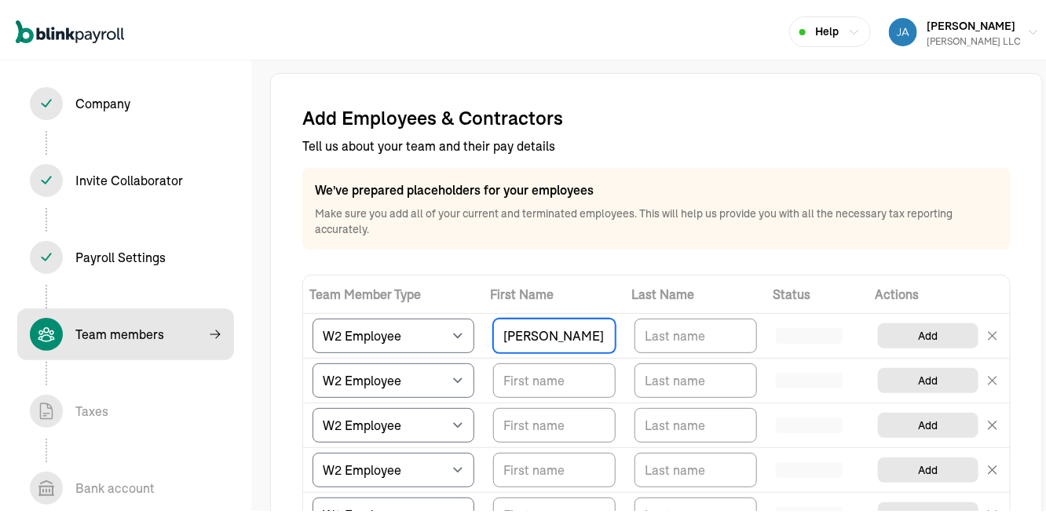
scroll to position [0, 0]
type input "CHERYL"
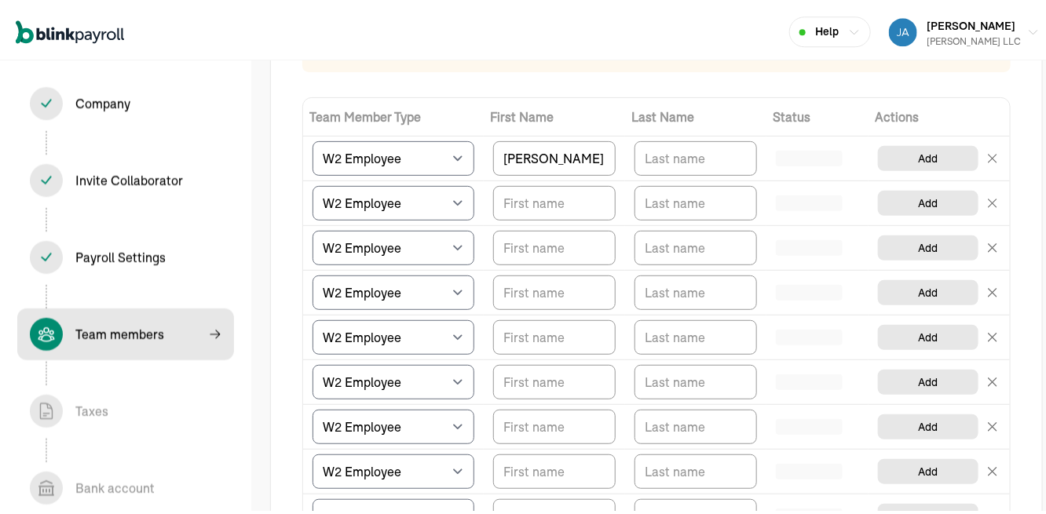
scroll to position [169, 0]
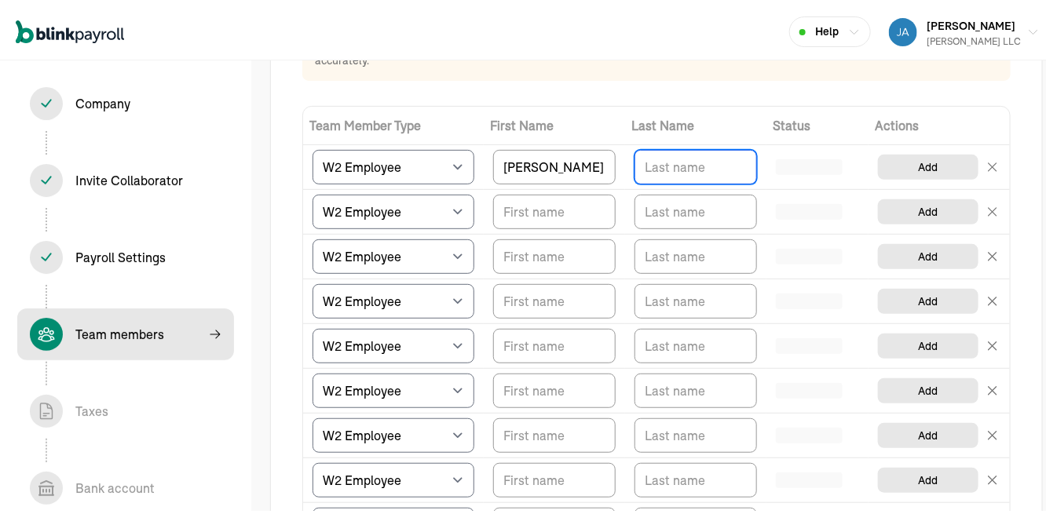
click at [660, 155] on input "TextInput" at bounding box center [695, 163] width 122 height 35
paste input "ISABELLE"
type input "ISABELLE"
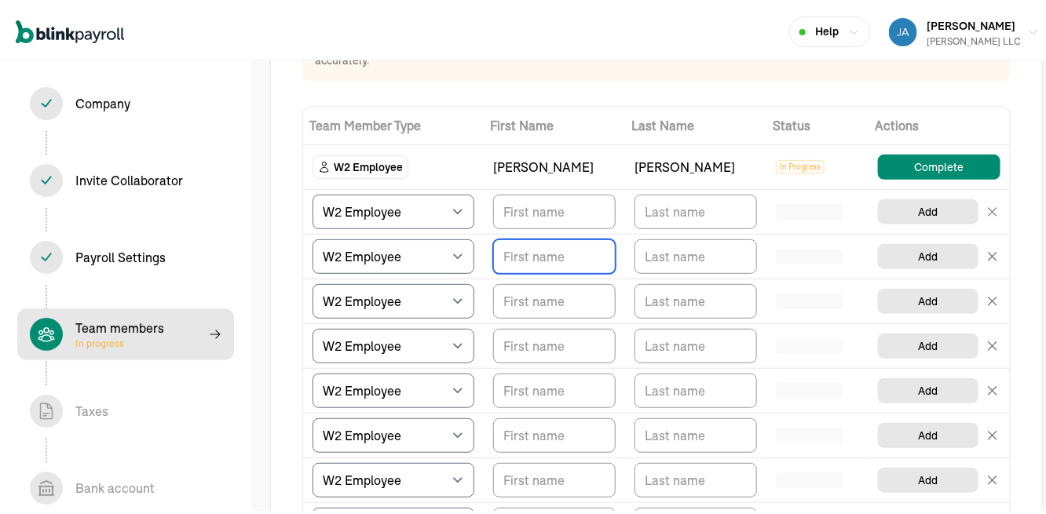
paste input "Herbert Dettmer"
click at [525, 261] on input "Herbert Dettmer" at bounding box center [554, 253] width 122 height 35
click at [572, 249] on input "Herbert Dettmer" at bounding box center [554, 253] width 122 height 35
type input "Herbert"
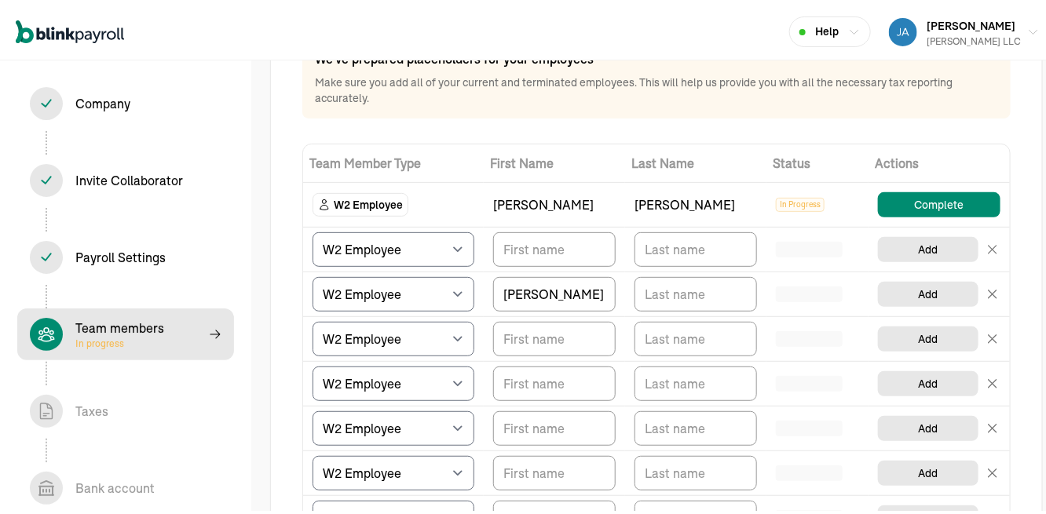
scroll to position [115, 0]
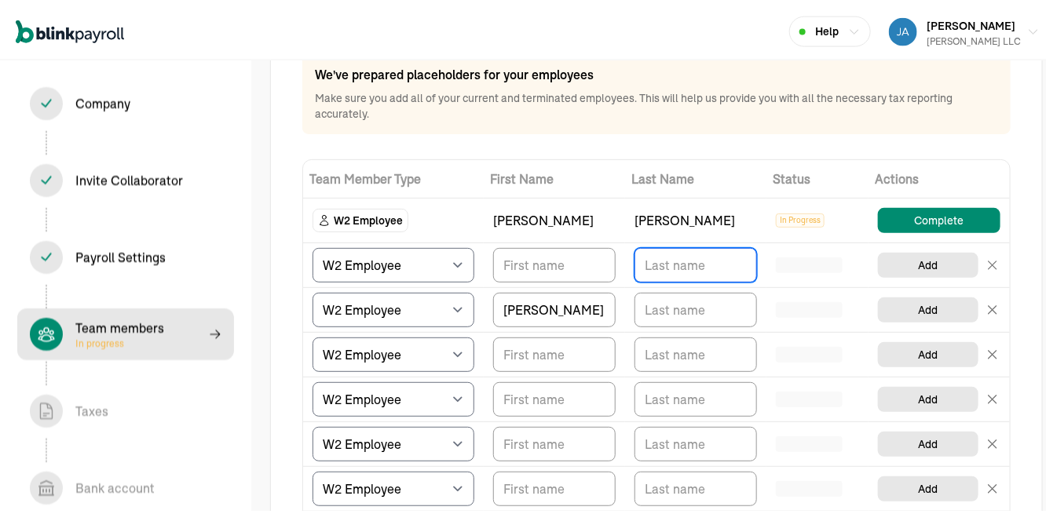
click at [667, 269] on input "TextInput" at bounding box center [695, 261] width 122 height 35
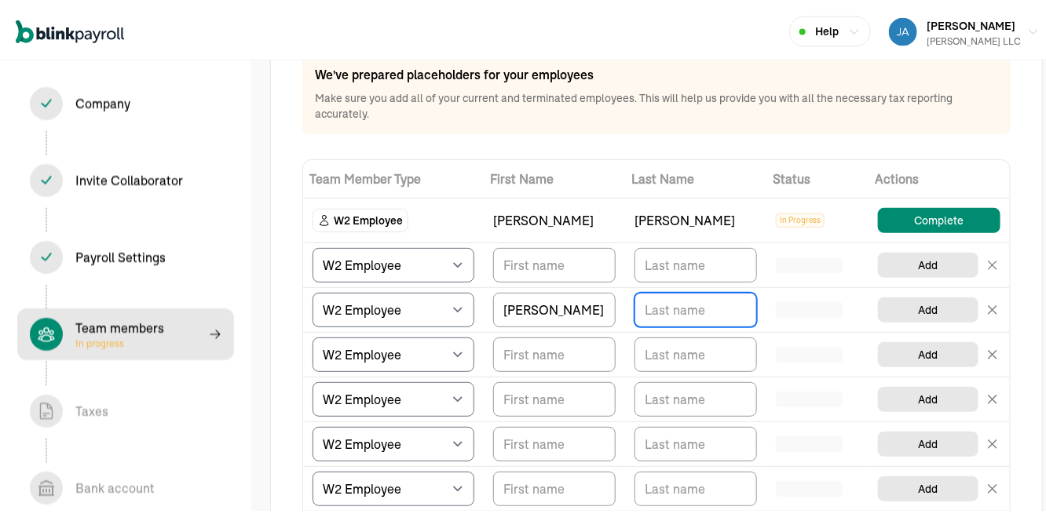
click at [657, 313] on input "TextInput" at bounding box center [695, 306] width 122 height 35
click at [665, 307] on input "TextInput" at bounding box center [695, 306] width 122 height 35
paste input "Dettmer"
type input "Dettmer"
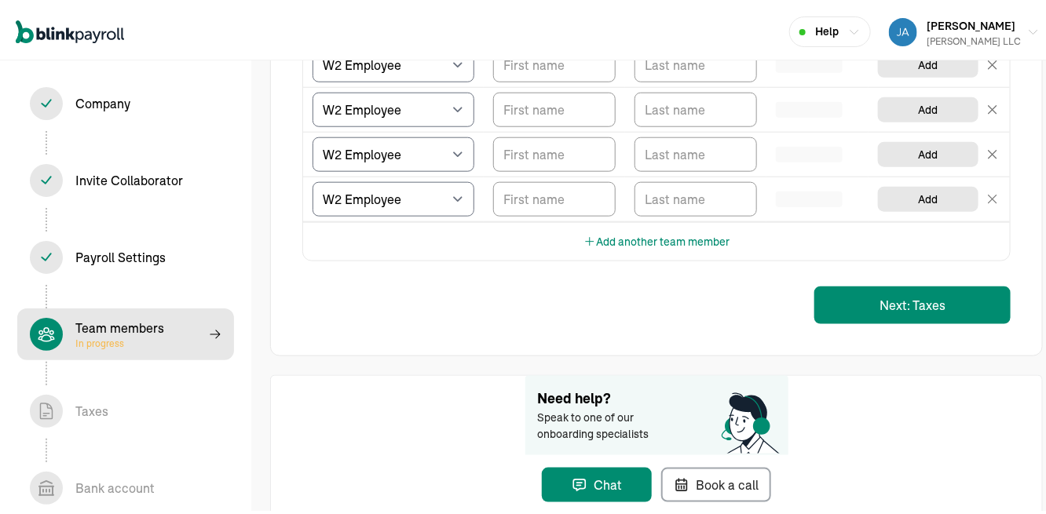
scroll to position [590, 0]
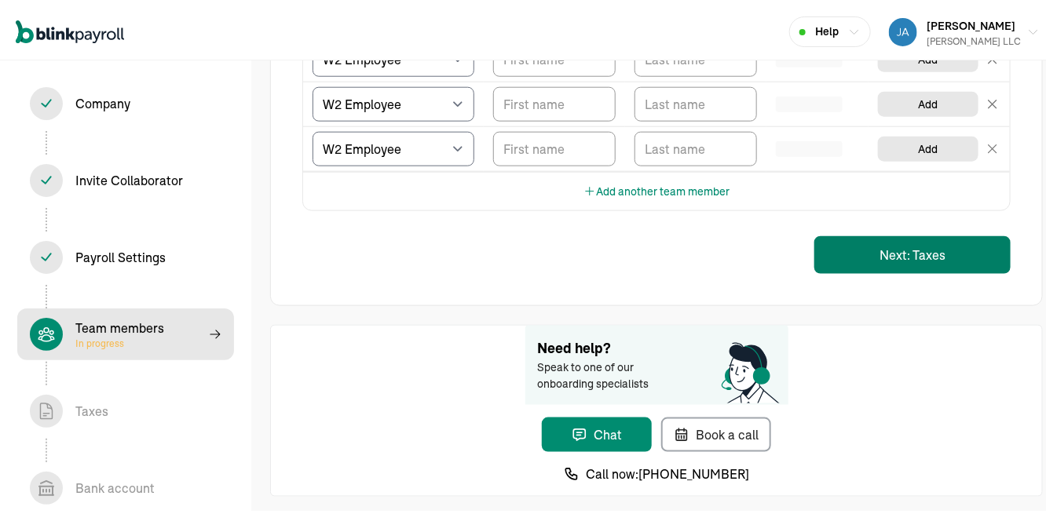
click at [912, 257] on button "Next: Taxes" at bounding box center [912, 251] width 196 height 38
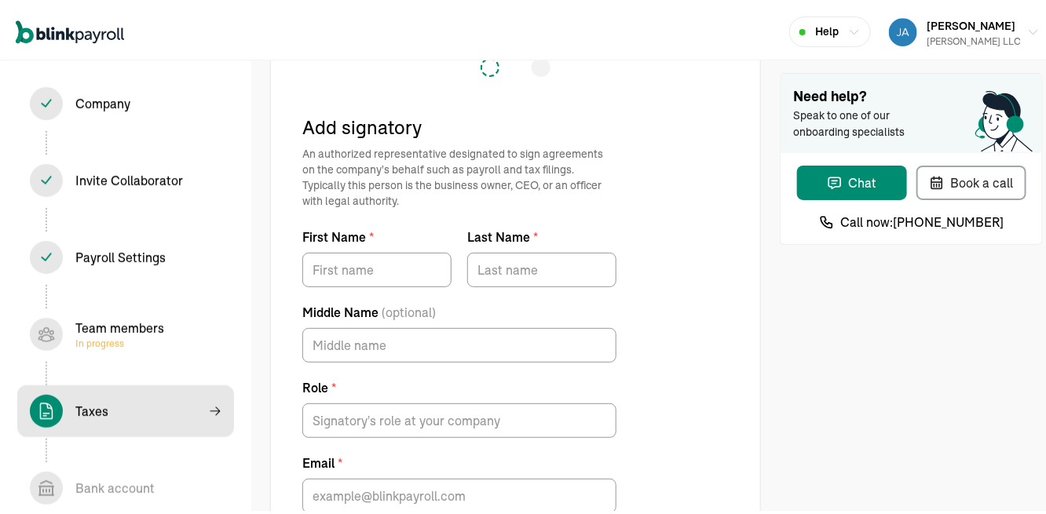
scroll to position [48, 0]
click at [365, 267] on input "First Name *" at bounding box center [376, 265] width 149 height 35
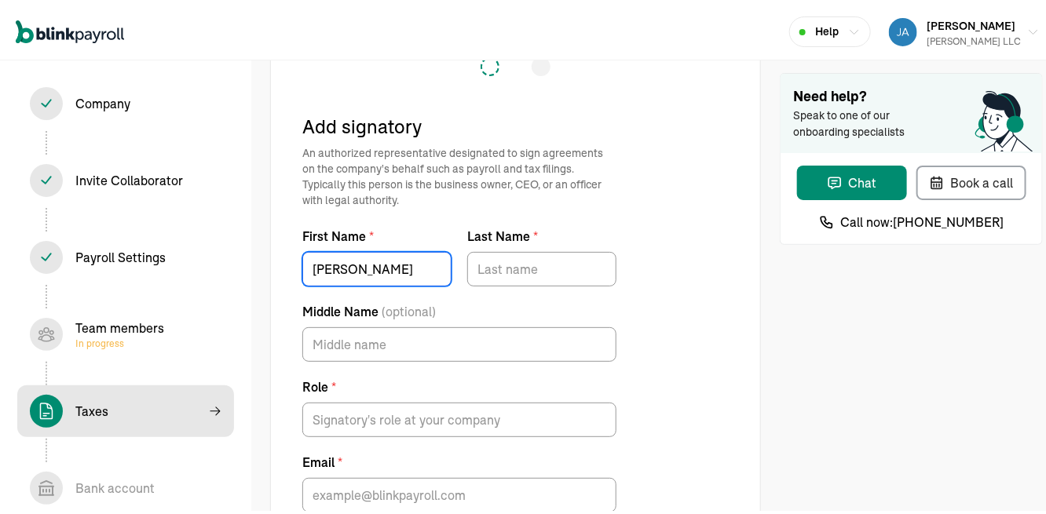
type input "james"
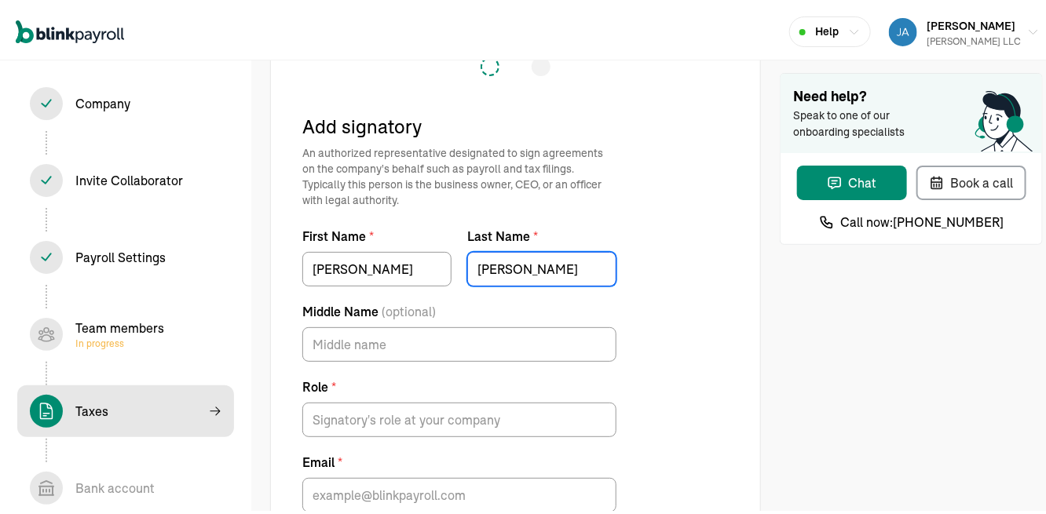
scroll to position [162, 0]
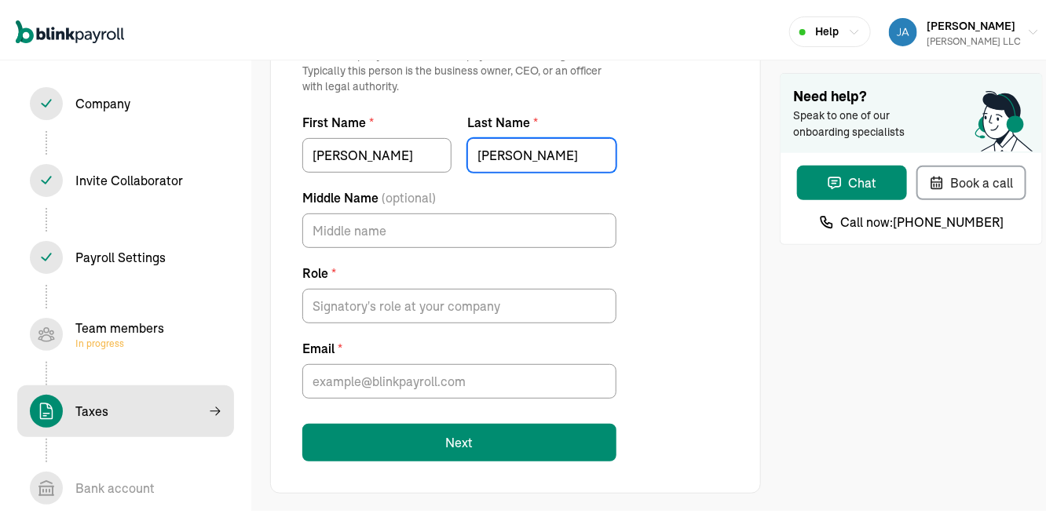
type input "craig"
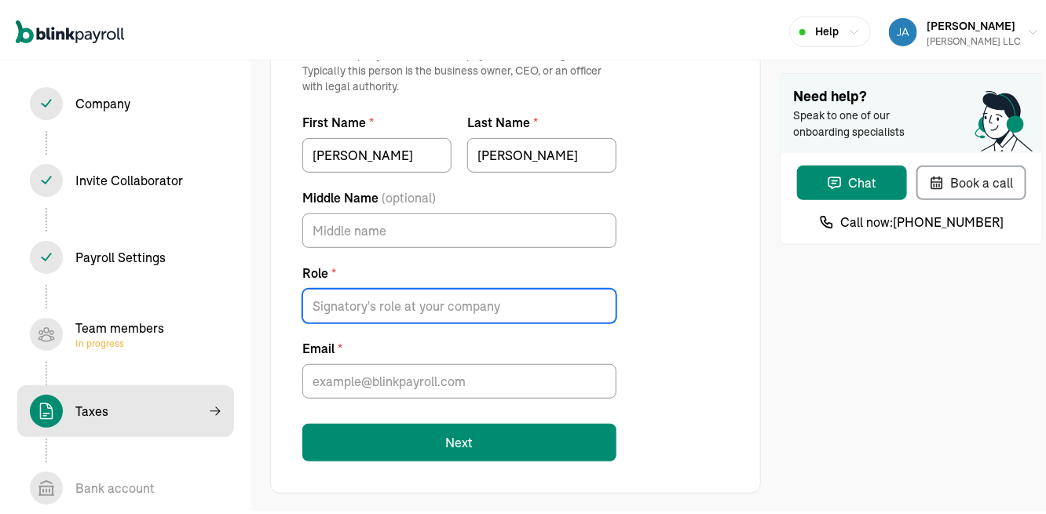
click at [374, 294] on input "Role *" at bounding box center [459, 302] width 314 height 35
type input "owner"
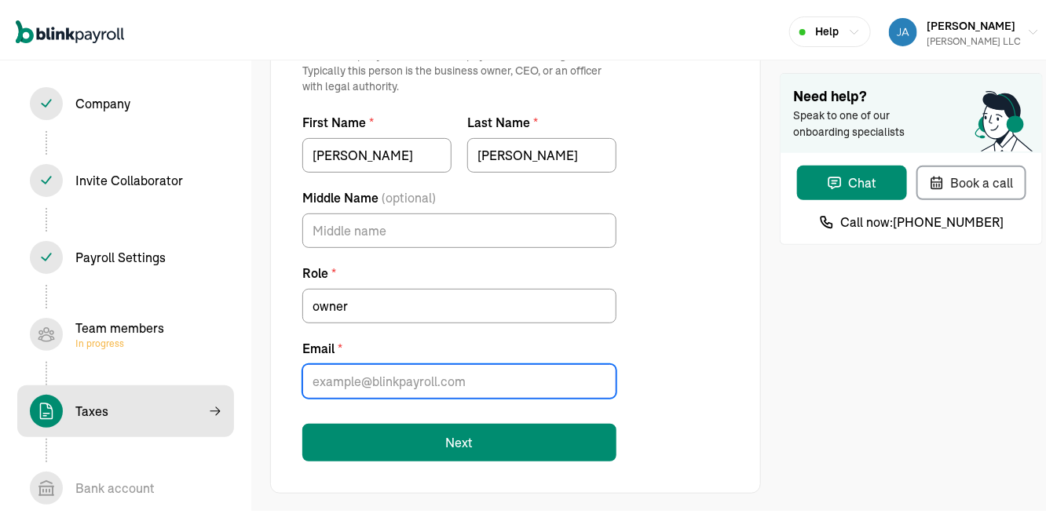
click at [557, 394] on input "Email *" at bounding box center [459, 377] width 314 height 35
paste input "jamesccraig@engineer.com"
click at [357, 378] on input "jamesccraig@engineer.com" at bounding box center [459, 377] width 314 height 35
type input "jamesccraig@engineer.com"
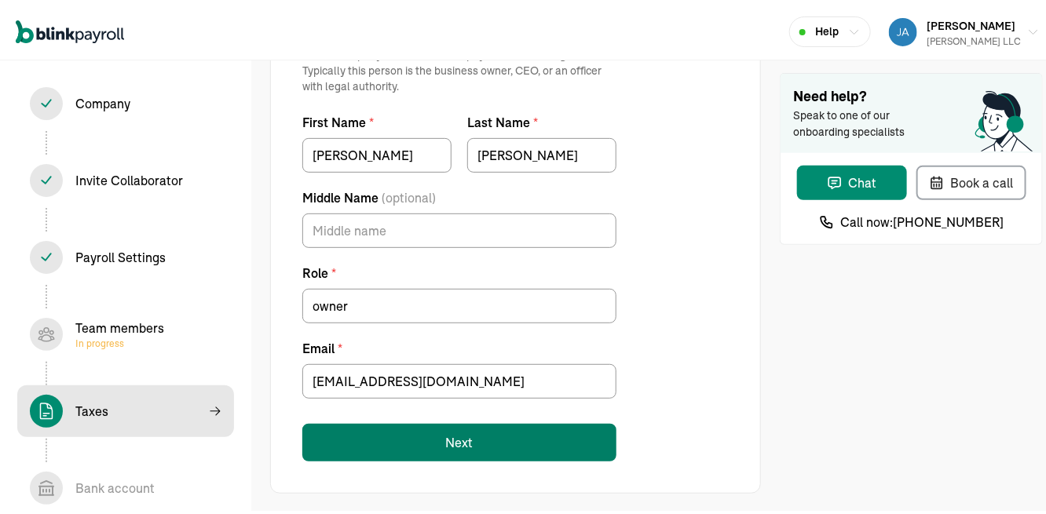
click at [408, 422] on button "Next" at bounding box center [459, 439] width 314 height 38
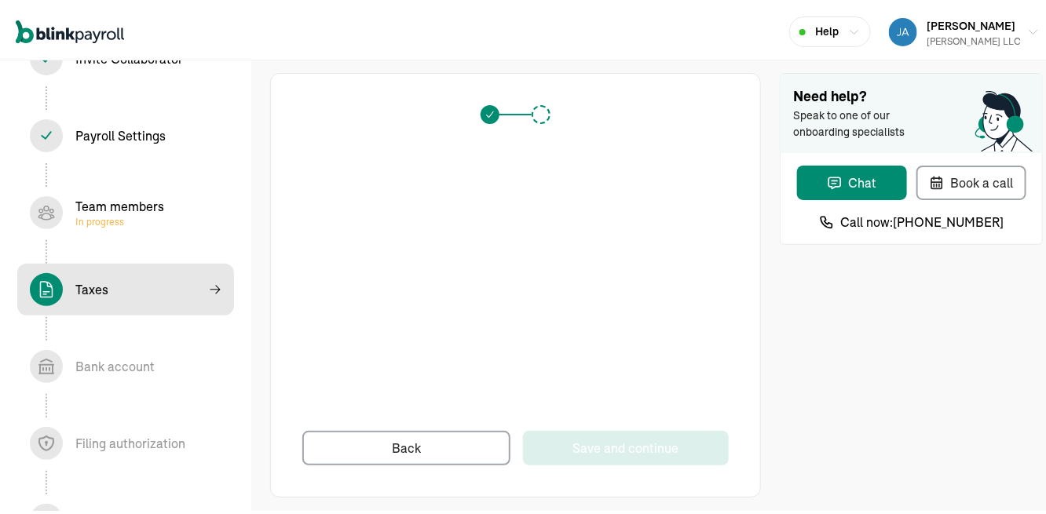
scroll to position [166, 0]
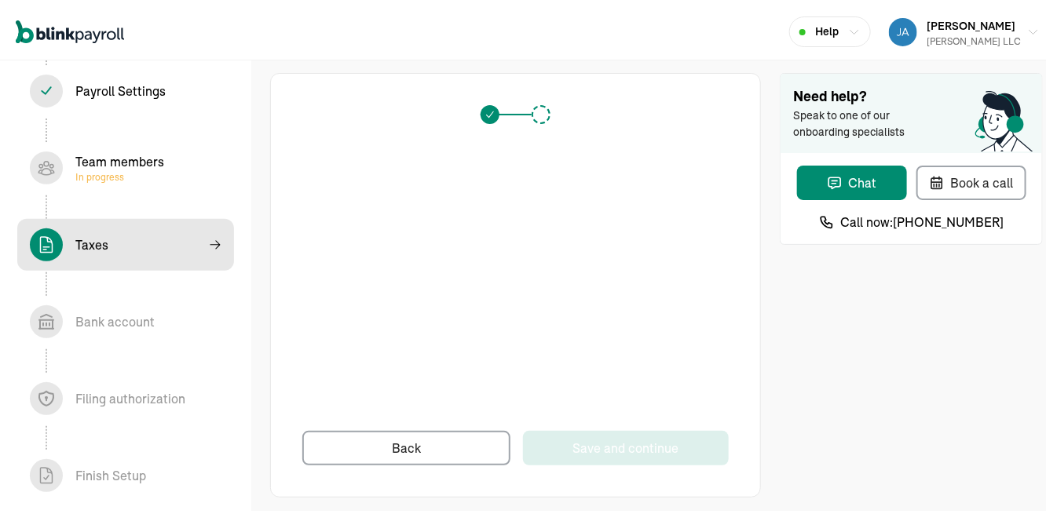
click at [964, 334] on div "Need help? Speak to one of our onboarding specialists Chat Book a call Call now…" at bounding box center [911, 281] width 263 height 425
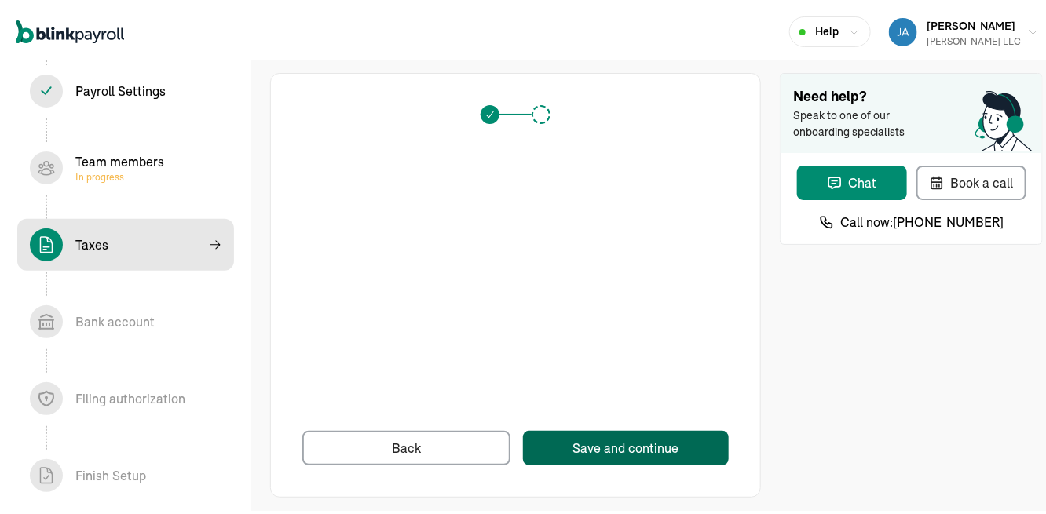
click at [645, 435] on div "Save and continue" at bounding box center [625, 444] width 106 height 19
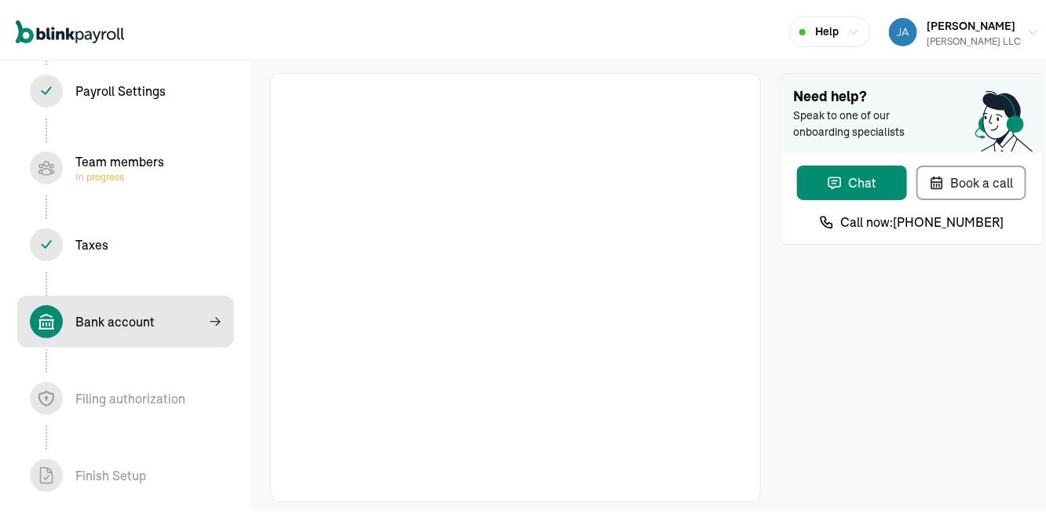
scroll to position [9, 0]
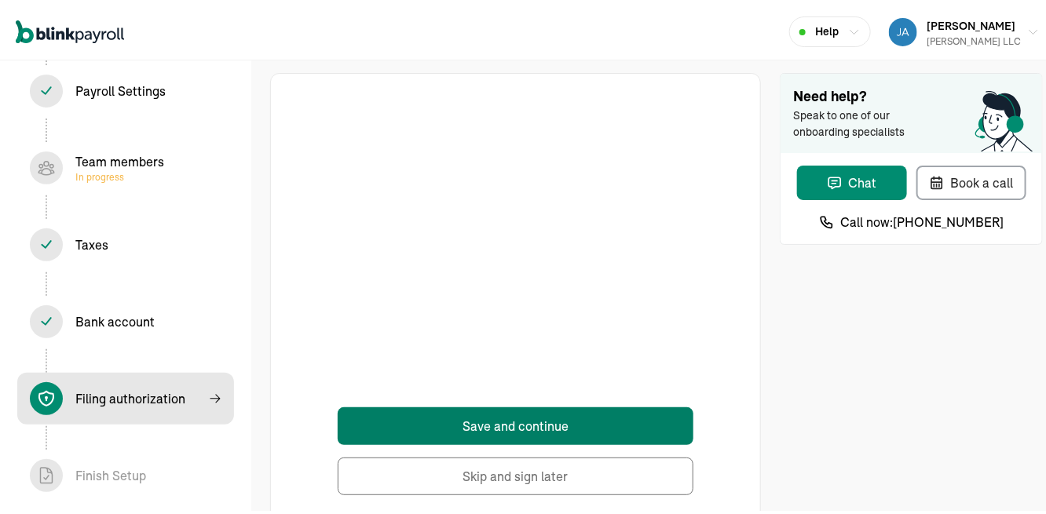
click at [508, 409] on button "Save and continue" at bounding box center [516, 423] width 356 height 38
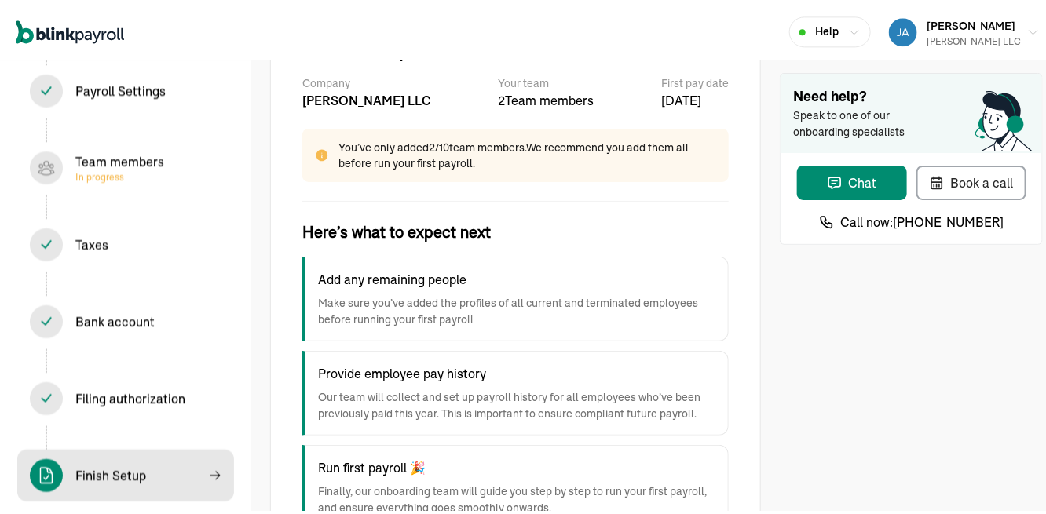
scroll to position [190, 0]
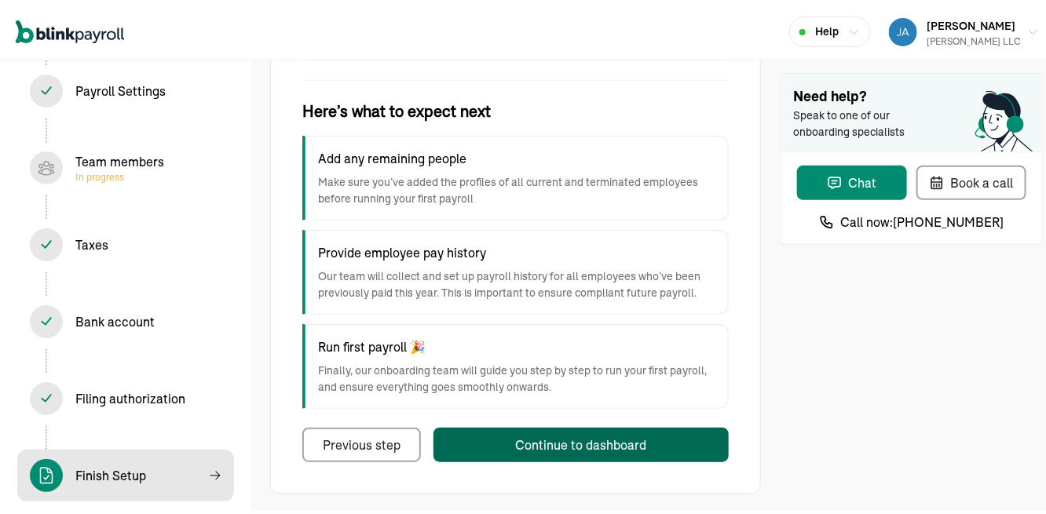
click at [568, 435] on div "Continue to dashboard" at bounding box center [581, 441] width 131 height 19
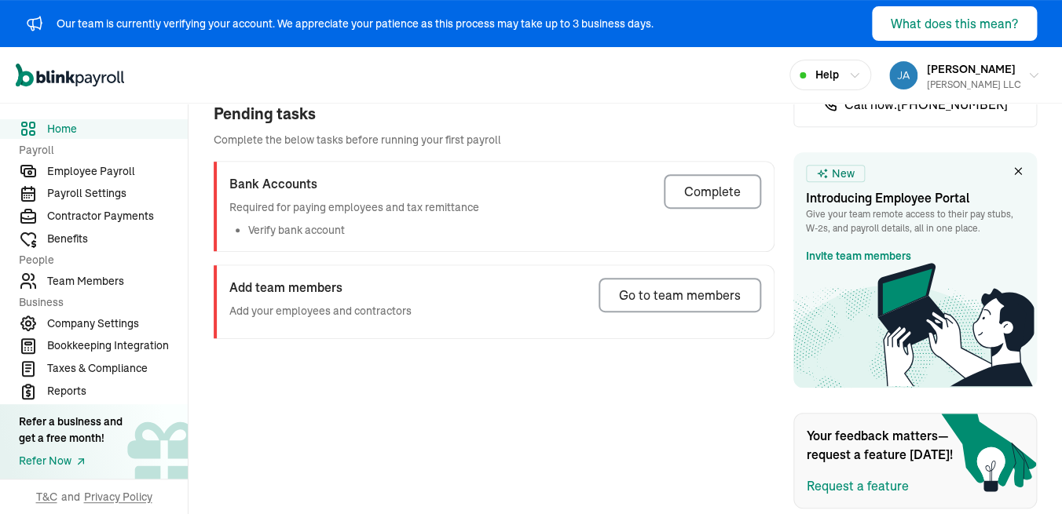
scroll to position [173, 0]
click at [704, 202] on div "Complete" at bounding box center [712, 192] width 57 height 19
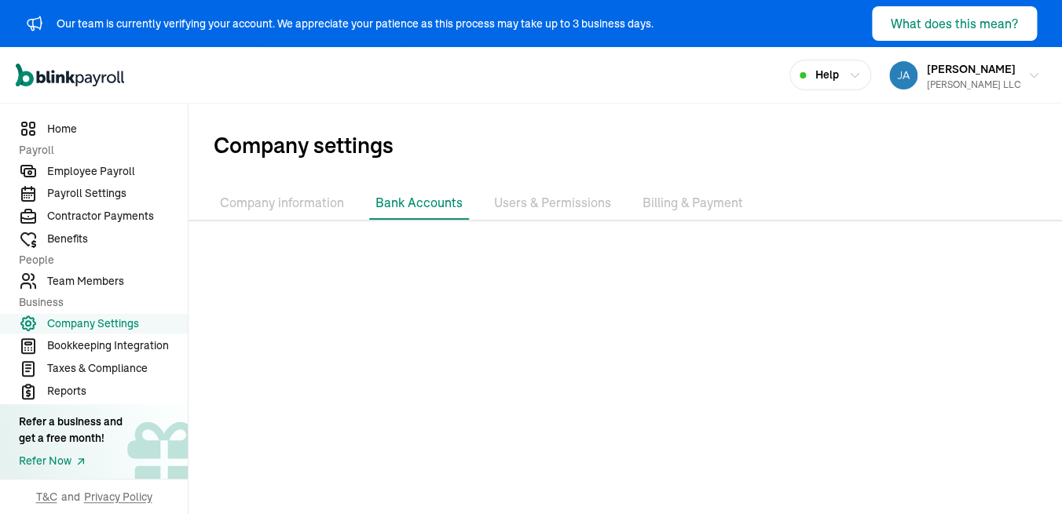
click at [709, 364] on div at bounding box center [624, 416] width 873 height 365
click at [664, 208] on li "Billing & Payment" at bounding box center [692, 203] width 113 height 33
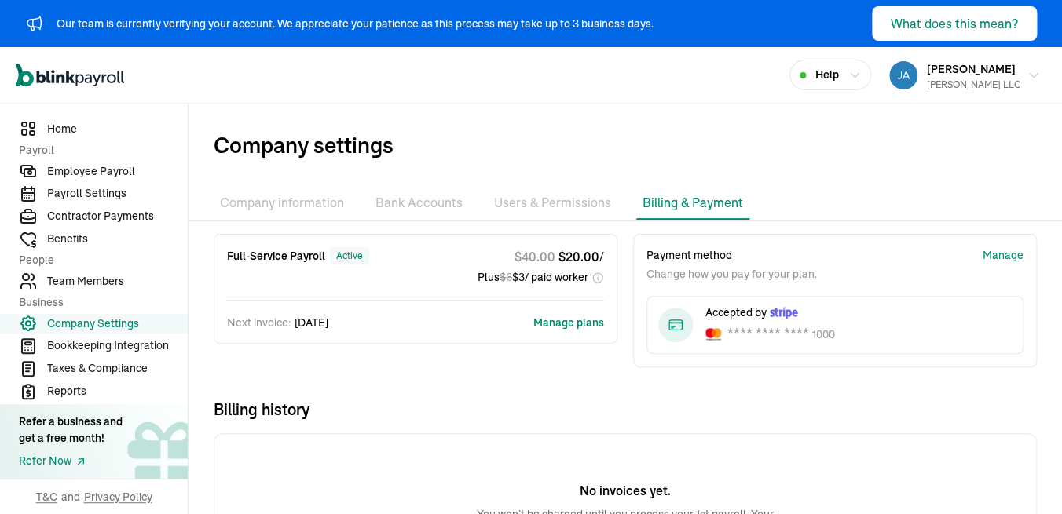
click at [571, 416] on span "Billing history" at bounding box center [625, 410] width 823 height 22
click at [310, 212] on li "Company information" at bounding box center [282, 203] width 137 height 33
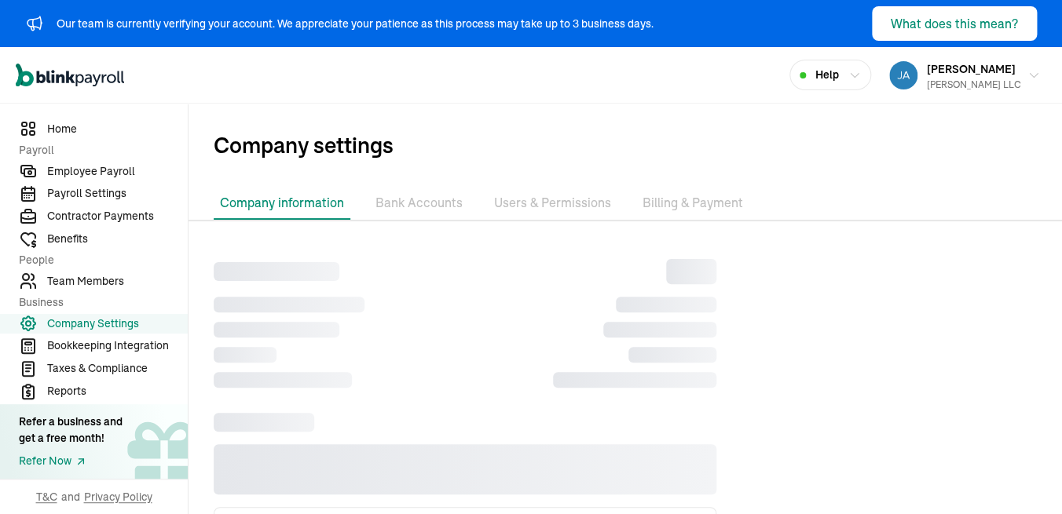
click at [407, 209] on li "Bank Accounts" at bounding box center [419, 203] width 100 height 33
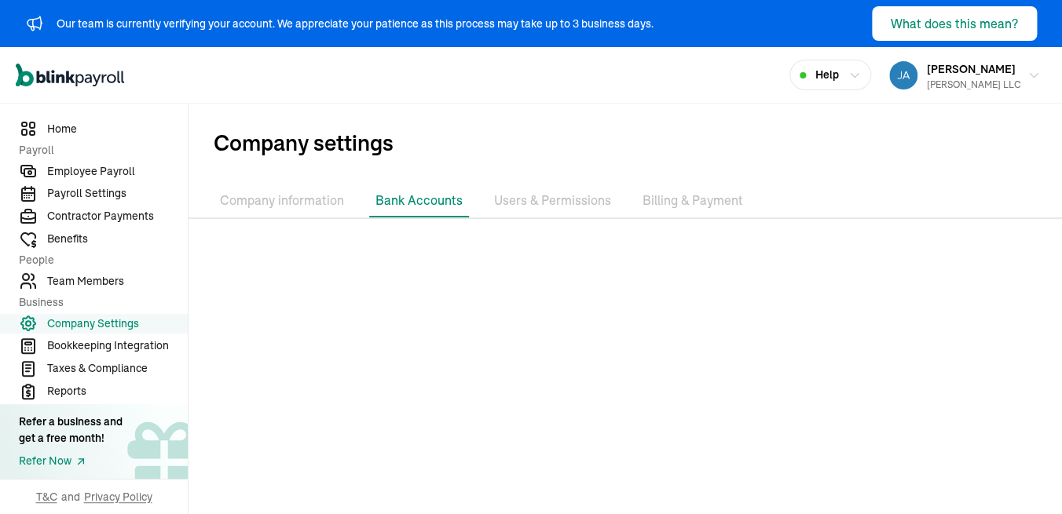
scroll to position [2, 0]
click at [318, 204] on li "Company information" at bounding box center [282, 201] width 137 height 33
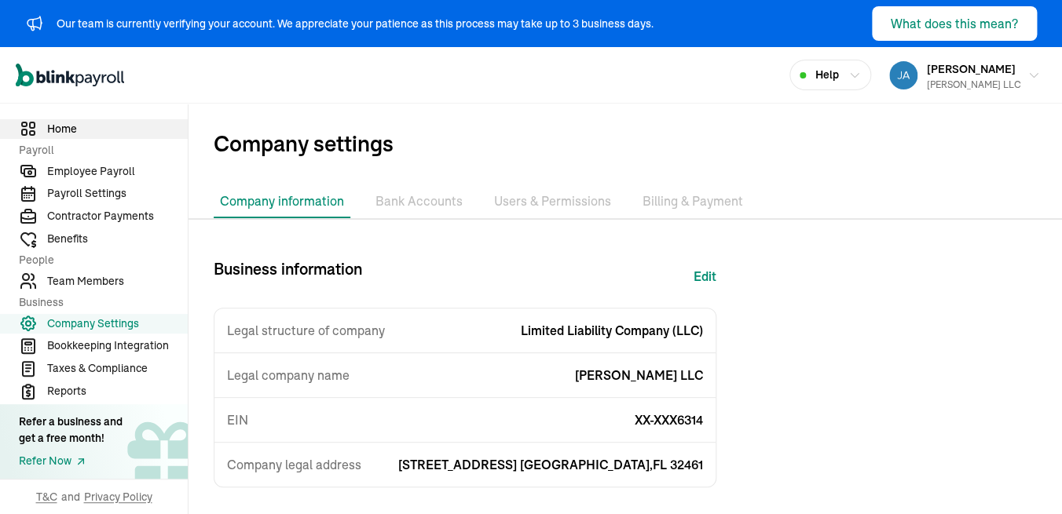
click at [58, 130] on span "Home" at bounding box center [117, 129] width 141 height 16
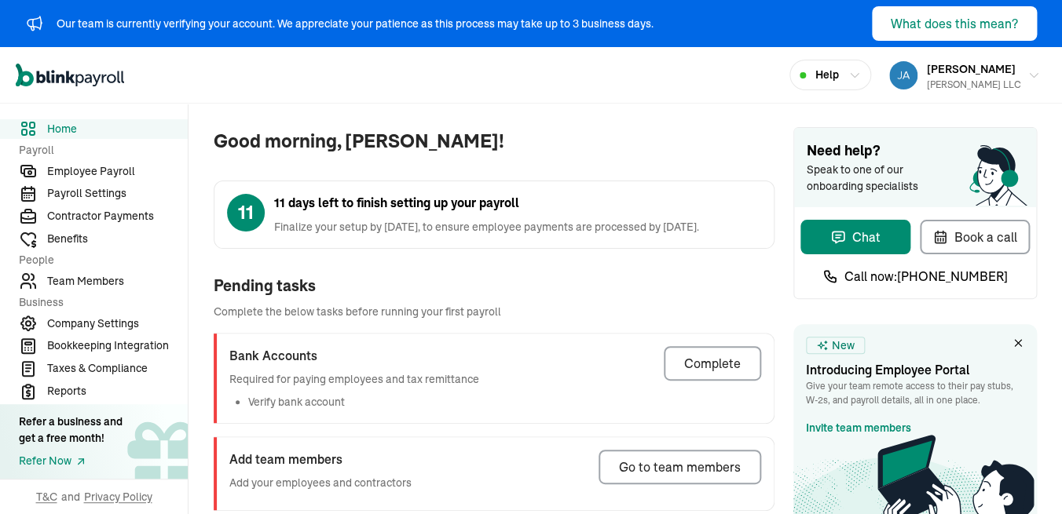
scroll to position [192, 0]
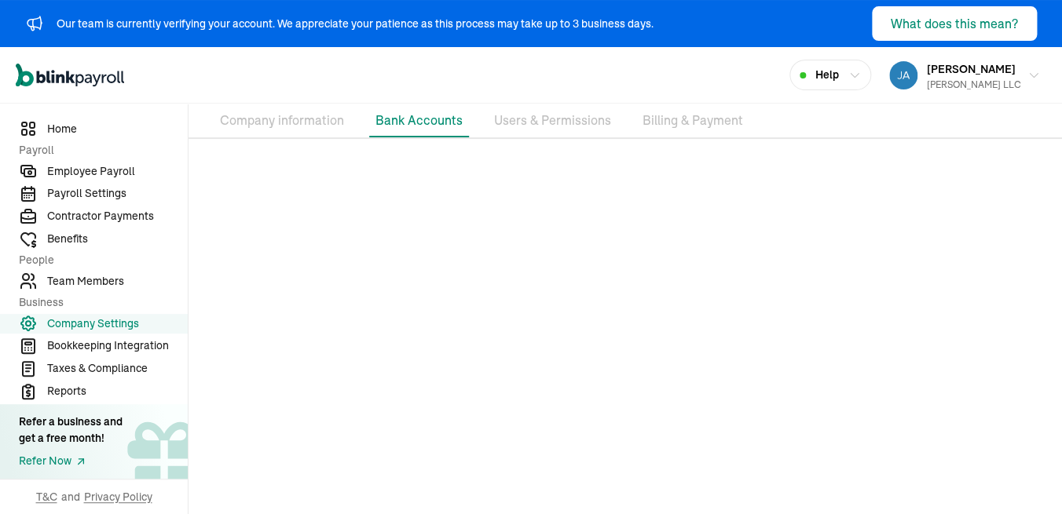
scroll to position [84, 0]
click at [73, 124] on span "Home" at bounding box center [117, 129] width 141 height 16
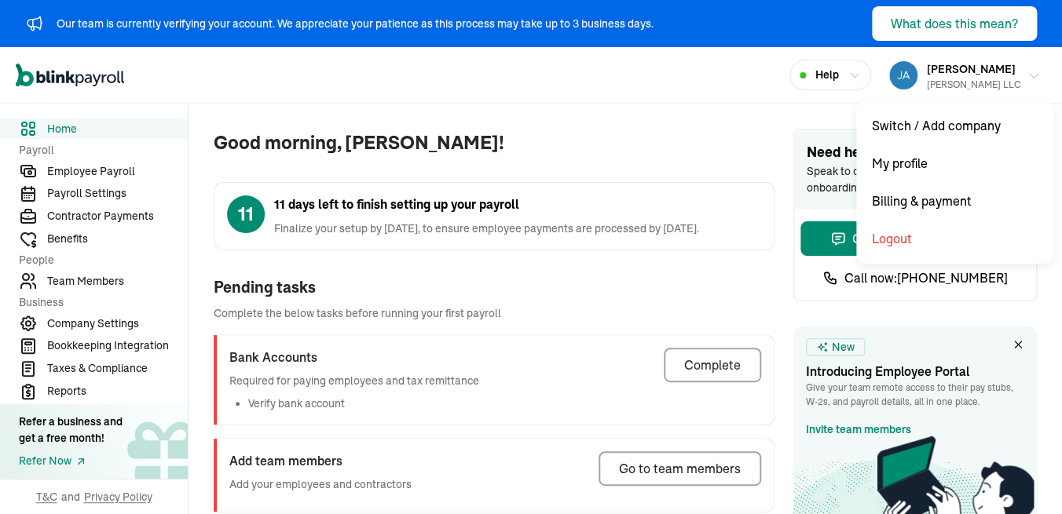
click at [951, 79] on div "[PERSON_NAME] LLC" at bounding box center [974, 85] width 94 height 14
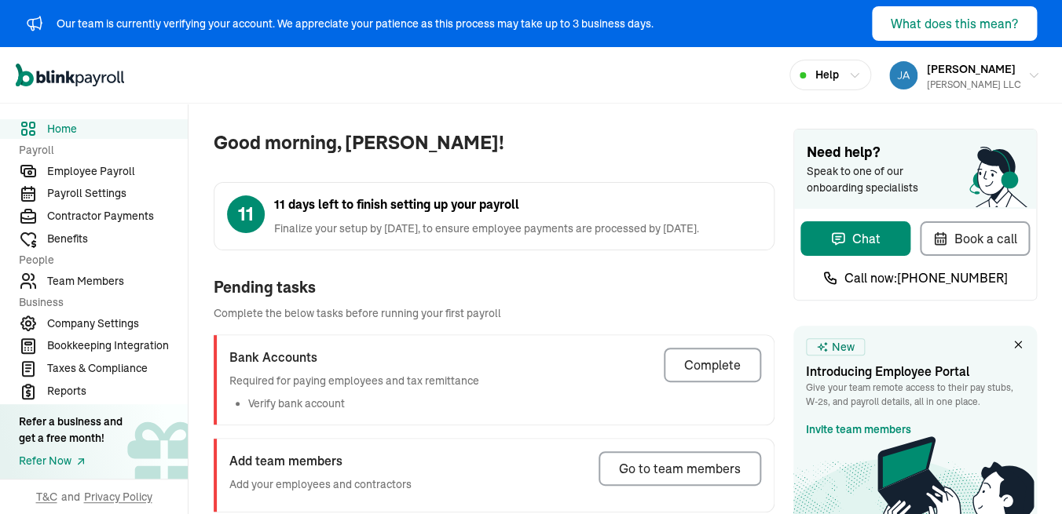
click at [86, 81] on icon "Global" at bounding box center [88, 78] width 7 height 9
click at [91, 327] on span "Company Settings" at bounding box center [117, 324] width 141 height 16
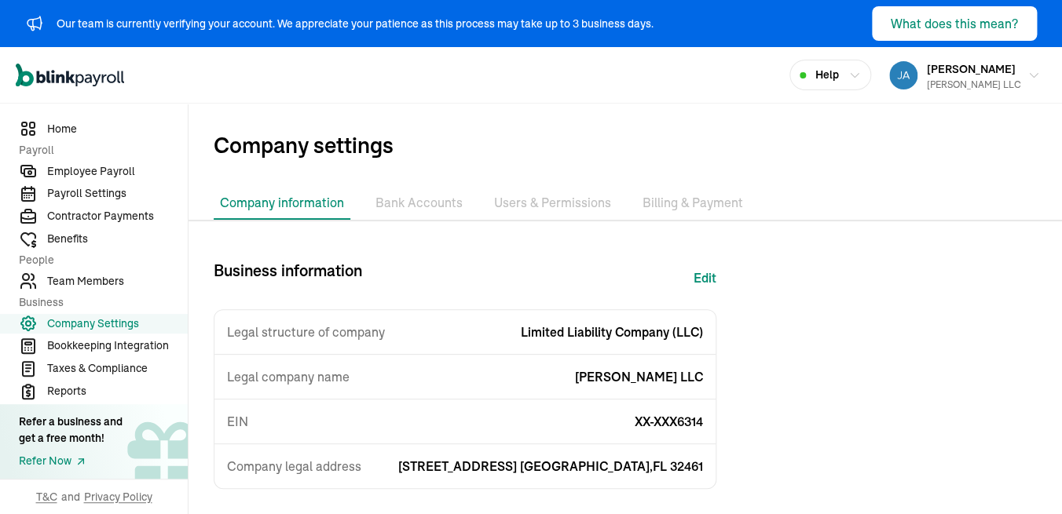
click at [405, 196] on li "Bank Accounts" at bounding box center [419, 203] width 100 height 33
